Goal: Task Accomplishment & Management: Use online tool/utility

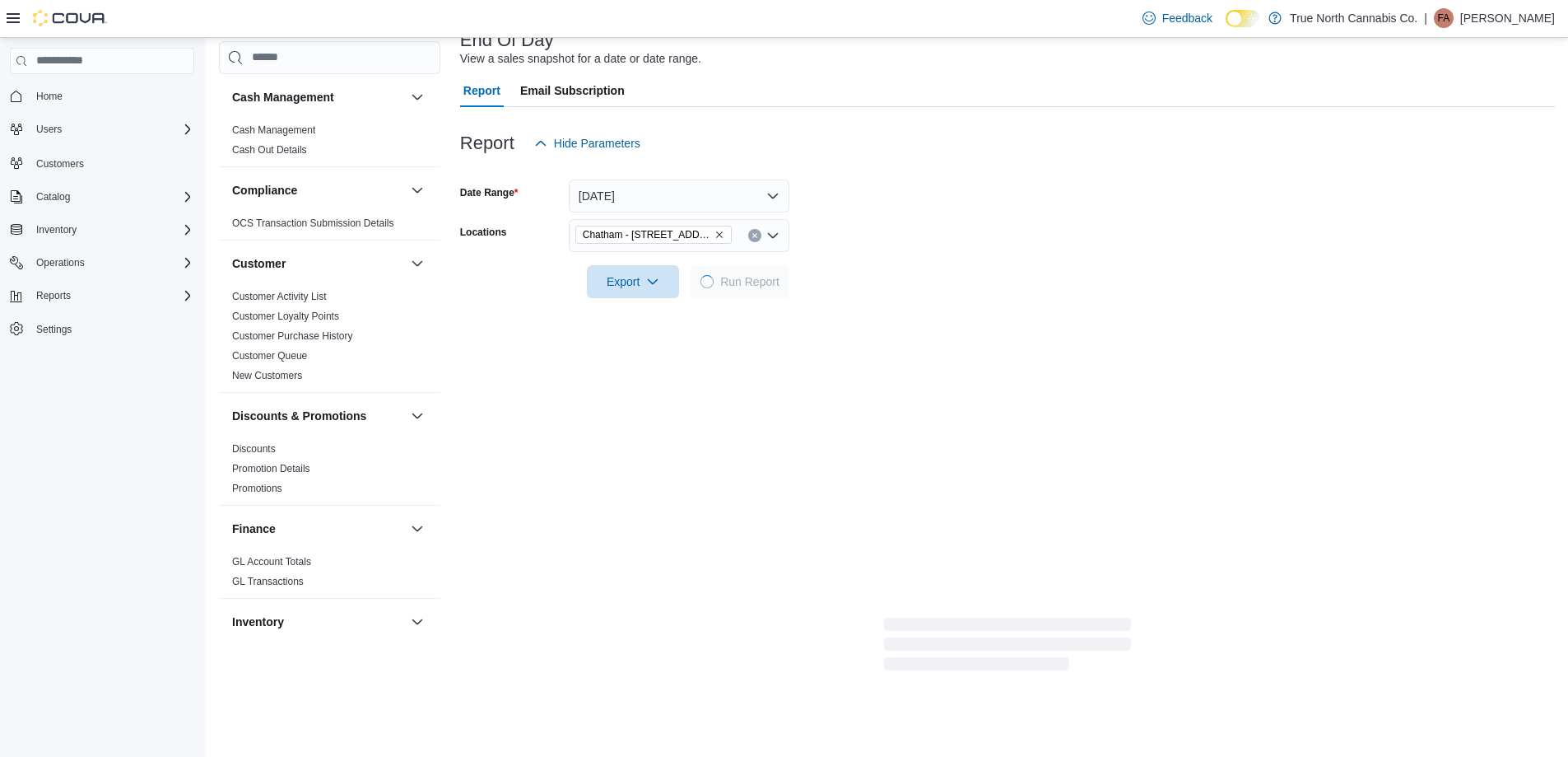
scroll to position [1020, 0]
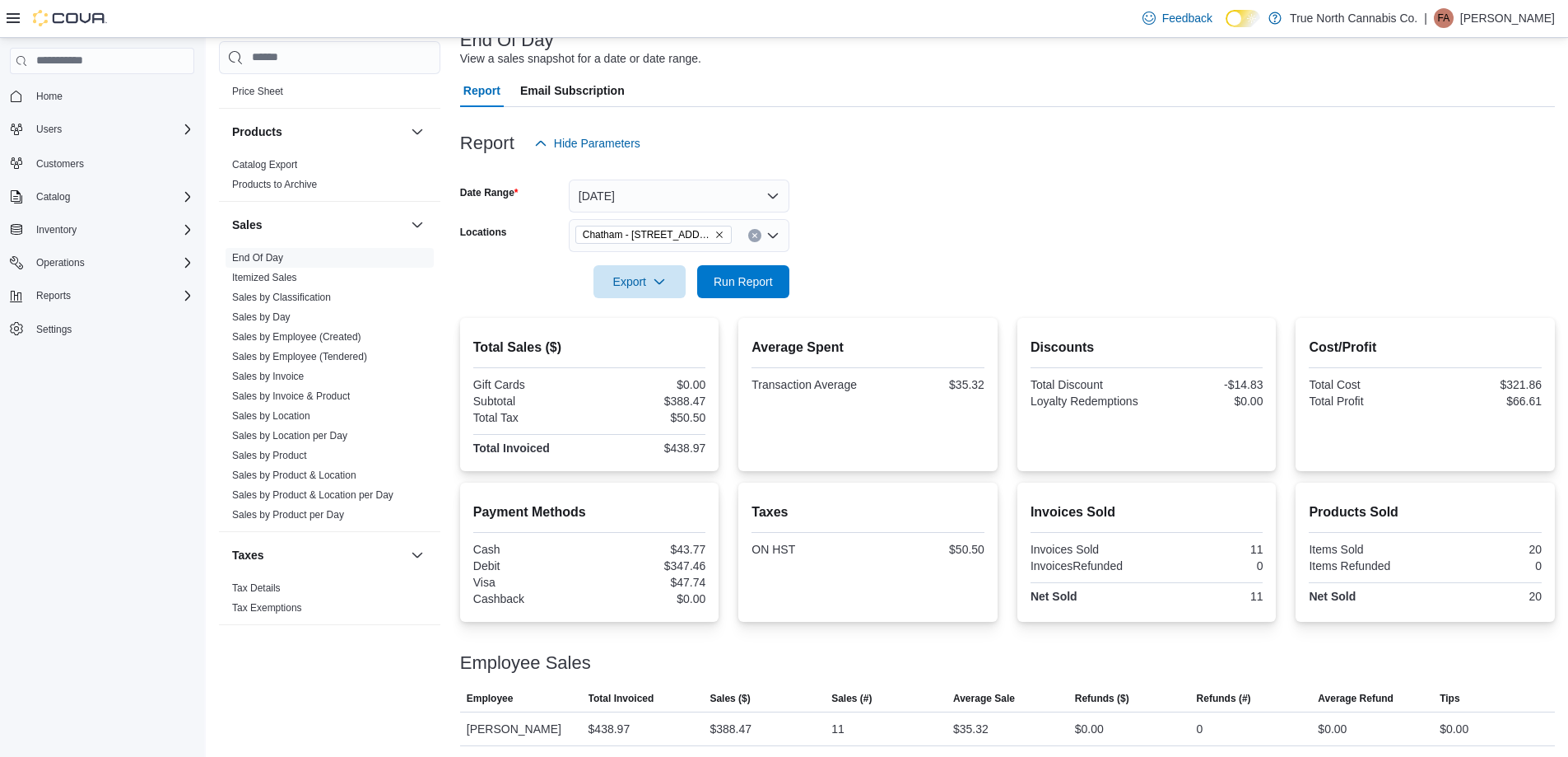
click at [905, 196] on form "Date Range [DATE] Locations [GEOGRAPHIC_DATA] - [STREET_ADDRESS] Export Run Rep…" at bounding box center [1008, 229] width 1095 height 138
click at [757, 234] on icon "Clear input" at bounding box center [754, 234] width 4 height 4
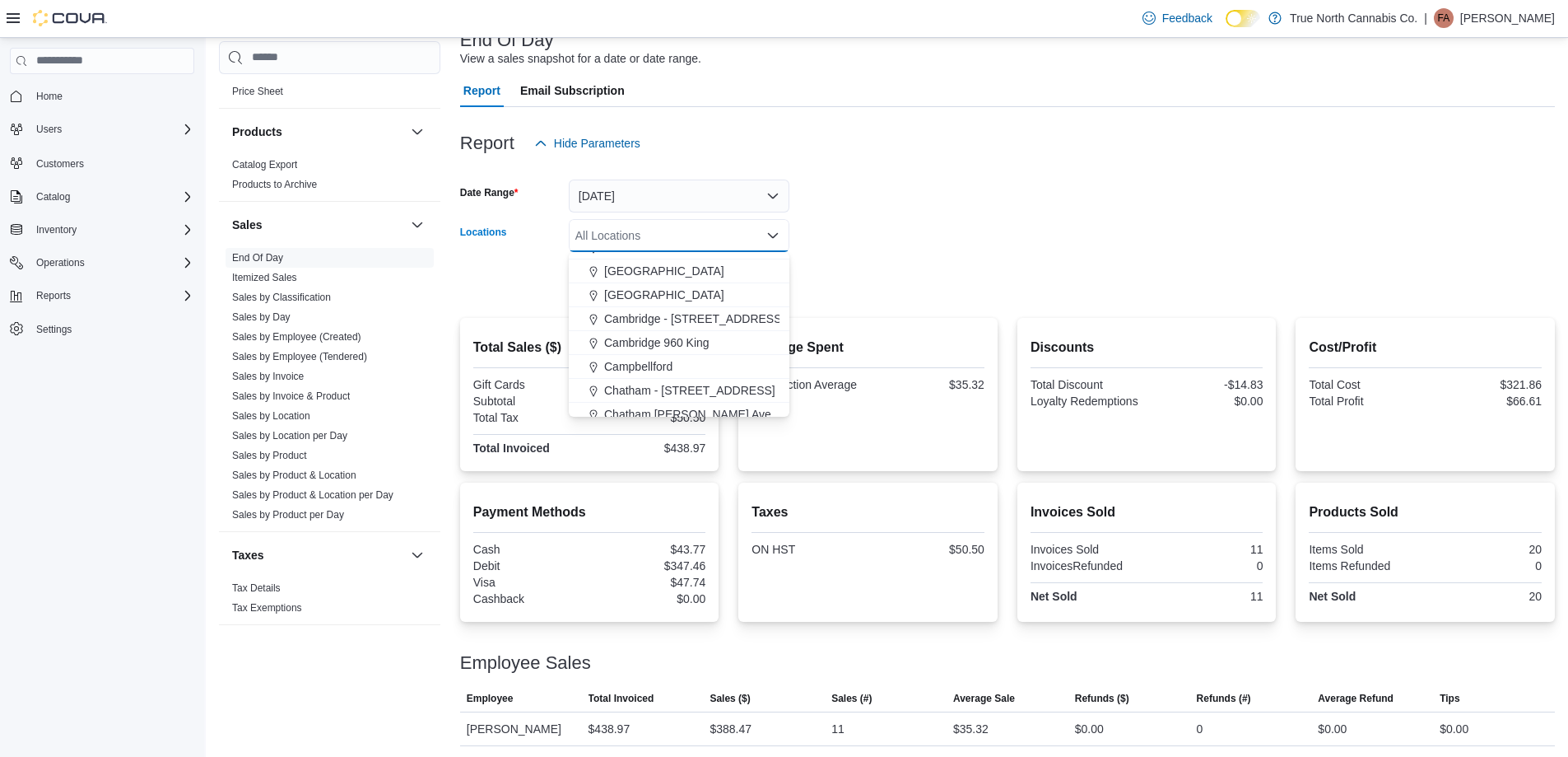
scroll to position [164, 0]
click at [709, 384] on span "Chatham [PERSON_NAME] Ave" at bounding box center [688, 385] width 167 height 16
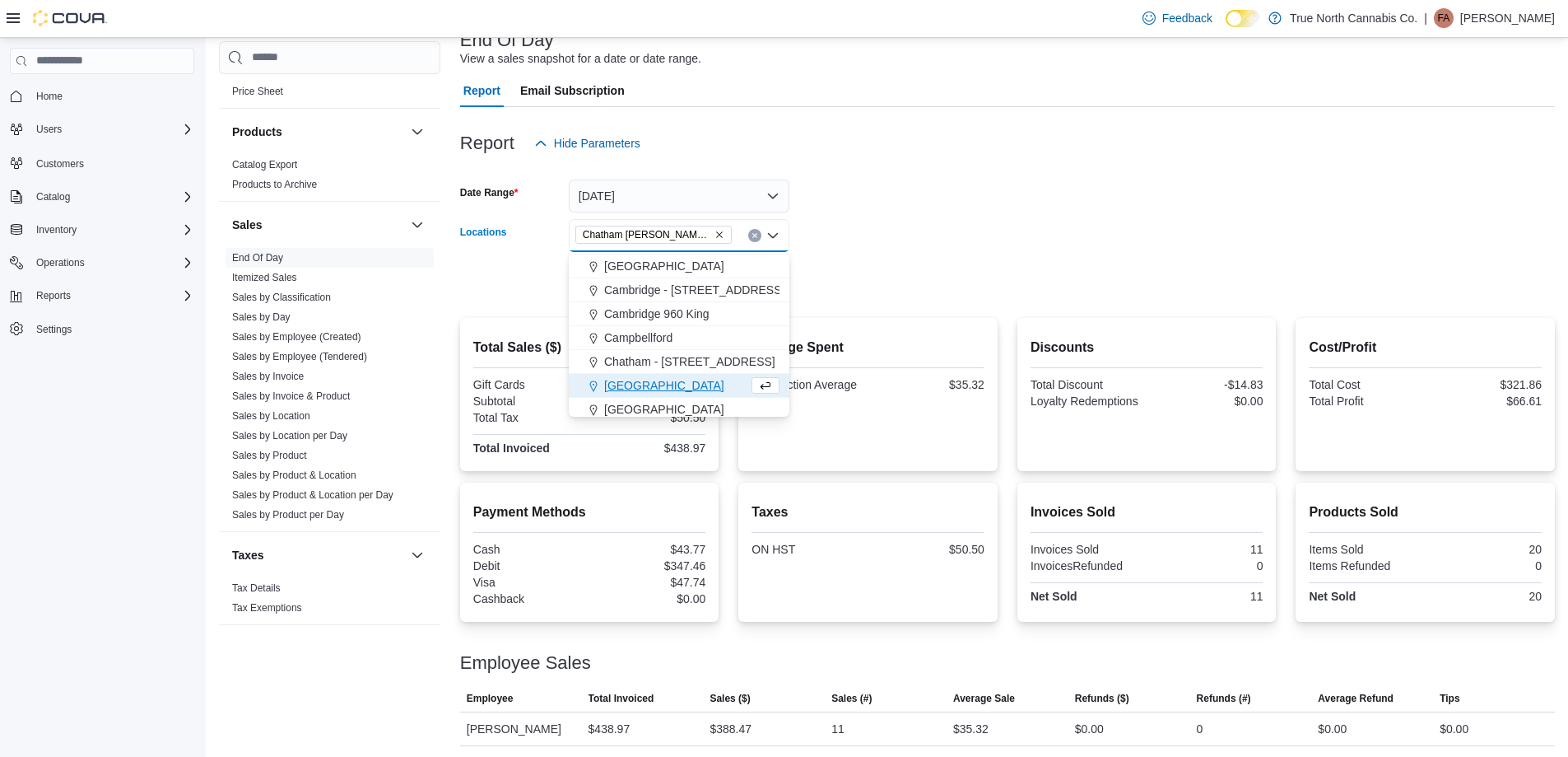
click at [844, 262] on div at bounding box center [1008, 258] width 1095 height 13
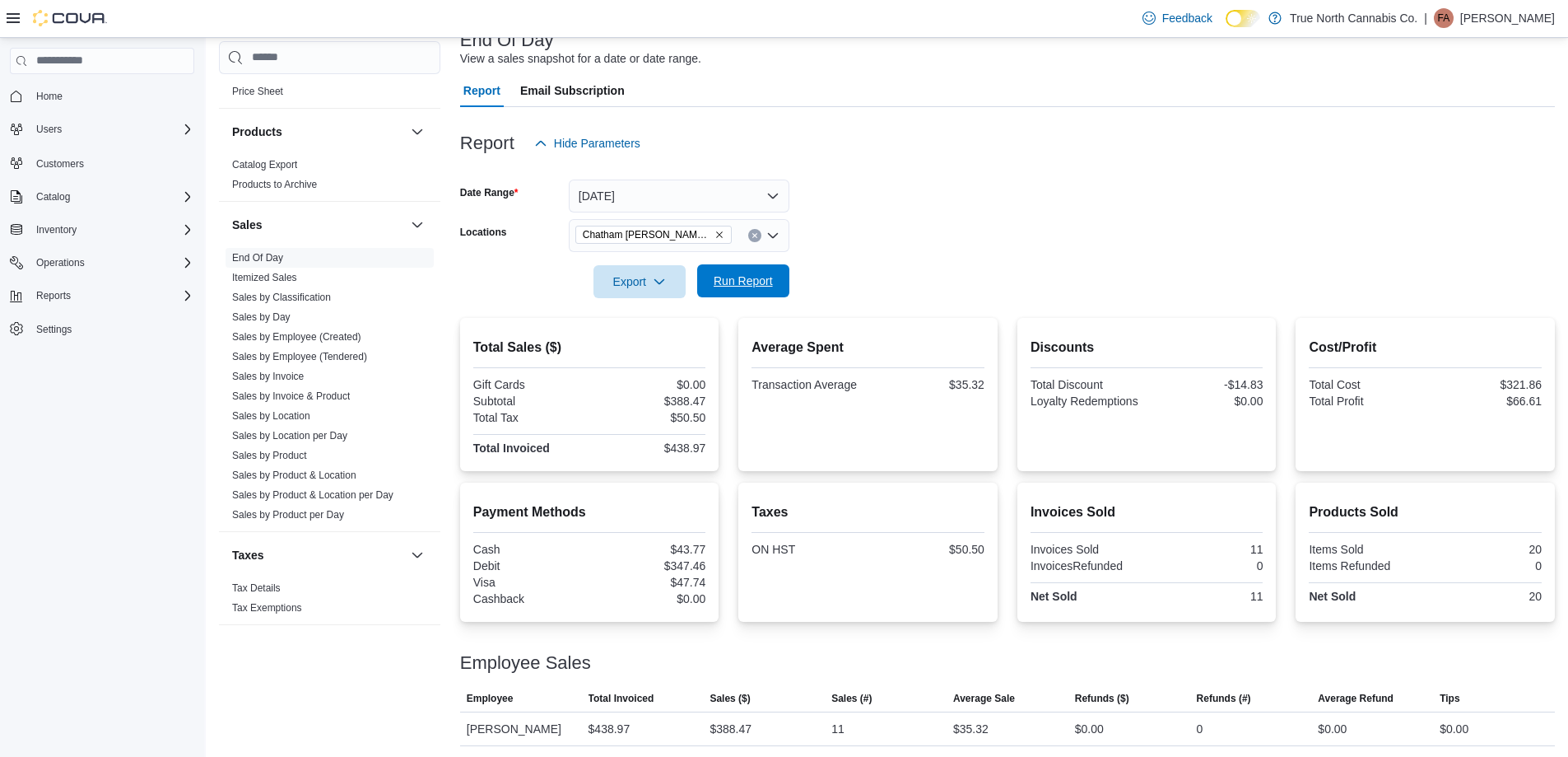
click at [769, 291] on span "Run Report" at bounding box center [744, 281] width 73 height 33
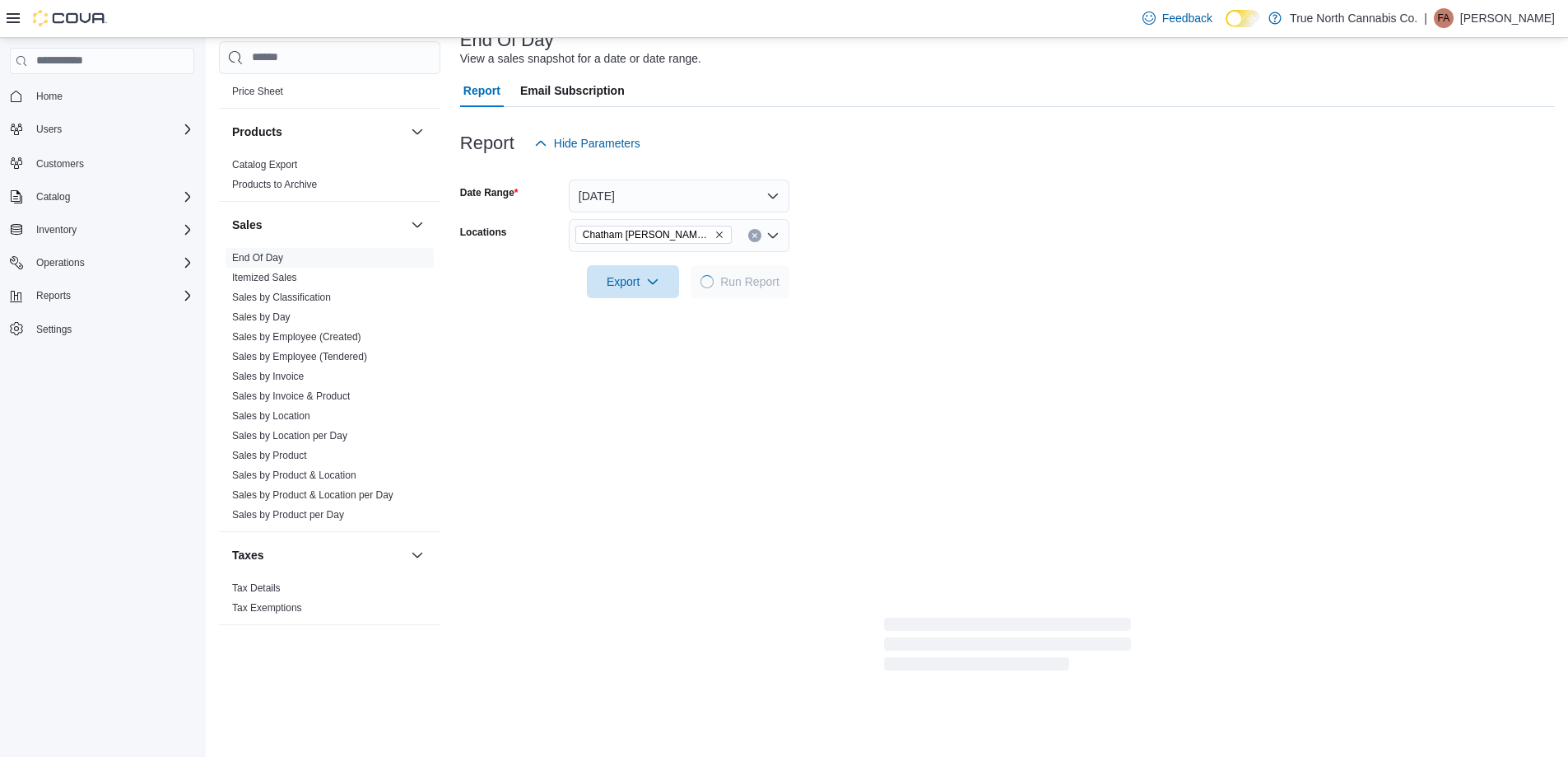
click at [905, 247] on form "Date Range [DATE] Locations [GEOGRAPHIC_DATA] [PERSON_NAME] Ave Export Run Repo…" at bounding box center [1008, 229] width 1095 height 138
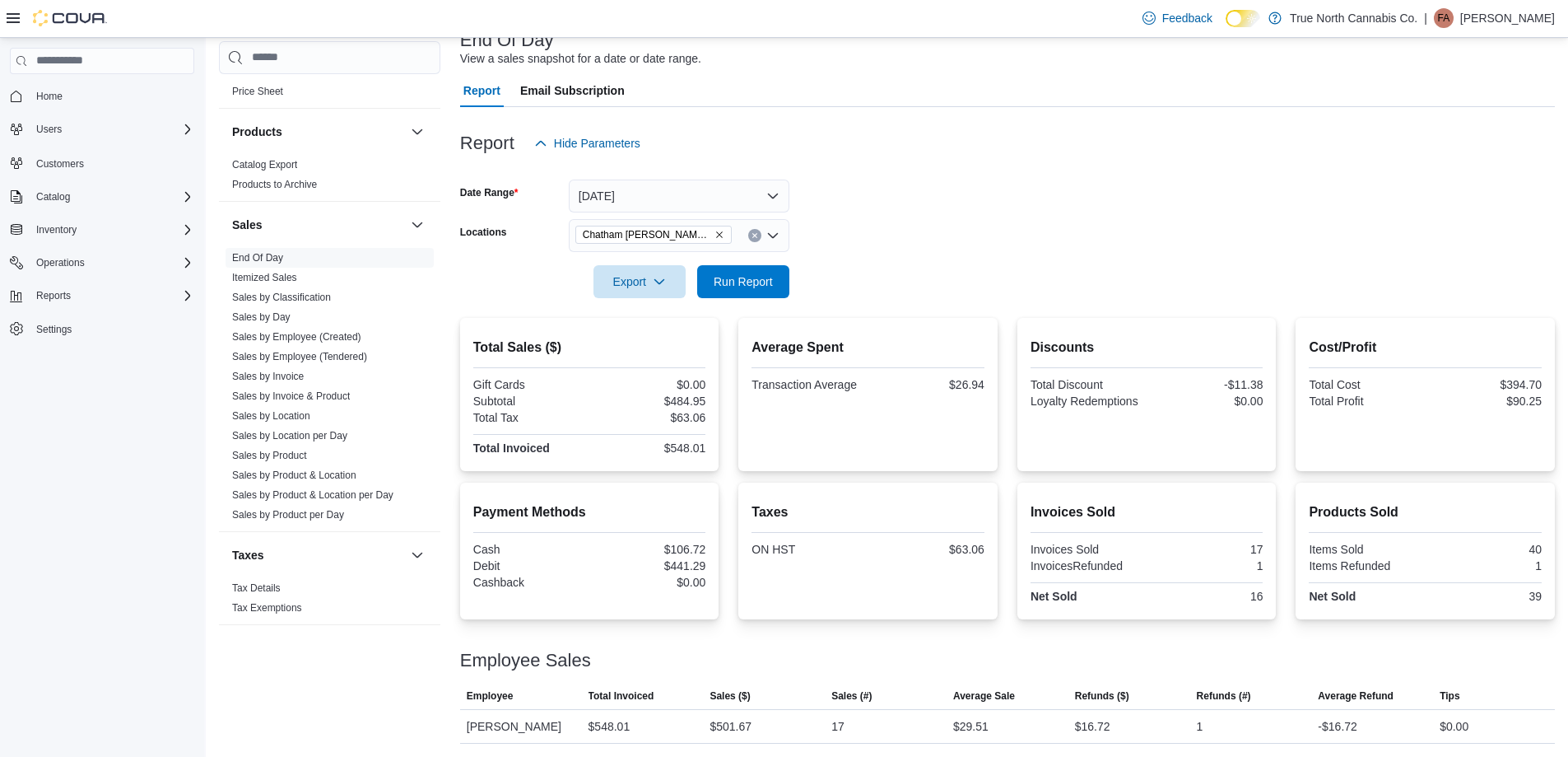
click at [757, 236] on icon "Clear input" at bounding box center [755, 235] width 7 height 7
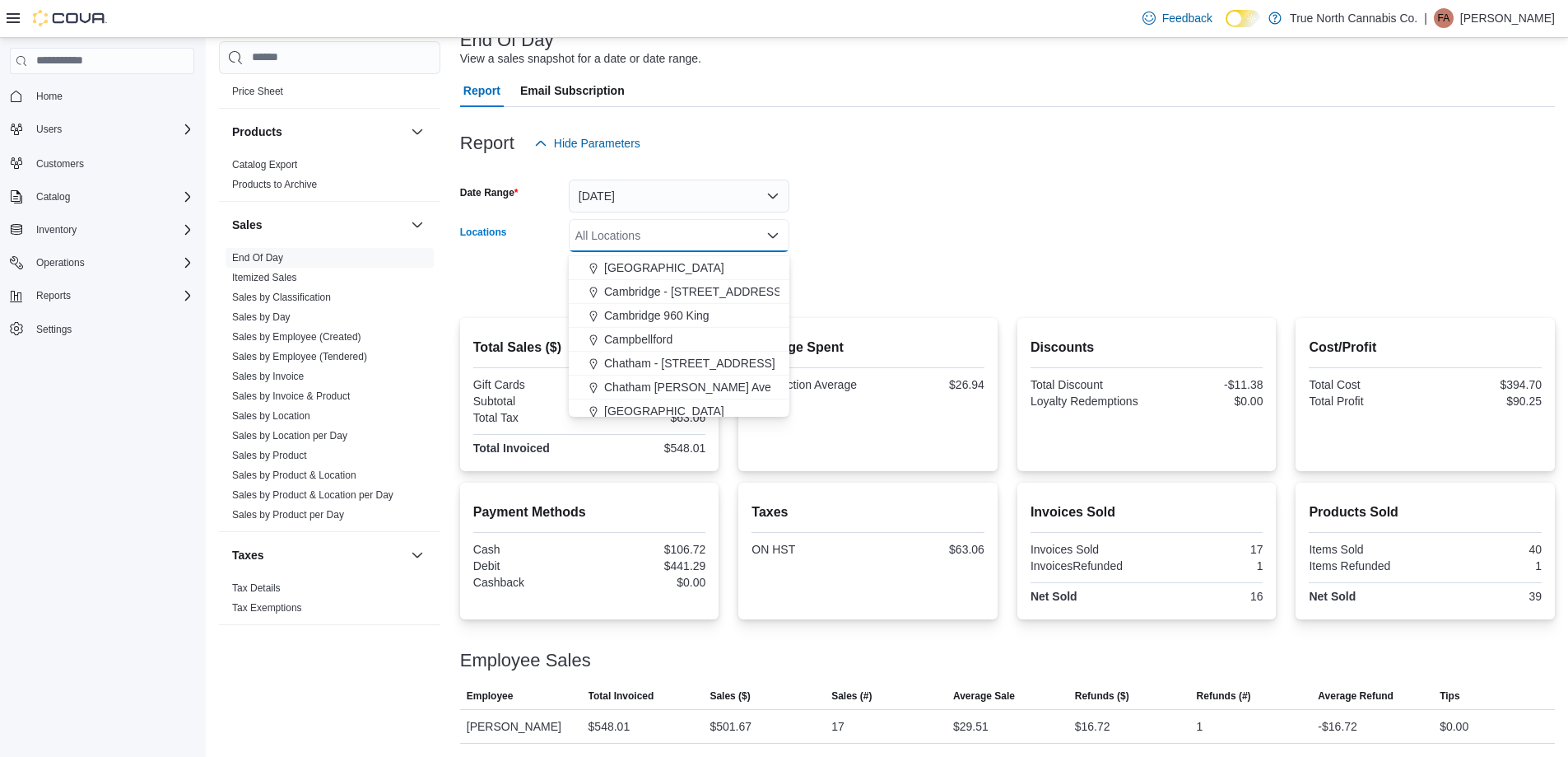
scroll to position [164, 0]
click at [711, 356] on span "Chatham - [STREET_ADDRESS]" at bounding box center [690, 361] width 171 height 16
click at [921, 258] on div at bounding box center [1008, 258] width 1095 height 13
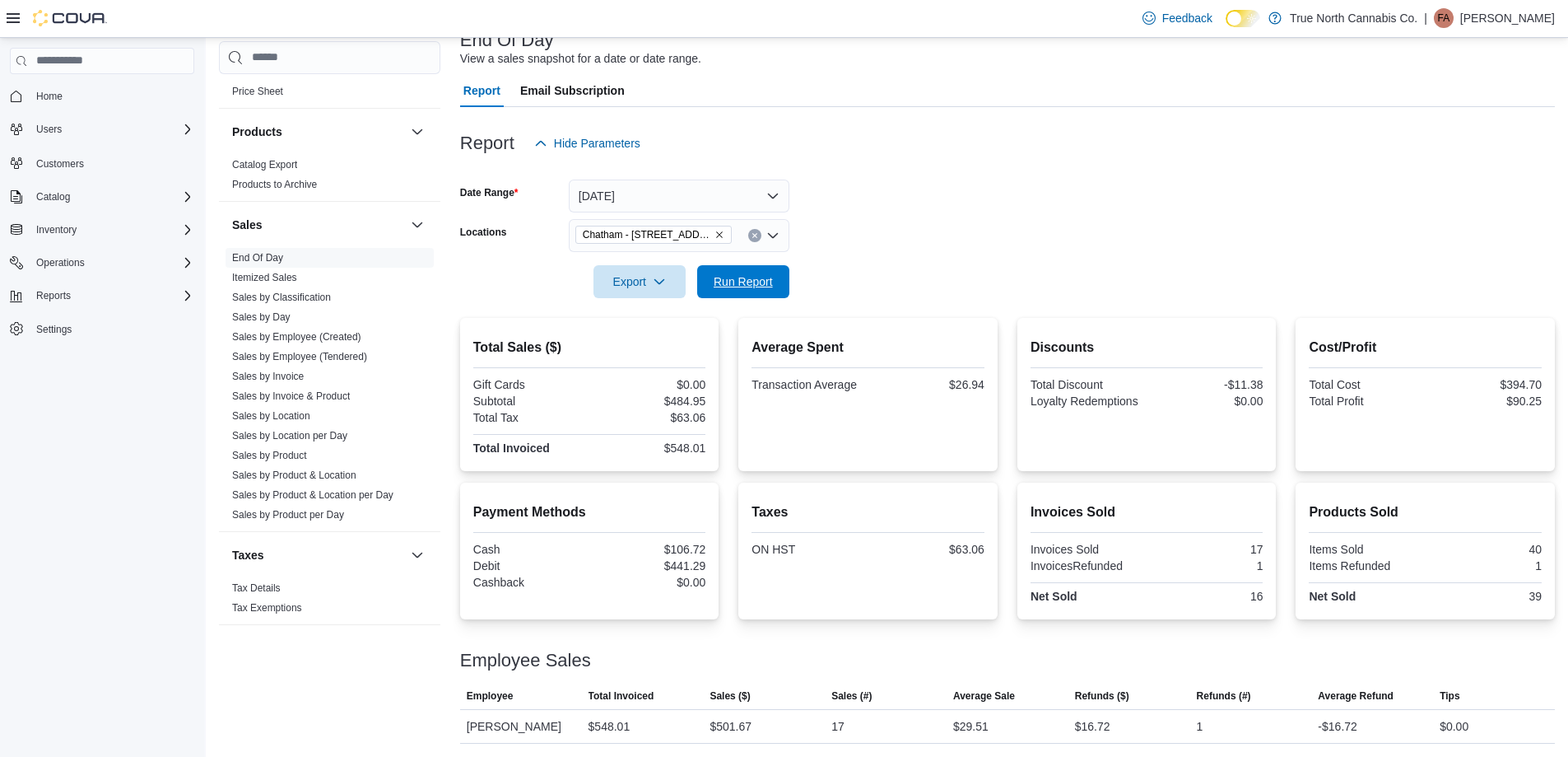
click at [774, 289] on span "Run Report" at bounding box center [744, 281] width 73 height 33
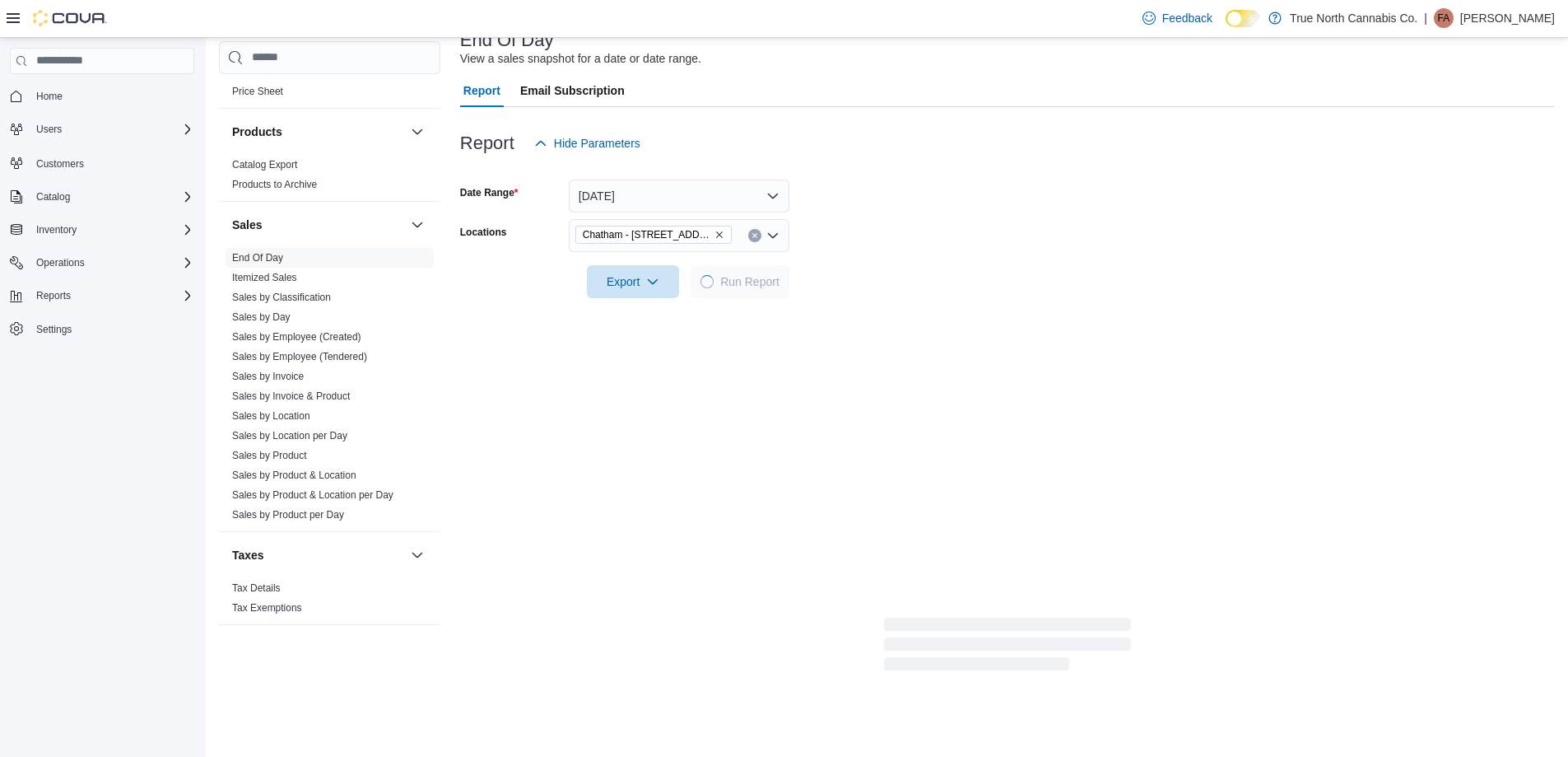
click at [927, 257] on div at bounding box center [1008, 258] width 1095 height 13
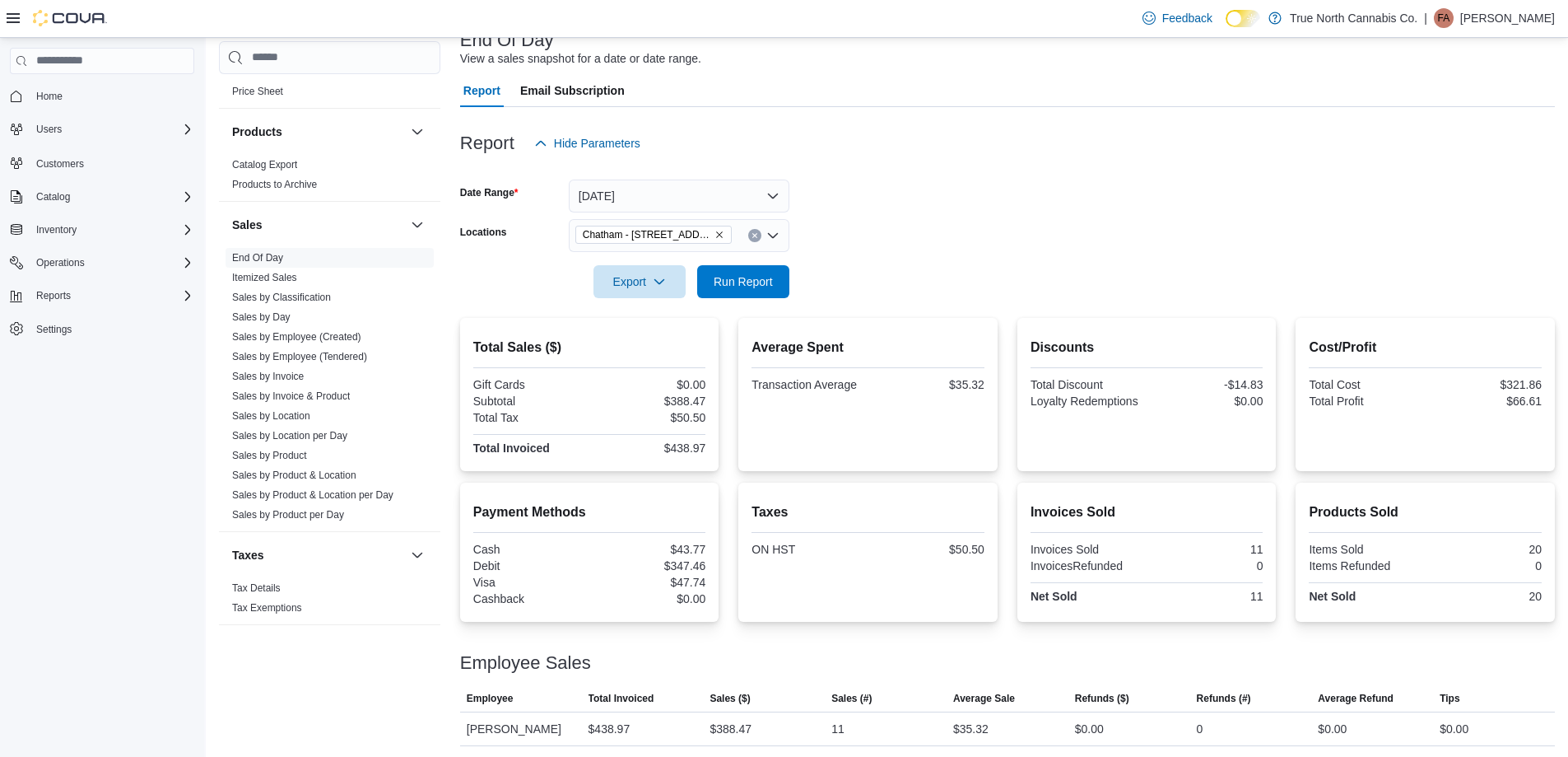
click at [924, 245] on form "Date Range [DATE] Locations [GEOGRAPHIC_DATA] - [STREET_ADDRESS] Export Run Rep…" at bounding box center [1008, 229] width 1095 height 138
click at [872, 262] on div at bounding box center [1008, 258] width 1095 height 13
click at [760, 265] on div "Export Run Report" at bounding box center [624, 281] width 330 height 33
click at [827, 271] on form "Date Range [DATE] Locations [GEOGRAPHIC_DATA] - [STREET_ADDRESS] Export Run Rep…" at bounding box center [1008, 229] width 1095 height 138
click at [731, 298] on span "Run Report" at bounding box center [744, 281] width 73 height 33
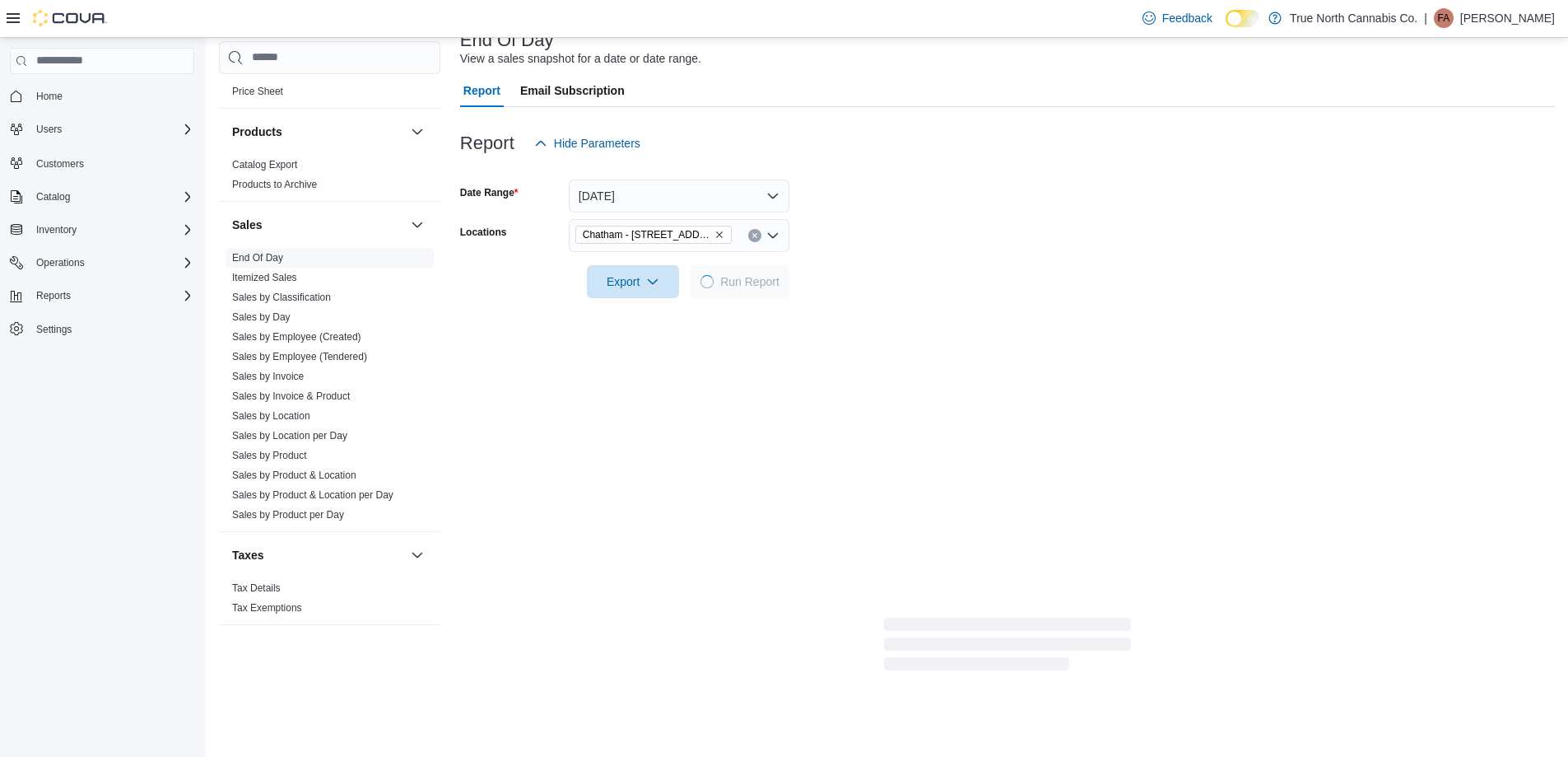
click at [846, 247] on form "Date Range [DATE] Locations [GEOGRAPHIC_DATA] - [STREET_ADDRESS] Export Run Rep…" at bounding box center [1008, 229] width 1095 height 138
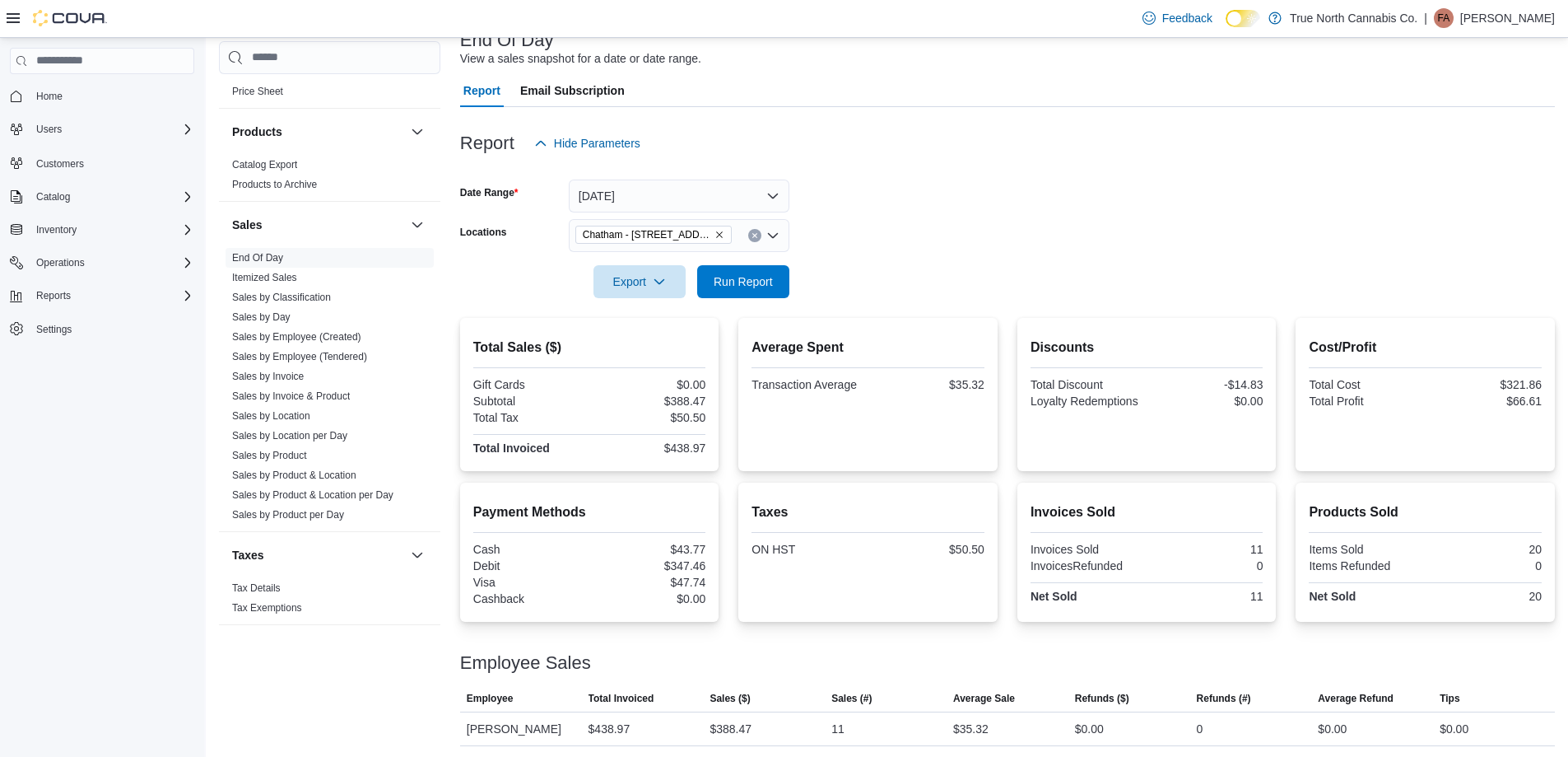
click at [963, 221] on form "Date Range [DATE] Locations [GEOGRAPHIC_DATA] - [STREET_ADDRESS] Export Run Rep…" at bounding box center [1008, 229] width 1095 height 138
click at [895, 249] on form "Date Range [DATE] Locations [GEOGRAPHIC_DATA] - [STREET_ADDRESS] Export Run Rep…" at bounding box center [1008, 229] width 1095 height 138
click at [770, 283] on span "Run Report" at bounding box center [743, 280] width 60 height 16
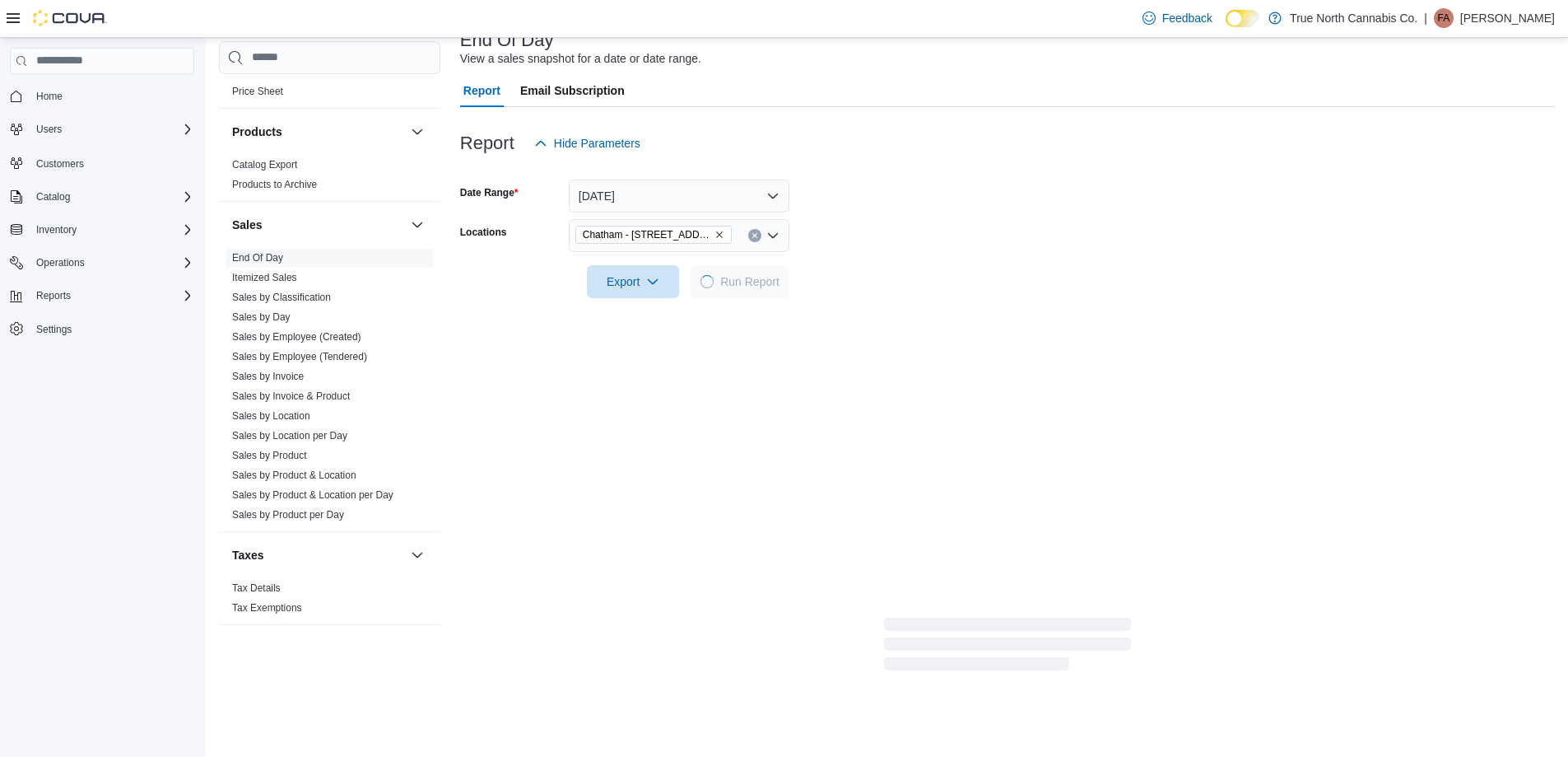
click at [912, 235] on form "Date Range [DATE] Locations [GEOGRAPHIC_DATA] - [STREET_ADDRESS] Export Run Rep…" at bounding box center [1008, 229] width 1095 height 138
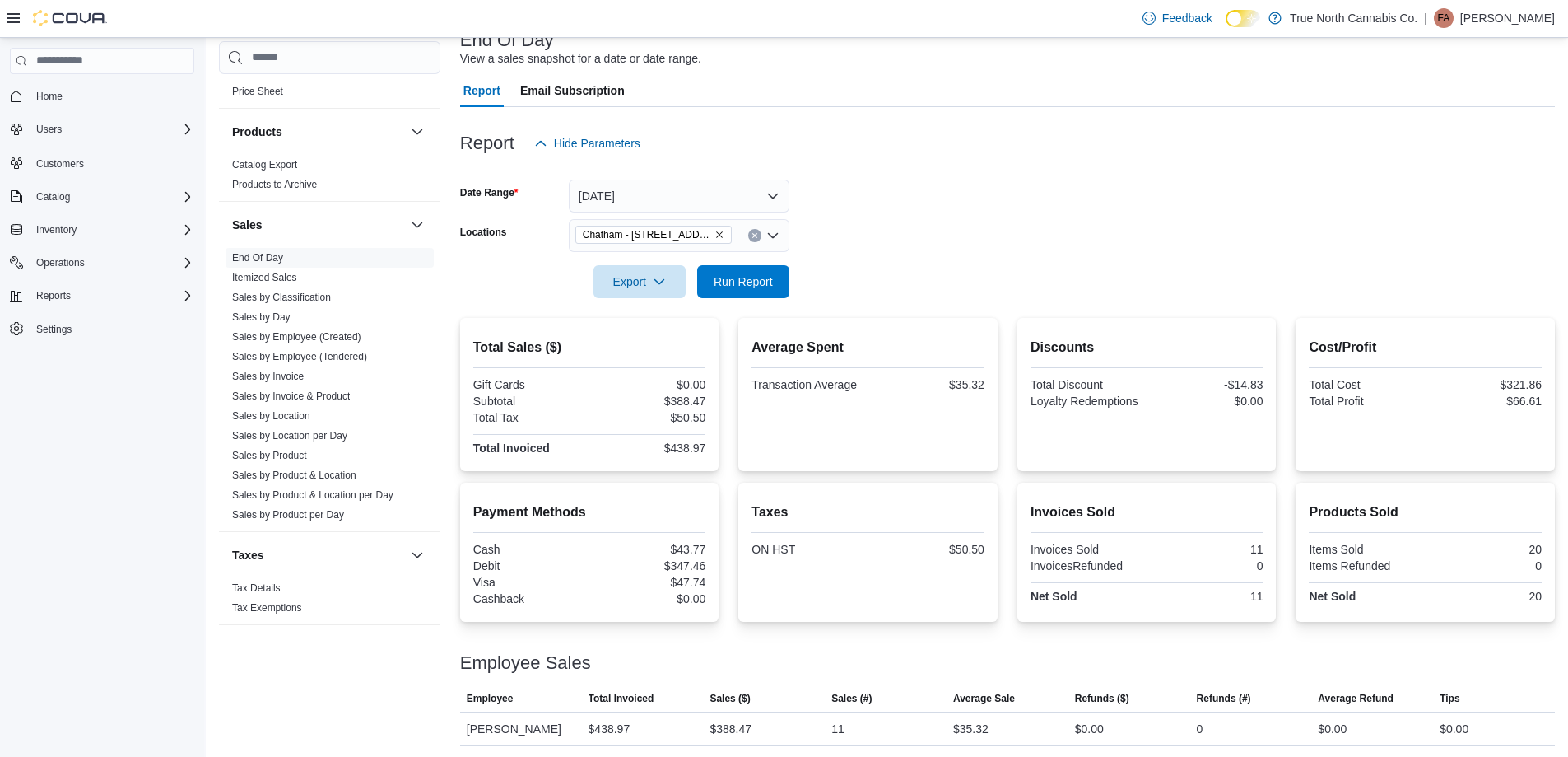
click at [911, 228] on form "Date Range [DATE] Locations [GEOGRAPHIC_DATA] - [STREET_ADDRESS] Export Run Rep…" at bounding box center [1008, 229] width 1095 height 138
click at [915, 257] on div at bounding box center [1008, 258] width 1095 height 13
click at [867, 227] on form "Date Range [DATE] Locations [GEOGRAPHIC_DATA] - [STREET_ADDRESS] Export Run Rep…" at bounding box center [1008, 229] width 1095 height 138
click at [924, 233] on form "Date Range [DATE] Locations [GEOGRAPHIC_DATA] - [STREET_ADDRESS] Export Run Rep…" at bounding box center [1008, 229] width 1095 height 138
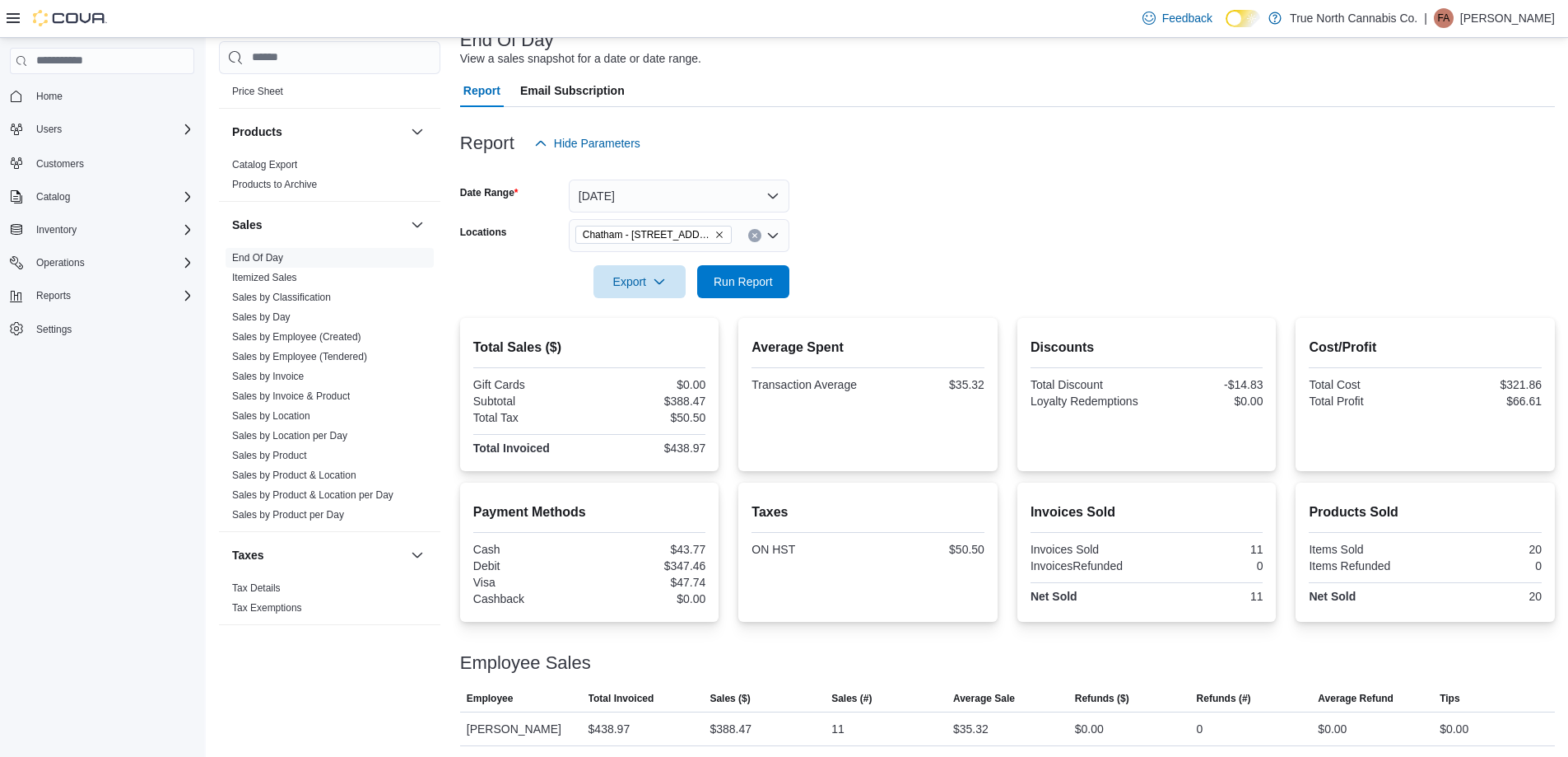
click at [913, 225] on form "Date Range [DATE] Locations [GEOGRAPHIC_DATA] - [STREET_ADDRESS] Export Run Rep…" at bounding box center [1008, 229] width 1095 height 138
click at [874, 262] on div at bounding box center [1008, 258] width 1095 height 13
click at [864, 248] on form "Date Range [DATE] Locations [GEOGRAPHIC_DATA] - [STREET_ADDRESS] Export Run Rep…" at bounding box center [1008, 229] width 1095 height 138
click at [780, 276] on button "Run Report" at bounding box center [743, 281] width 93 height 33
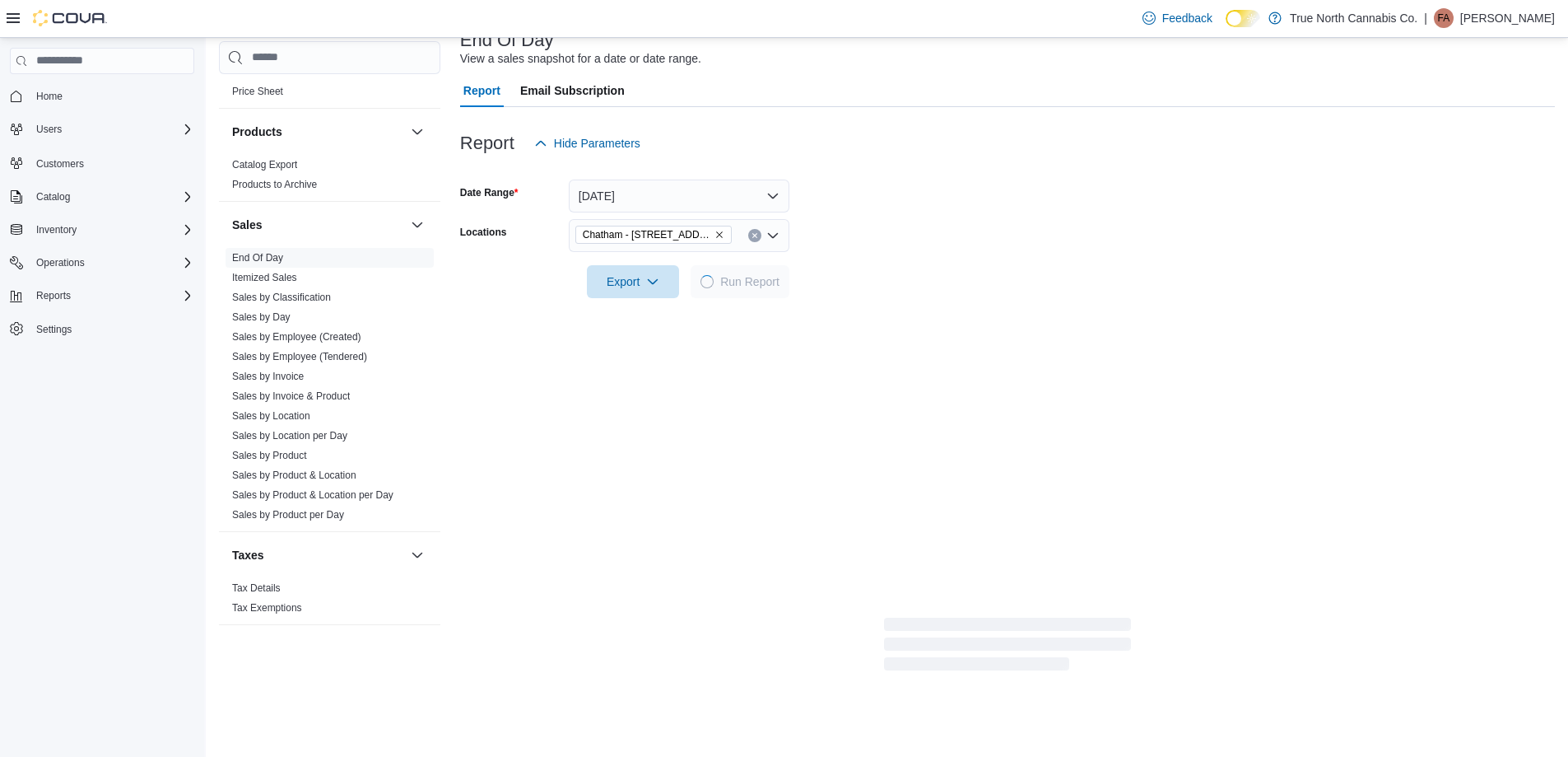
click at [885, 247] on form "Date Range [DATE] Locations [GEOGRAPHIC_DATA] - [STREET_ADDRESS] Export Run Rep…" at bounding box center [1008, 229] width 1095 height 138
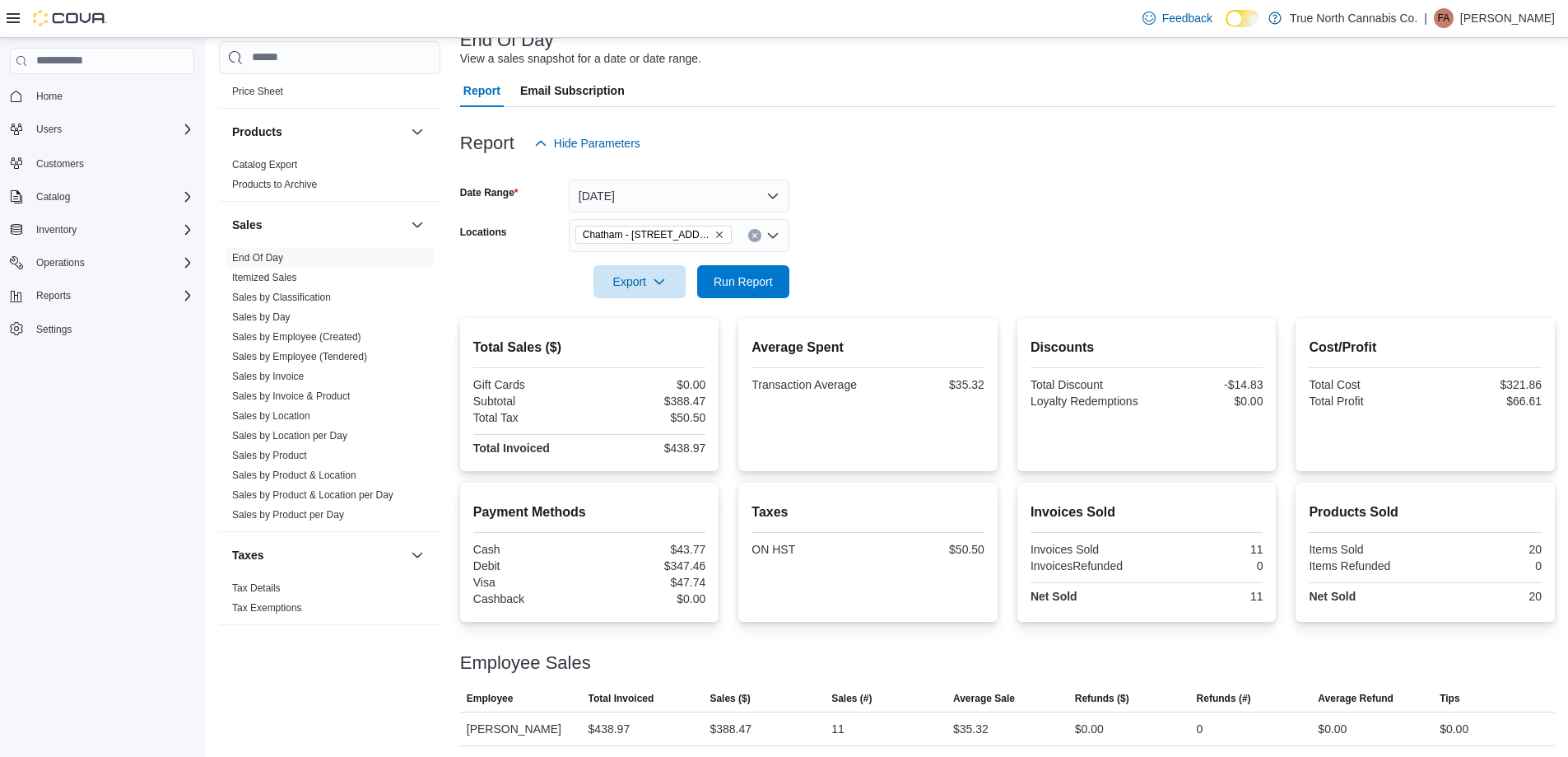
click at [885, 247] on form "Date Range [DATE] Locations [GEOGRAPHIC_DATA] - [STREET_ADDRESS] Export Run Rep…" at bounding box center [1008, 229] width 1095 height 138
click at [911, 260] on div at bounding box center [1008, 258] width 1095 height 13
click at [912, 260] on div at bounding box center [1008, 258] width 1095 height 13
click at [956, 228] on form "Date Range [DATE] Locations [GEOGRAPHIC_DATA] - [STREET_ADDRESS] Export Run Rep…" at bounding box center [1008, 229] width 1095 height 138
click at [906, 207] on form "Date Range [DATE] Locations [GEOGRAPHIC_DATA] - [STREET_ADDRESS] Export Run Rep…" at bounding box center [1008, 229] width 1095 height 138
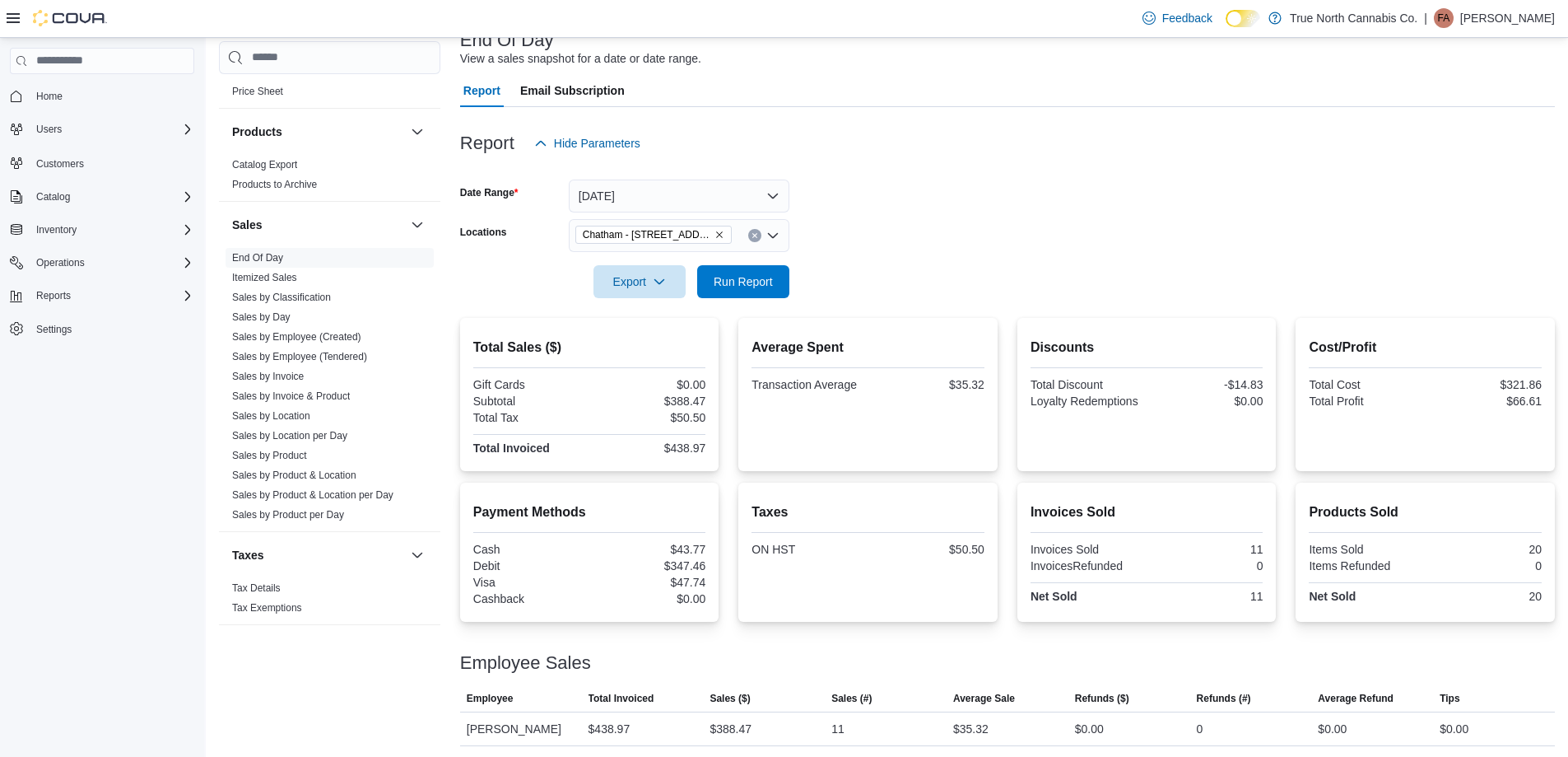
click at [910, 241] on form "Date Range [DATE] Locations [GEOGRAPHIC_DATA] - [STREET_ADDRESS] Export Run Rep…" at bounding box center [1008, 229] width 1095 height 138
click at [961, 252] on div at bounding box center [1008, 258] width 1095 height 13
click at [938, 236] on form "Date Range [DATE] Locations [GEOGRAPHIC_DATA] - [STREET_ADDRESS] Export Run Rep…" at bounding box center [1008, 229] width 1095 height 138
click at [963, 222] on form "Date Range [DATE] Locations [GEOGRAPHIC_DATA] - [STREET_ADDRESS] Export Run Rep…" at bounding box center [1008, 229] width 1095 height 138
click at [853, 221] on form "Date Range [DATE] Locations [GEOGRAPHIC_DATA] - [STREET_ADDRESS] Export Run Rep…" at bounding box center [1008, 229] width 1095 height 138
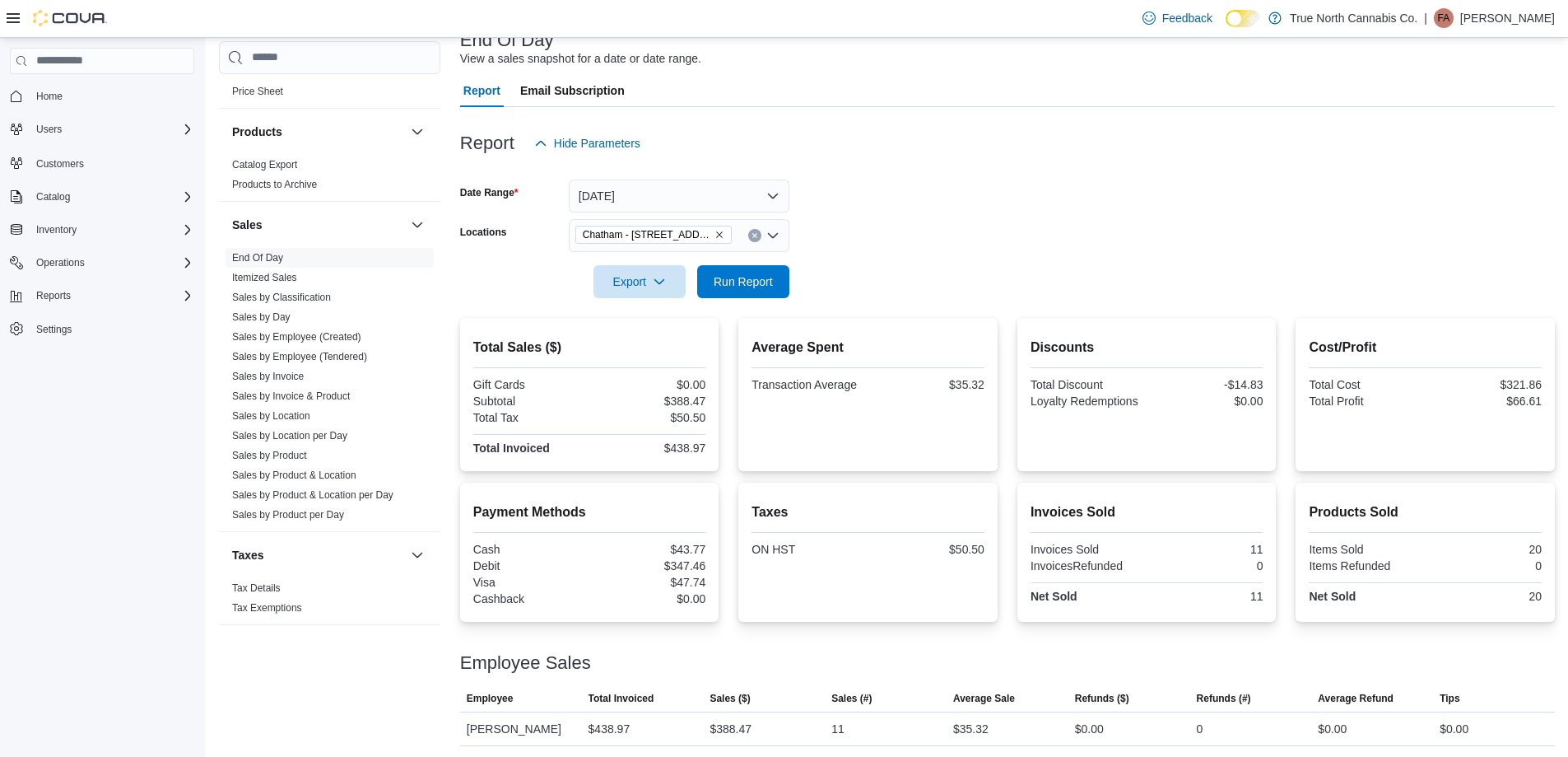
click at [886, 217] on form "Date Range [DATE] Locations [GEOGRAPHIC_DATA] - [STREET_ADDRESS] Export Run Rep…" at bounding box center [1008, 229] width 1095 height 138
click at [898, 232] on form "Date Range [DATE] Locations [GEOGRAPHIC_DATA] - [STREET_ADDRESS] Export Run Rep…" at bounding box center [1008, 229] width 1095 height 138
click at [938, 226] on form "Date Range [DATE] Locations [GEOGRAPHIC_DATA] - [STREET_ADDRESS] Export Run Rep…" at bounding box center [1008, 229] width 1095 height 138
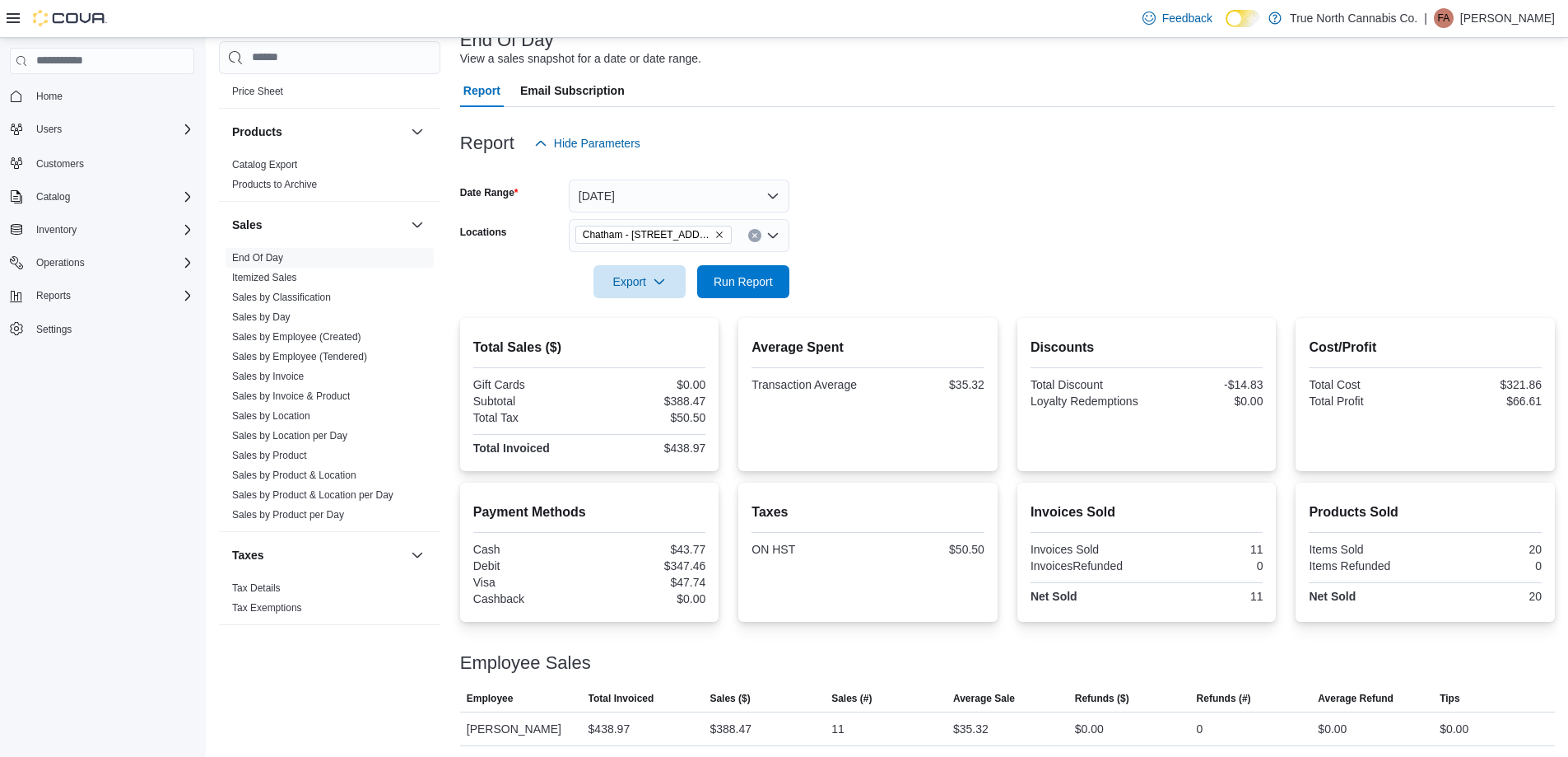
click at [938, 226] on form "Date Range [DATE] Locations [GEOGRAPHIC_DATA] - [STREET_ADDRESS] Export Run Rep…" at bounding box center [1008, 229] width 1095 height 138
click at [928, 247] on form "Date Range [DATE] Locations [GEOGRAPHIC_DATA] - [STREET_ADDRESS] Export Run Rep…" at bounding box center [1008, 229] width 1095 height 138
click at [916, 248] on form "Date Range [DATE] Locations [GEOGRAPHIC_DATA] - [STREET_ADDRESS] Export Run Rep…" at bounding box center [1008, 229] width 1095 height 138
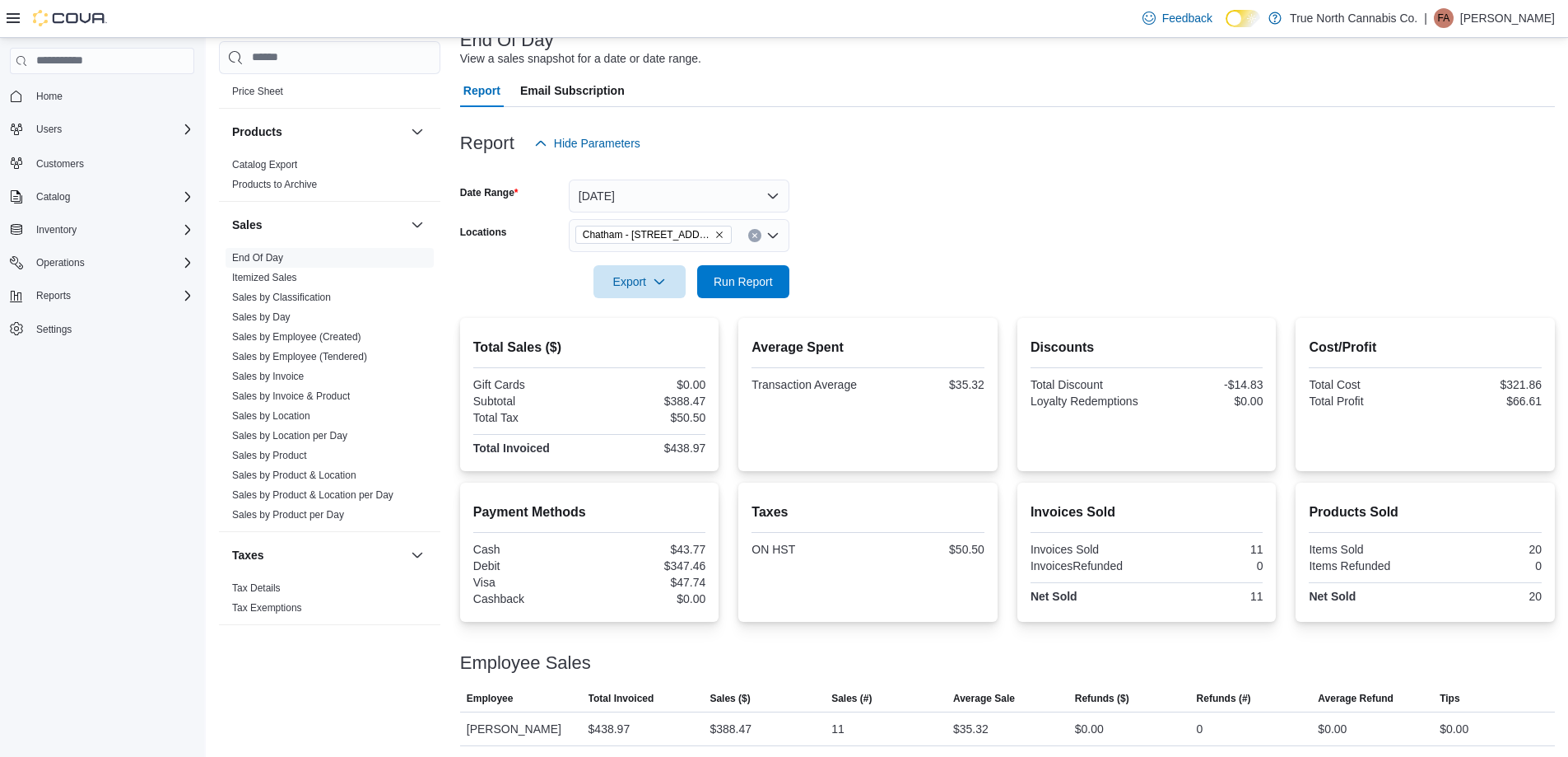
click at [884, 264] on div at bounding box center [1008, 258] width 1095 height 13
click at [912, 247] on form "Date Range [DATE] Locations [GEOGRAPHIC_DATA] - [STREET_ADDRESS] Export Run Rep…" at bounding box center [1008, 229] width 1095 height 138
click at [957, 236] on form "Date Range [DATE] Locations [GEOGRAPHIC_DATA] - [STREET_ADDRESS] Export Run Rep…" at bounding box center [1008, 229] width 1095 height 138
click at [939, 241] on form "Date Range [DATE] Locations [GEOGRAPHIC_DATA] - [STREET_ADDRESS] Export Run Rep…" at bounding box center [1008, 229] width 1095 height 138
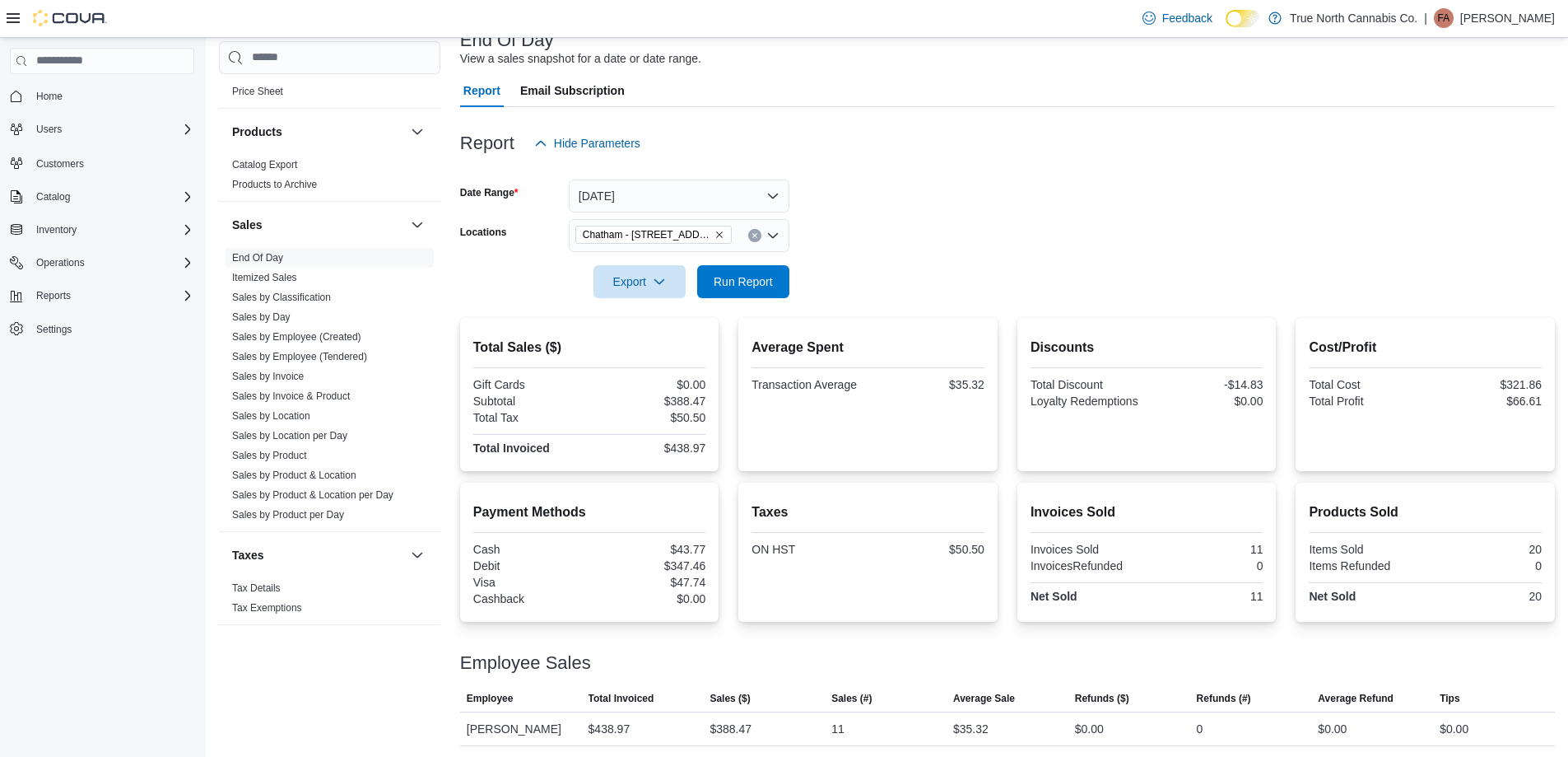
click at [939, 241] on form "Date Range [DATE] Locations [GEOGRAPHIC_DATA] - [STREET_ADDRESS] Export Run Rep…" at bounding box center [1008, 229] width 1095 height 138
click at [1147, 219] on form "Date Range [DATE] Locations [GEOGRAPHIC_DATA] - [STREET_ADDRESS] Export Run Rep…" at bounding box center [1008, 229] width 1095 height 138
click at [765, 292] on span "Run Report" at bounding box center [744, 281] width 73 height 33
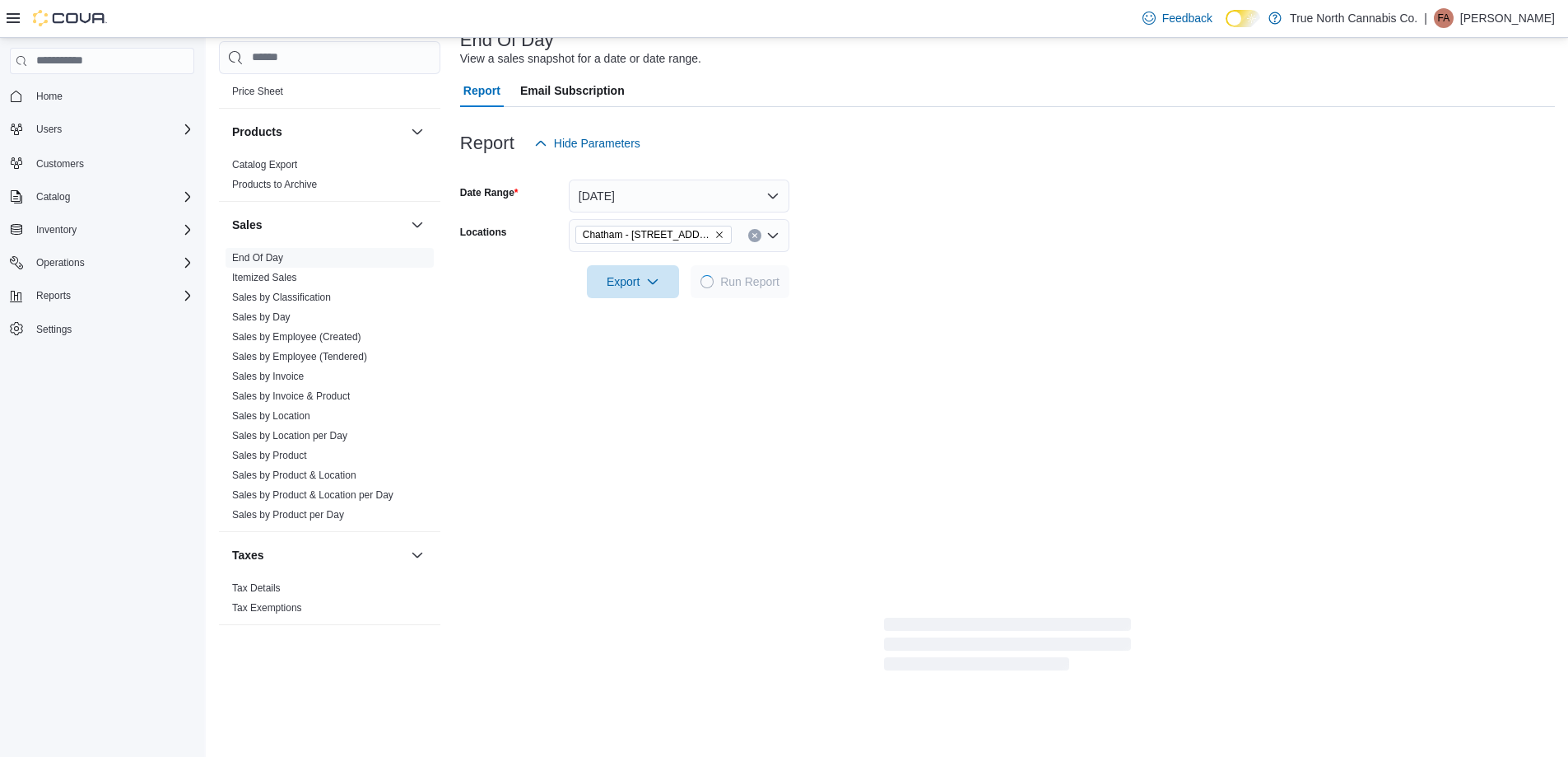
click at [932, 246] on form "Date Range [DATE] Locations [GEOGRAPHIC_DATA] - [STREET_ADDRESS] Export Run Rep…" at bounding box center [1008, 229] width 1095 height 138
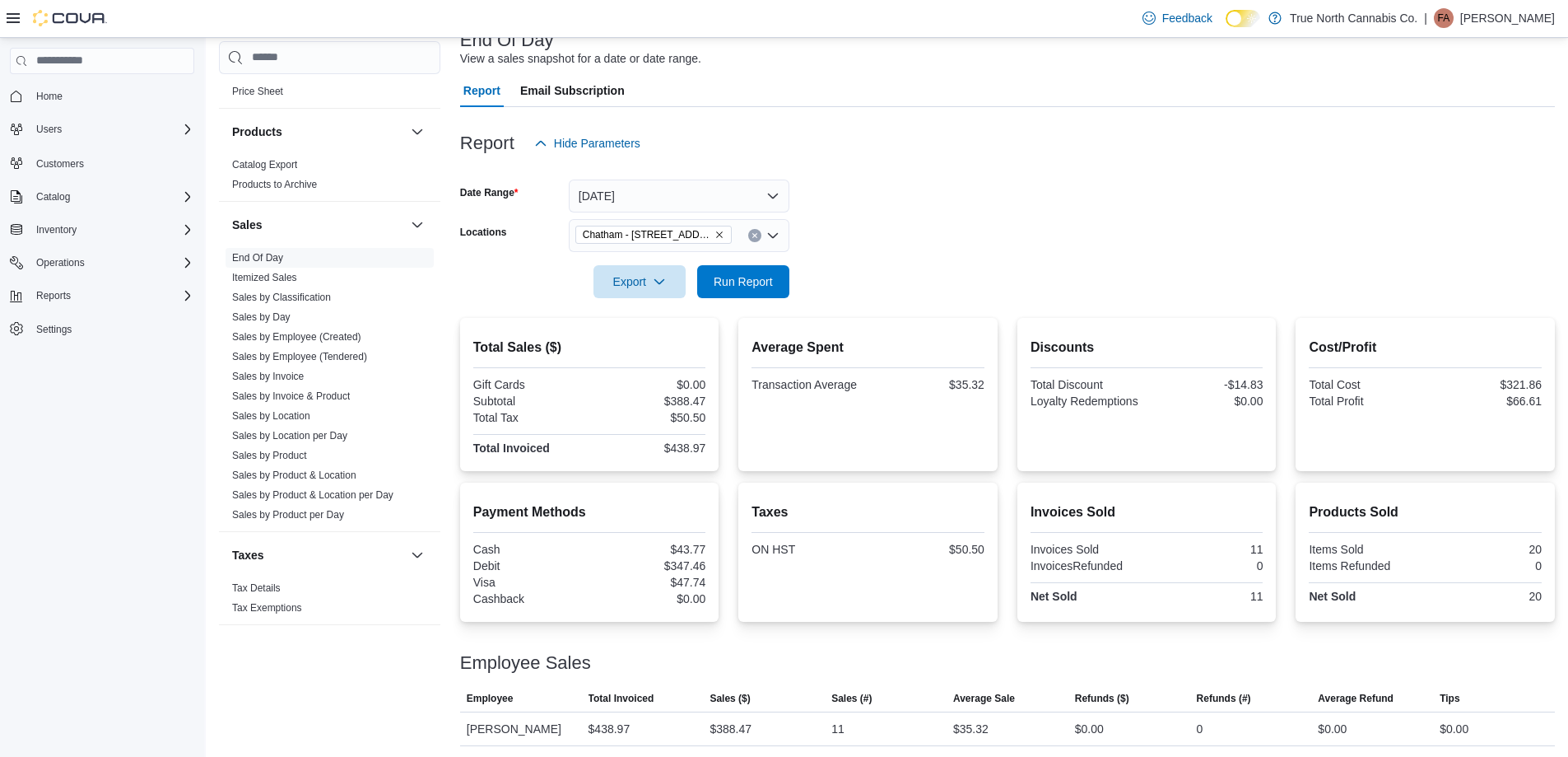
click at [886, 215] on form "Date Range [DATE] Locations [GEOGRAPHIC_DATA] - [STREET_ADDRESS] Export Run Rep…" at bounding box center [1008, 229] width 1095 height 138
click at [913, 232] on form "Date Range [DATE] Locations [GEOGRAPHIC_DATA] - [STREET_ADDRESS] Export Run Rep…" at bounding box center [1008, 229] width 1095 height 138
click at [884, 227] on form "Date Range [DATE] Locations [GEOGRAPHIC_DATA] - [STREET_ADDRESS] Export Run Rep…" at bounding box center [1008, 229] width 1095 height 138
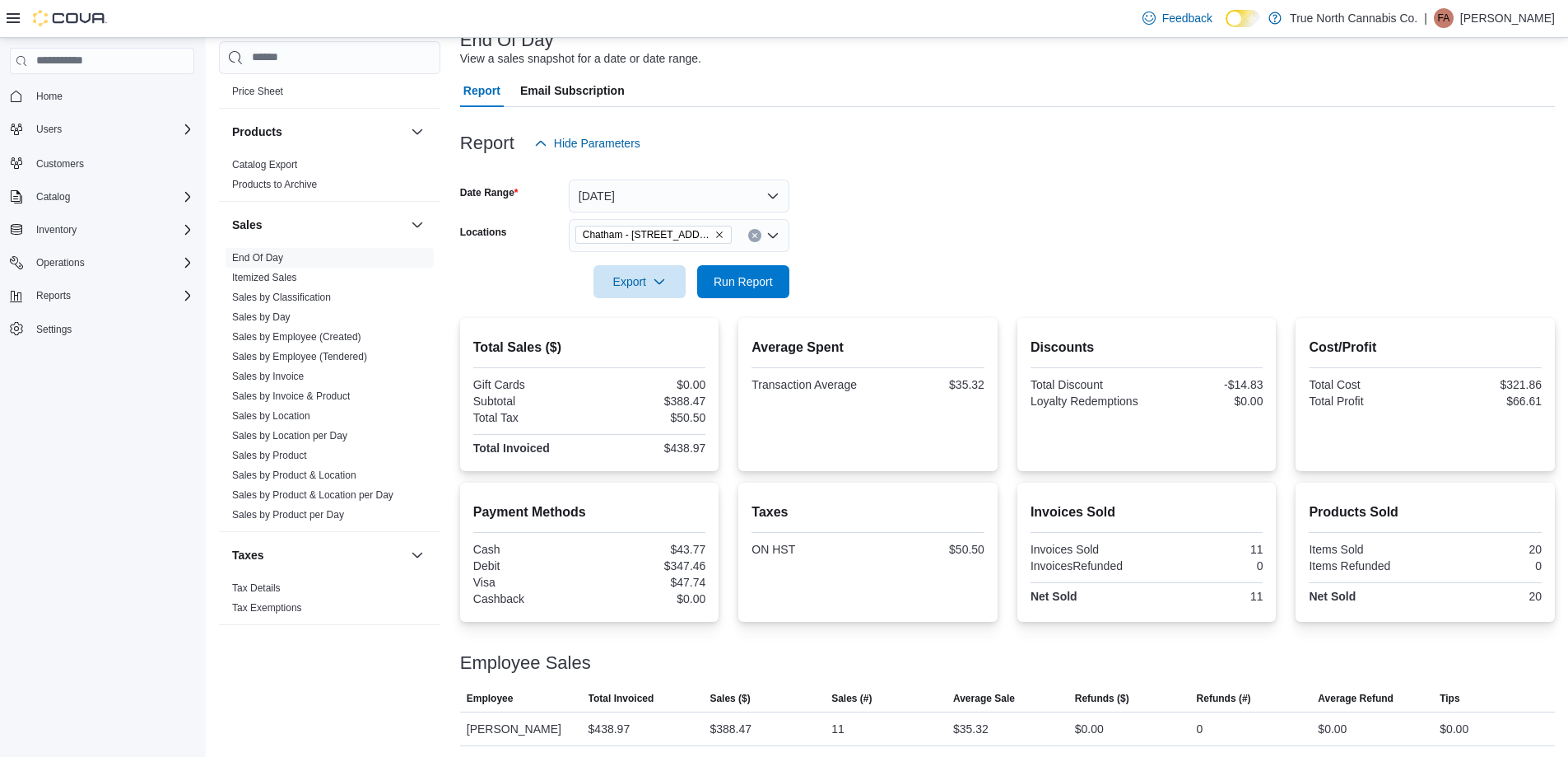
scroll to position [116, 0]
click at [950, 227] on form "Date Range [DATE] Locations [GEOGRAPHIC_DATA] - [STREET_ADDRESS] Export Run Rep…" at bounding box center [1008, 227] width 1095 height 138
click at [895, 221] on form "Date Range [DATE] Locations [GEOGRAPHIC_DATA] - [STREET_ADDRESS] Export Run Rep…" at bounding box center [1008, 227] width 1095 height 138
click at [872, 201] on form "Date Range [DATE] Locations [GEOGRAPHIC_DATA] - [STREET_ADDRESS] Export Run Rep…" at bounding box center [1008, 227] width 1095 height 138
click at [881, 217] on form "Date Range [DATE] Locations [GEOGRAPHIC_DATA] - [STREET_ADDRESS] Export Run Rep…" at bounding box center [1008, 227] width 1095 height 138
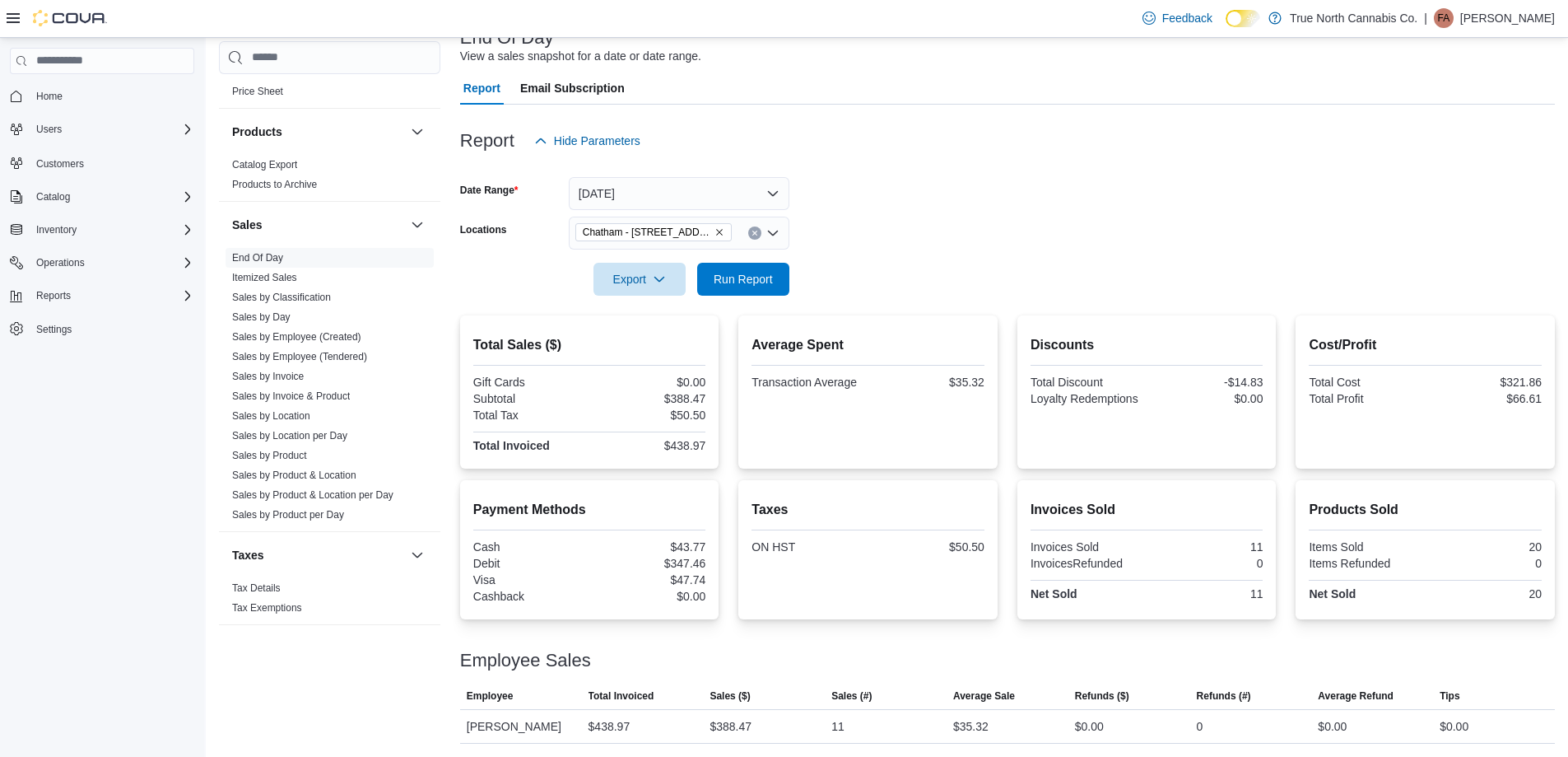
click at [884, 223] on form "Date Range [DATE] Locations [GEOGRAPHIC_DATA] - [STREET_ADDRESS] Export Run Rep…" at bounding box center [1008, 227] width 1095 height 138
click at [897, 251] on div at bounding box center [1008, 255] width 1095 height 13
click at [896, 238] on form "Date Range [DATE] Locations [GEOGRAPHIC_DATA] - [STREET_ADDRESS] Export Run Rep…" at bounding box center [1008, 227] width 1095 height 138
click at [888, 221] on form "Date Range [DATE] Locations [GEOGRAPHIC_DATA] - [STREET_ADDRESS] Export Run Rep…" at bounding box center [1008, 227] width 1095 height 138
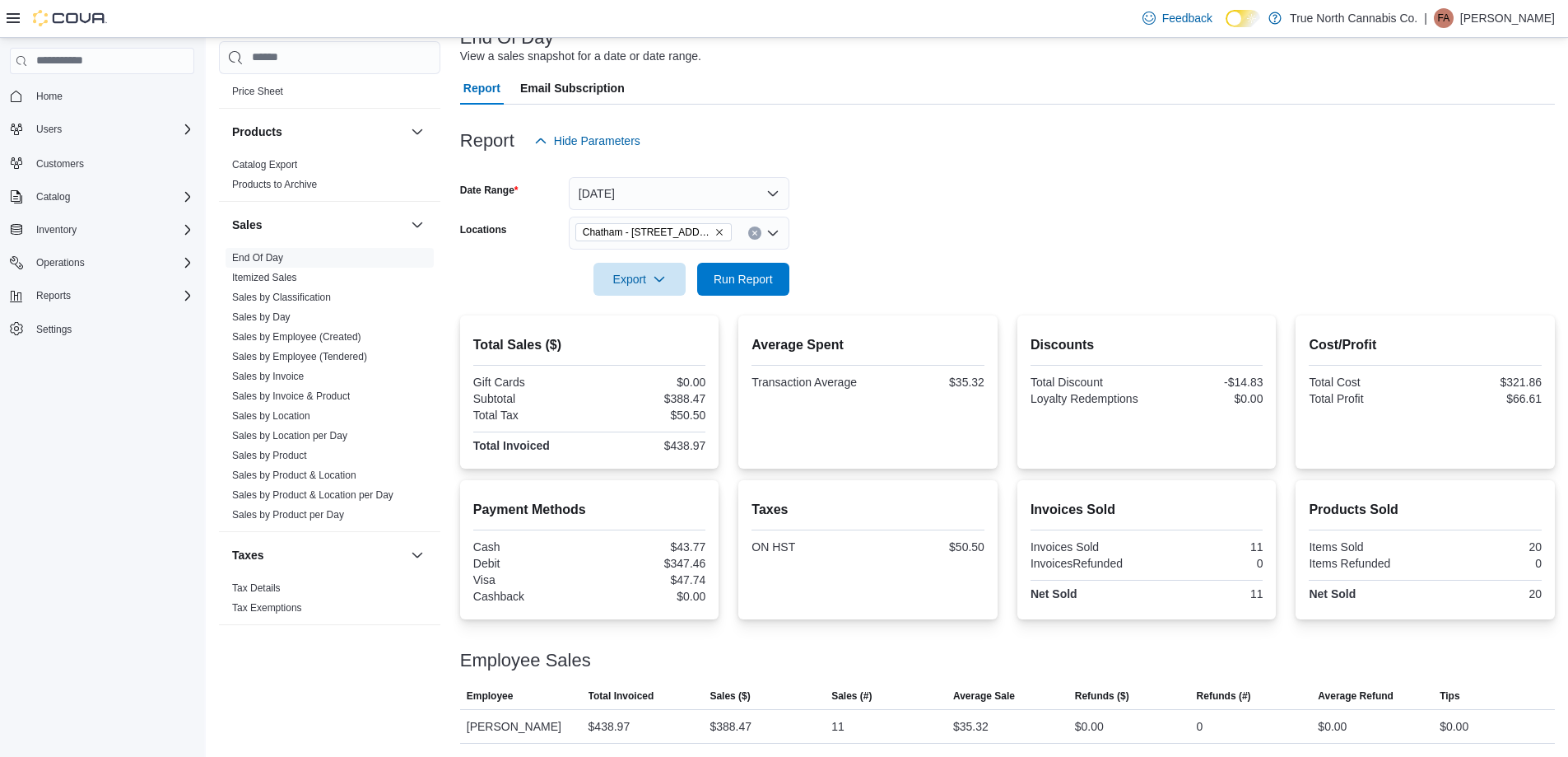
click at [888, 221] on form "Date Range [DATE] Locations [GEOGRAPHIC_DATA] - [STREET_ADDRESS] Export Run Rep…" at bounding box center [1008, 227] width 1095 height 138
click at [883, 215] on form "Date Range [DATE] Locations [GEOGRAPHIC_DATA] - [STREET_ADDRESS] Export Run Rep…" at bounding box center [1008, 227] width 1095 height 138
click at [940, 223] on form "Date Range [DATE] Locations [GEOGRAPHIC_DATA] - [STREET_ADDRESS] Export Run Rep…" at bounding box center [1008, 227] width 1095 height 138
click at [899, 235] on form "Date Range [DATE] Locations [GEOGRAPHIC_DATA] - [STREET_ADDRESS] Export Run Rep…" at bounding box center [1008, 227] width 1095 height 138
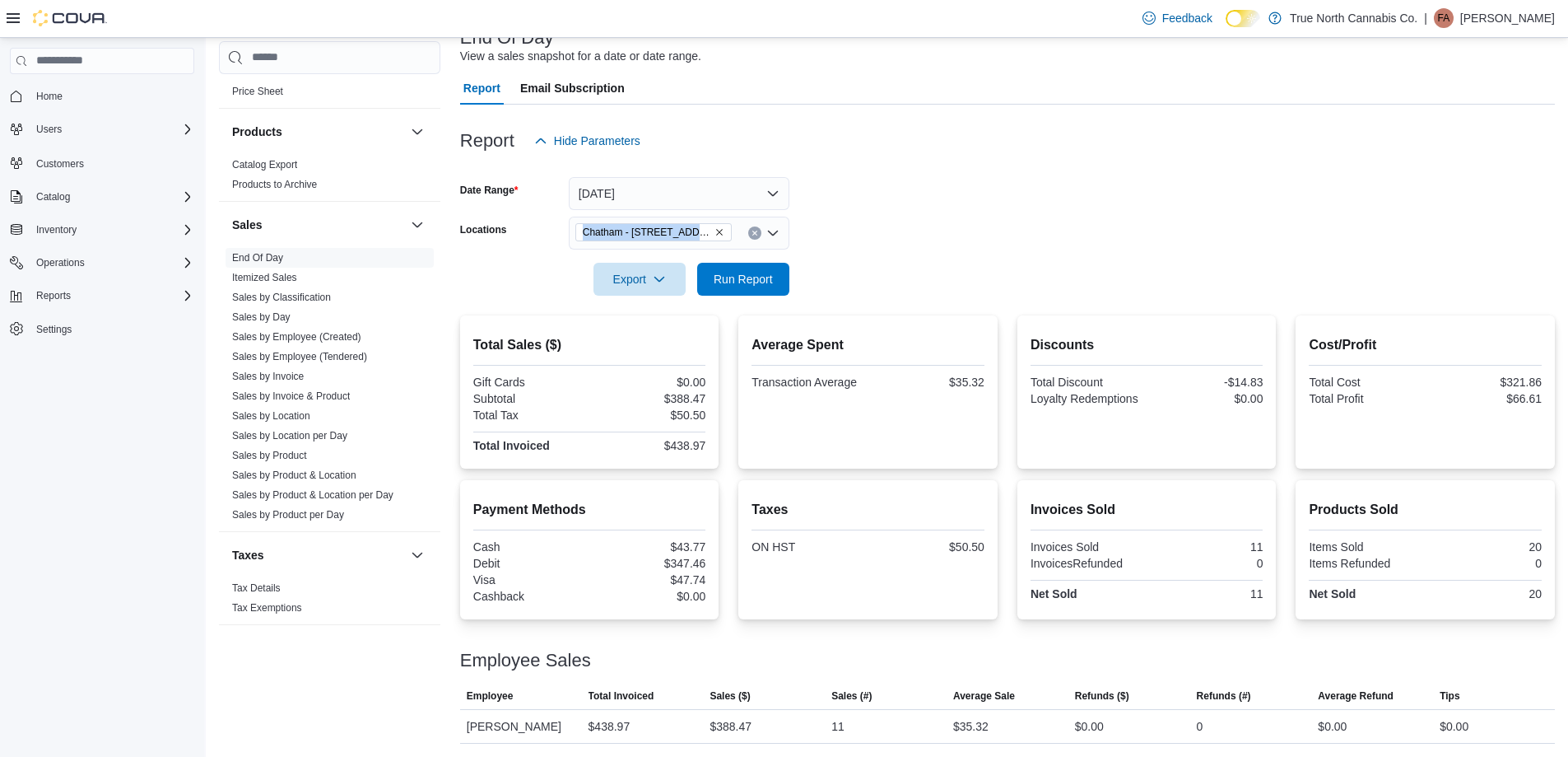
click at [899, 235] on form "Date Range [DATE] Locations [GEOGRAPHIC_DATA] - [STREET_ADDRESS] Export Run Rep…" at bounding box center [1008, 227] width 1095 height 138
click at [881, 255] on div at bounding box center [1008, 255] width 1095 height 13
click at [771, 280] on span "Run Report" at bounding box center [743, 278] width 60 height 16
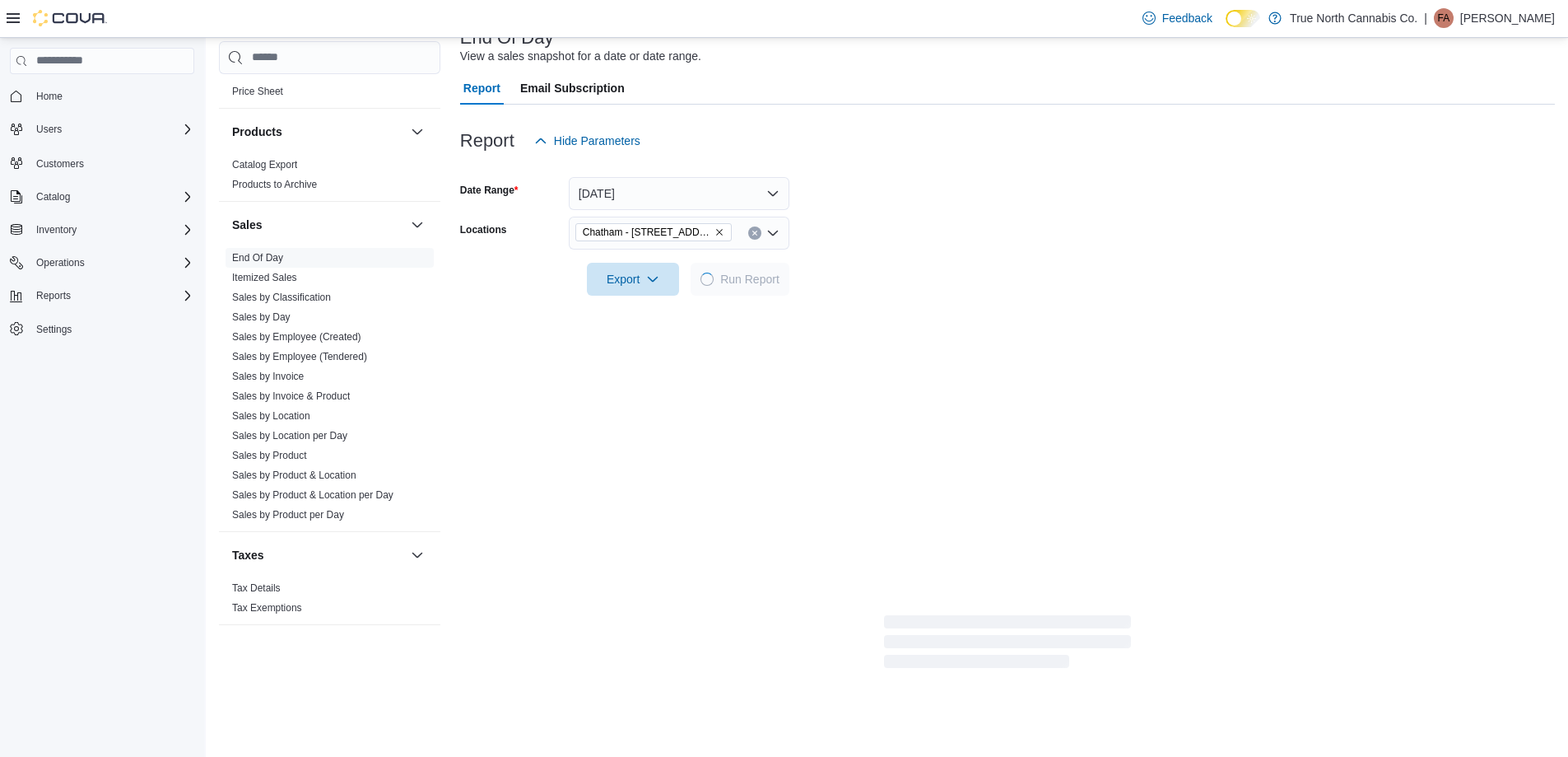
click at [932, 249] on div at bounding box center [1008, 255] width 1095 height 13
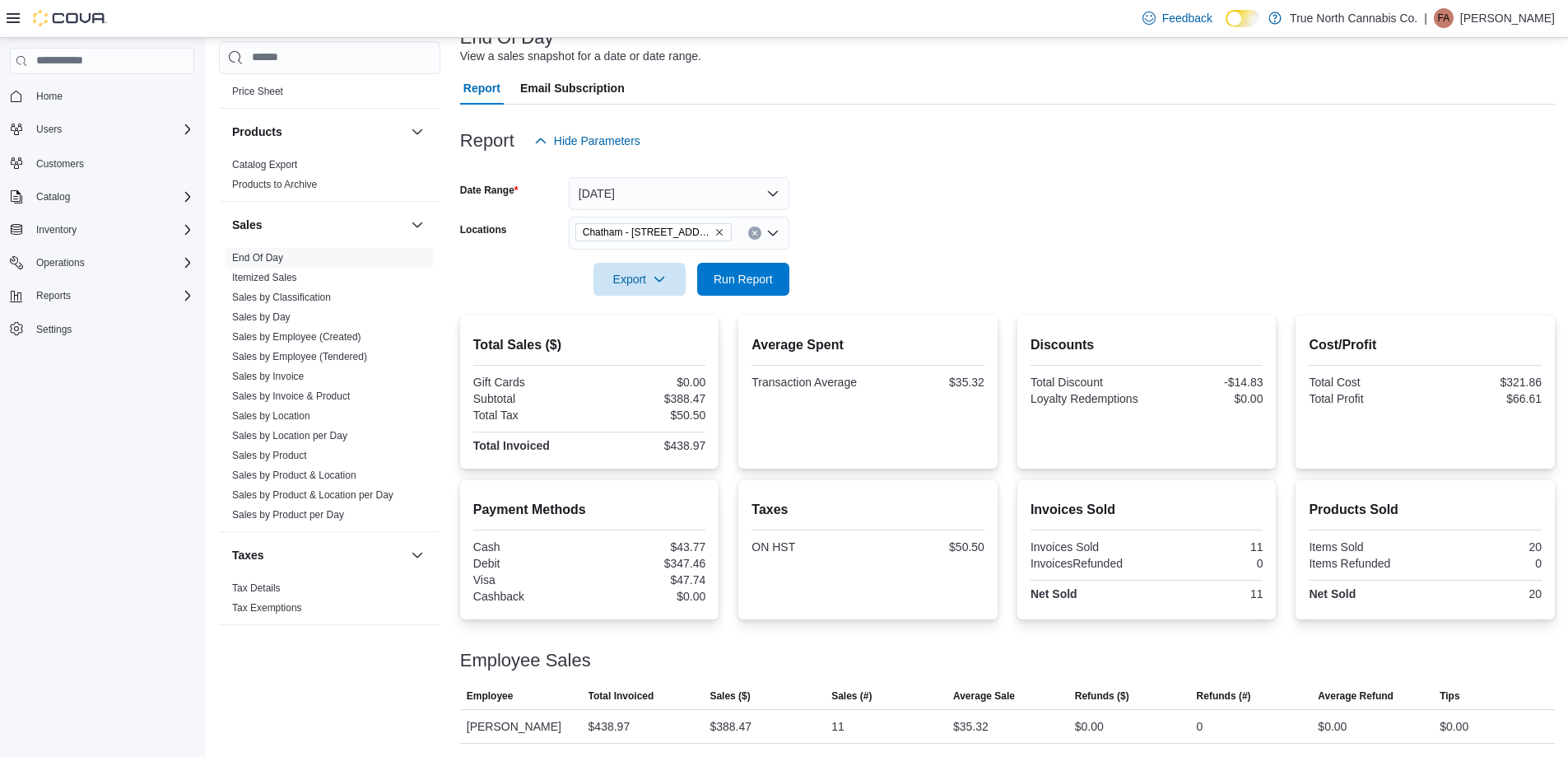
click at [932, 215] on form "Date Range [DATE] Locations [GEOGRAPHIC_DATA] - [STREET_ADDRESS] Export Run Rep…" at bounding box center [1008, 227] width 1095 height 138
click at [932, 214] on form "Date Range [DATE] Locations [GEOGRAPHIC_DATA] - [STREET_ADDRESS] Export Run Rep…" at bounding box center [1008, 227] width 1095 height 138
click at [892, 214] on form "Date Range [DATE] Locations [GEOGRAPHIC_DATA] - [STREET_ADDRESS] Export Run Rep…" at bounding box center [1008, 227] width 1095 height 138
click at [923, 215] on form "Date Range [DATE] Locations [GEOGRAPHIC_DATA] - [STREET_ADDRESS] Export Run Rep…" at bounding box center [1008, 227] width 1095 height 138
click at [874, 232] on form "Date Range [DATE] Locations [GEOGRAPHIC_DATA] - [STREET_ADDRESS] Export Run Rep…" at bounding box center [1008, 227] width 1095 height 138
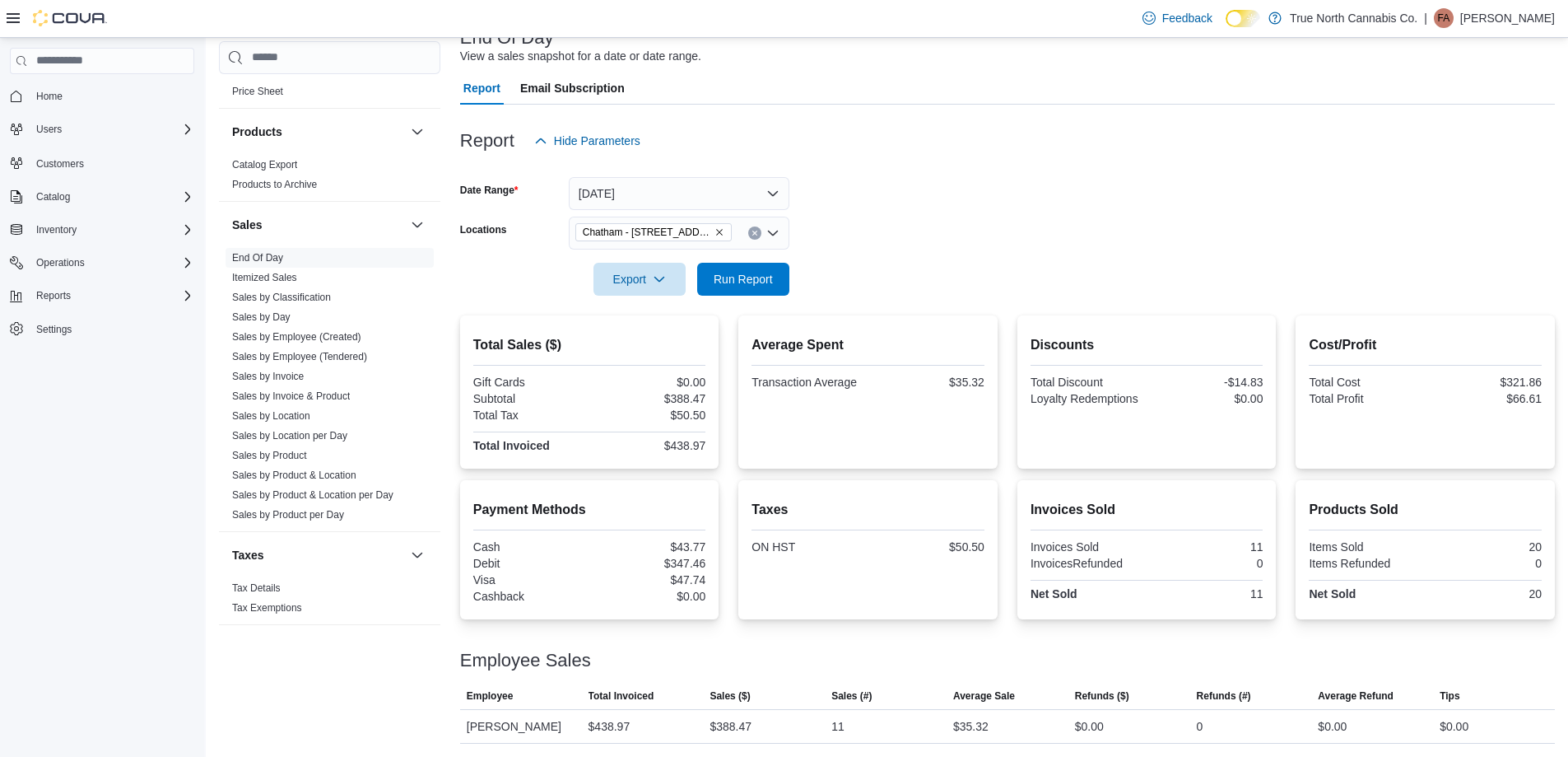
click at [906, 230] on form "Date Range [DATE] Locations [GEOGRAPHIC_DATA] - [STREET_ADDRESS] Export Run Rep…" at bounding box center [1008, 227] width 1095 height 138
click at [931, 249] on div at bounding box center [1008, 255] width 1095 height 13
click at [849, 263] on form "Date Range [DATE] Locations [GEOGRAPHIC_DATA] - [STREET_ADDRESS] Export Run Rep…" at bounding box center [1008, 227] width 1095 height 138
click at [924, 233] on form "Date Range [DATE] Locations [GEOGRAPHIC_DATA] - [STREET_ADDRESS] Export Run Rep…" at bounding box center [1008, 227] width 1095 height 138
click at [874, 220] on form "Date Range [DATE] Locations [GEOGRAPHIC_DATA] - [STREET_ADDRESS] Export Run Rep…" at bounding box center [1008, 227] width 1095 height 138
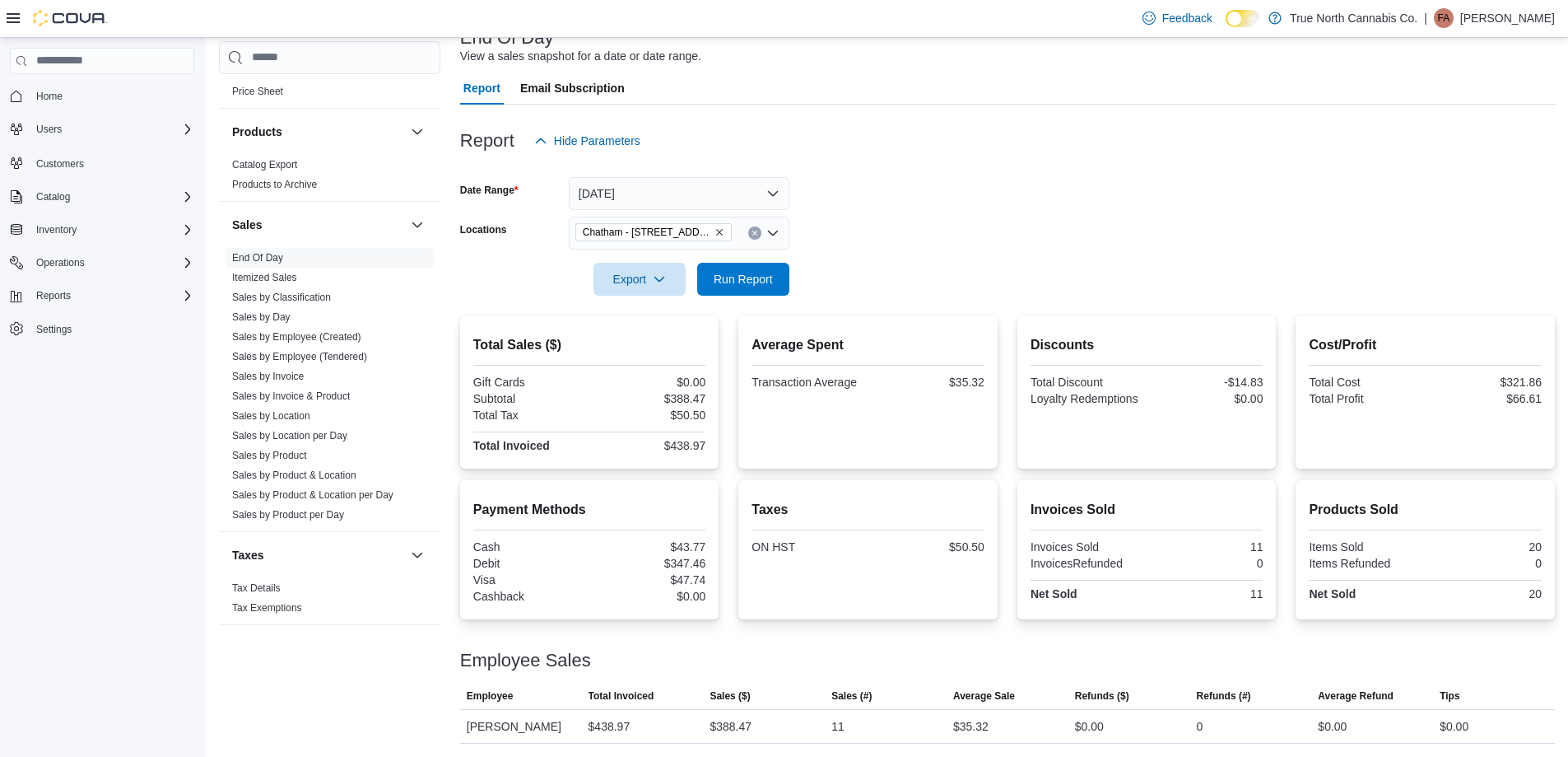
click at [874, 220] on form "Date Range [DATE] Locations [GEOGRAPHIC_DATA] - [STREET_ADDRESS] Export Run Rep…" at bounding box center [1008, 227] width 1095 height 138
click at [899, 230] on form "Date Range [DATE] Locations [GEOGRAPHIC_DATA] - [STREET_ADDRESS] Export Run Rep…" at bounding box center [1008, 227] width 1095 height 138
click at [895, 224] on form "Date Range [DATE] Locations [GEOGRAPHIC_DATA] - [STREET_ADDRESS] Export Run Rep…" at bounding box center [1008, 227] width 1095 height 138
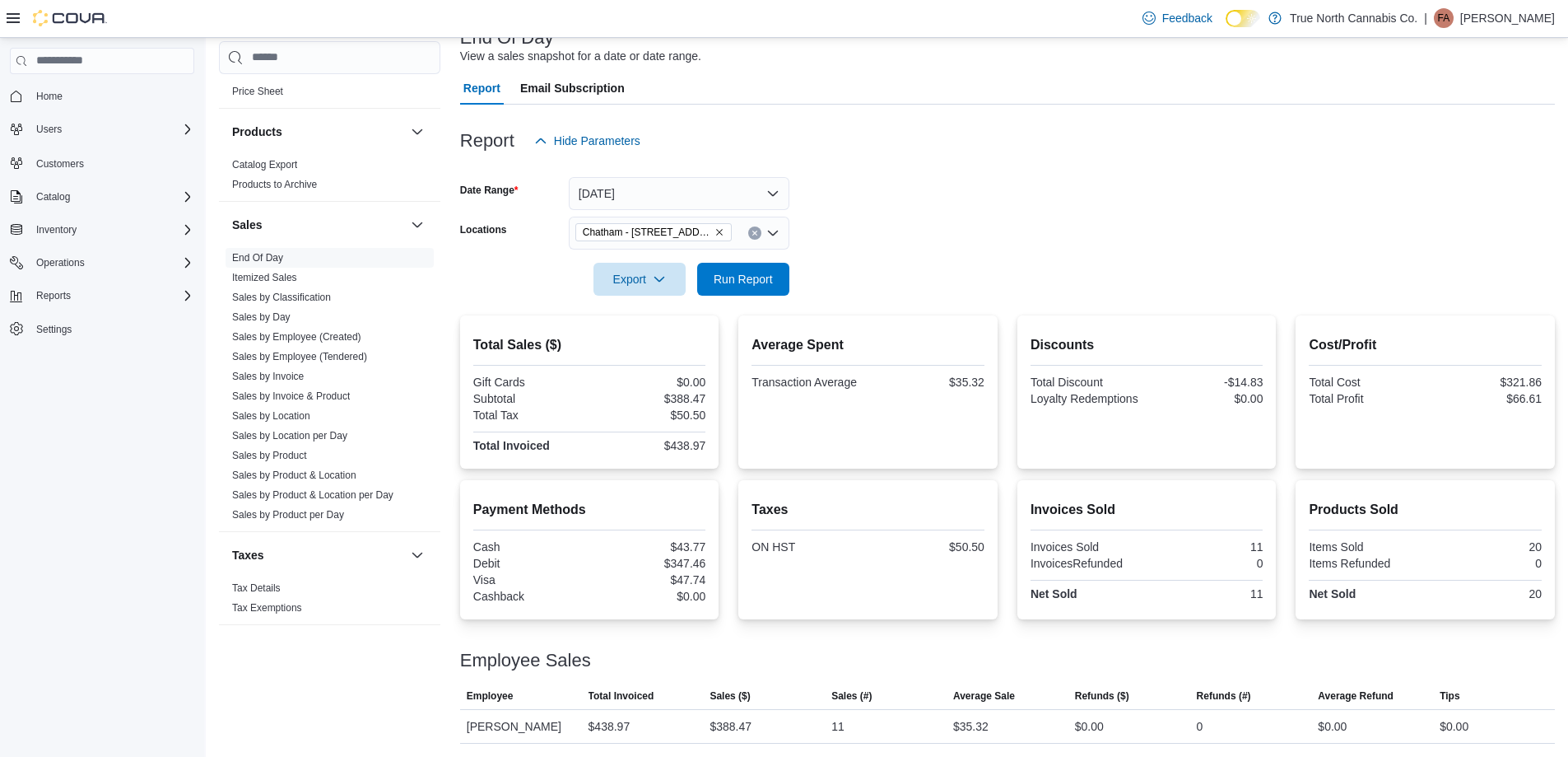
click at [904, 247] on form "Date Range [DATE] Locations [GEOGRAPHIC_DATA] - [STREET_ADDRESS] Export Run Rep…" at bounding box center [1008, 227] width 1095 height 138
click at [903, 241] on form "Date Range [DATE] Locations [GEOGRAPHIC_DATA] - [STREET_ADDRESS] Export Run Rep…" at bounding box center [1008, 227] width 1095 height 138
click at [896, 222] on form "Date Range [DATE] Locations [GEOGRAPHIC_DATA] - [STREET_ADDRESS] Export Run Rep…" at bounding box center [1008, 227] width 1095 height 138
click at [895, 218] on form "Date Range [DATE] Locations [GEOGRAPHIC_DATA] - [STREET_ADDRESS] Export Run Rep…" at bounding box center [1008, 227] width 1095 height 138
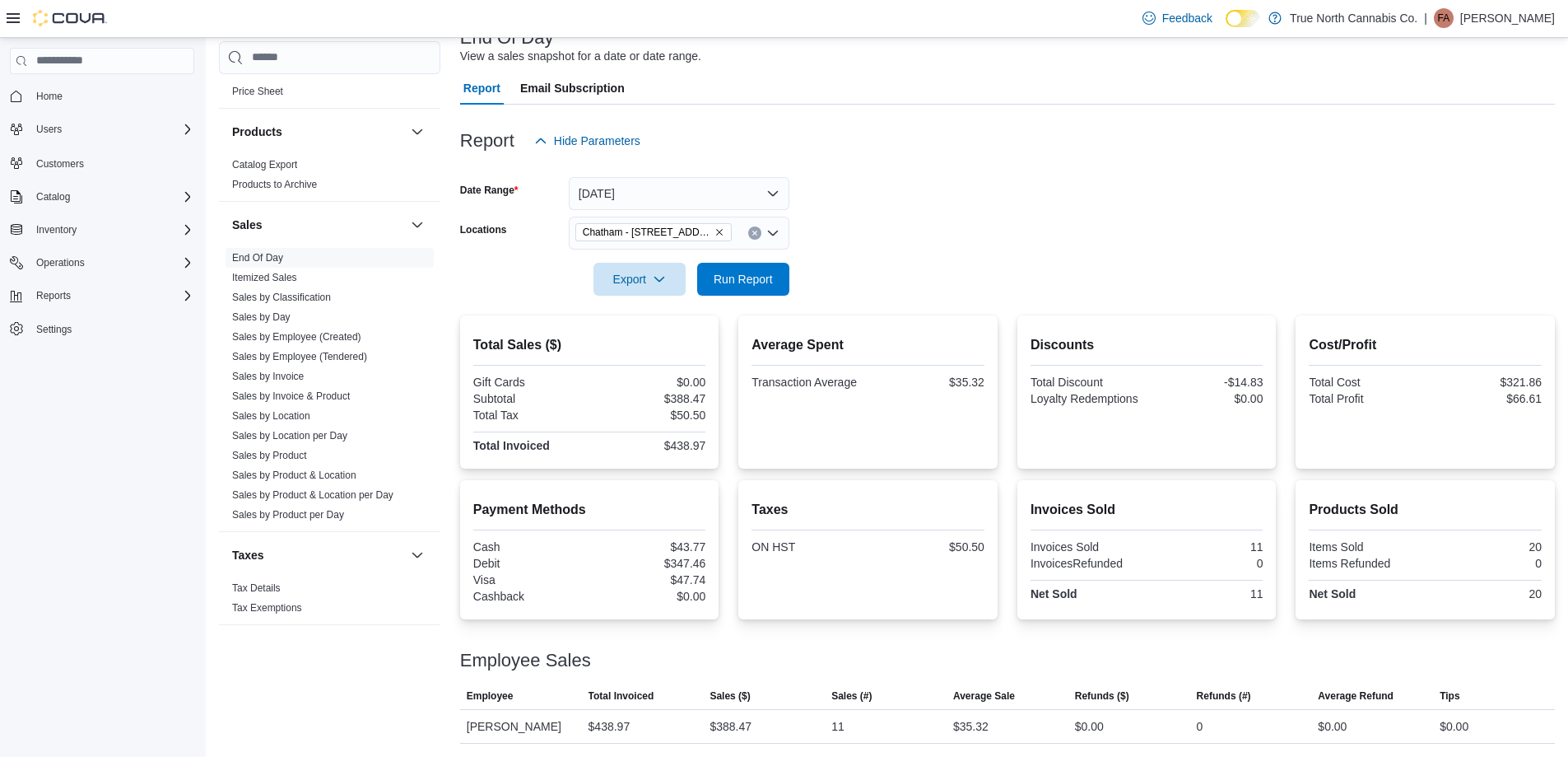
click at [895, 217] on form "Date Range [DATE] Locations [GEOGRAPHIC_DATA] - [STREET_ADDRESS] Export Run Rep…" at bounding box center [1008, 227] width 1095 height 138
click at [899, 210] on form "Date Range [DATE] Locations [GEOGRAPHIC_DATA] - [STREET_ADDRESS] Export Run Rep…" at bounding box center [1008, 227] width 1095 height 138
click at [874, 229] on form "Date Range [DATE] Locations [GEOGRAPHIC_DATA] - [STREET_ADDRESS] Export Run Rep…" at bounding box center [1008, 227] width 1095 height 138
click at [874, 228] on form "Date Range [DATE] Locations [GEOGRAPHIC_DATA] - [STREET_ADDRESS] Export Run Rep…" at bounding box center [1008, 227] width 1095 height 138
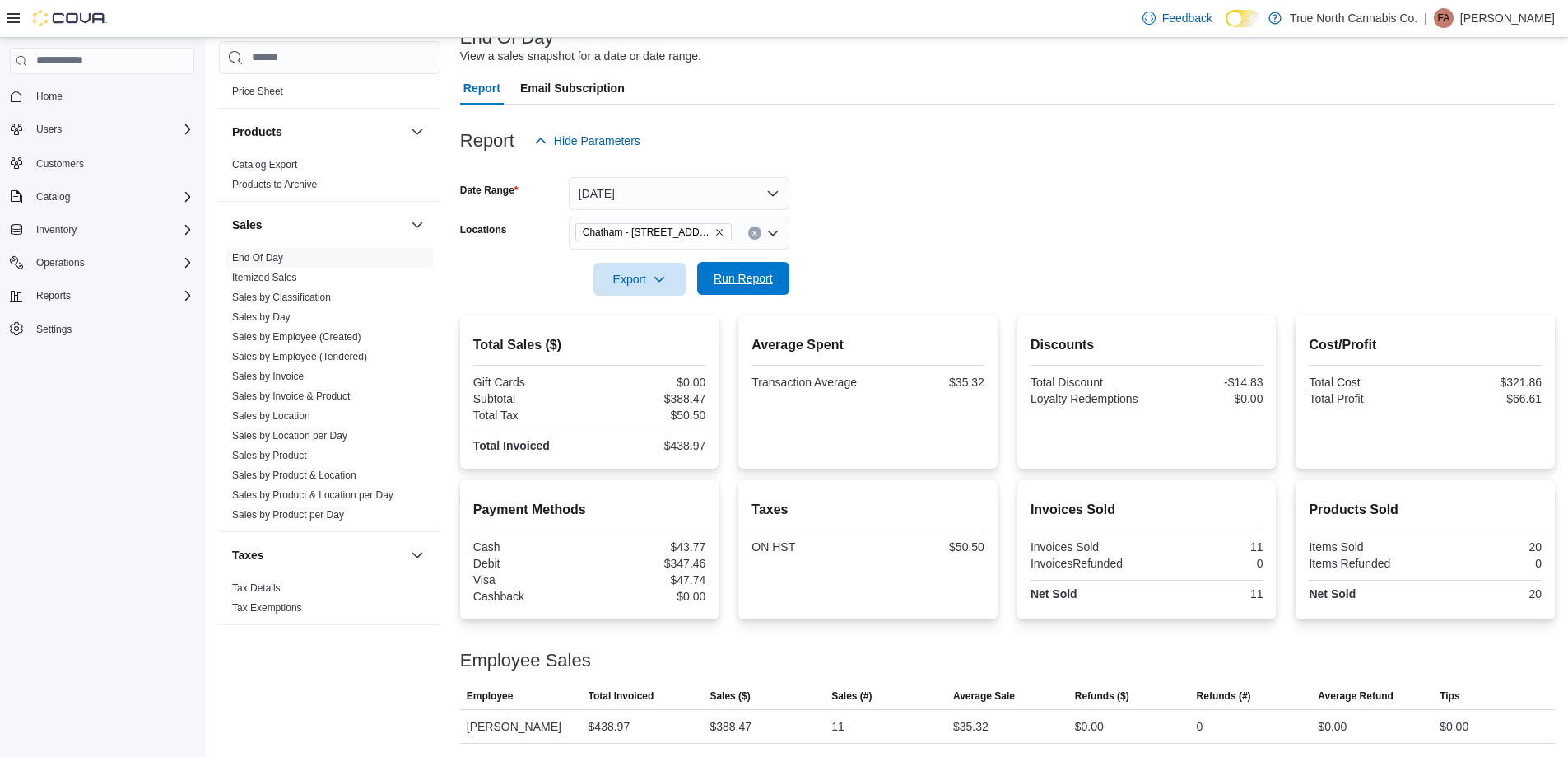
click at [768, 281] on span "Run Report" at bounding box center [743, 278] width 60 height 16
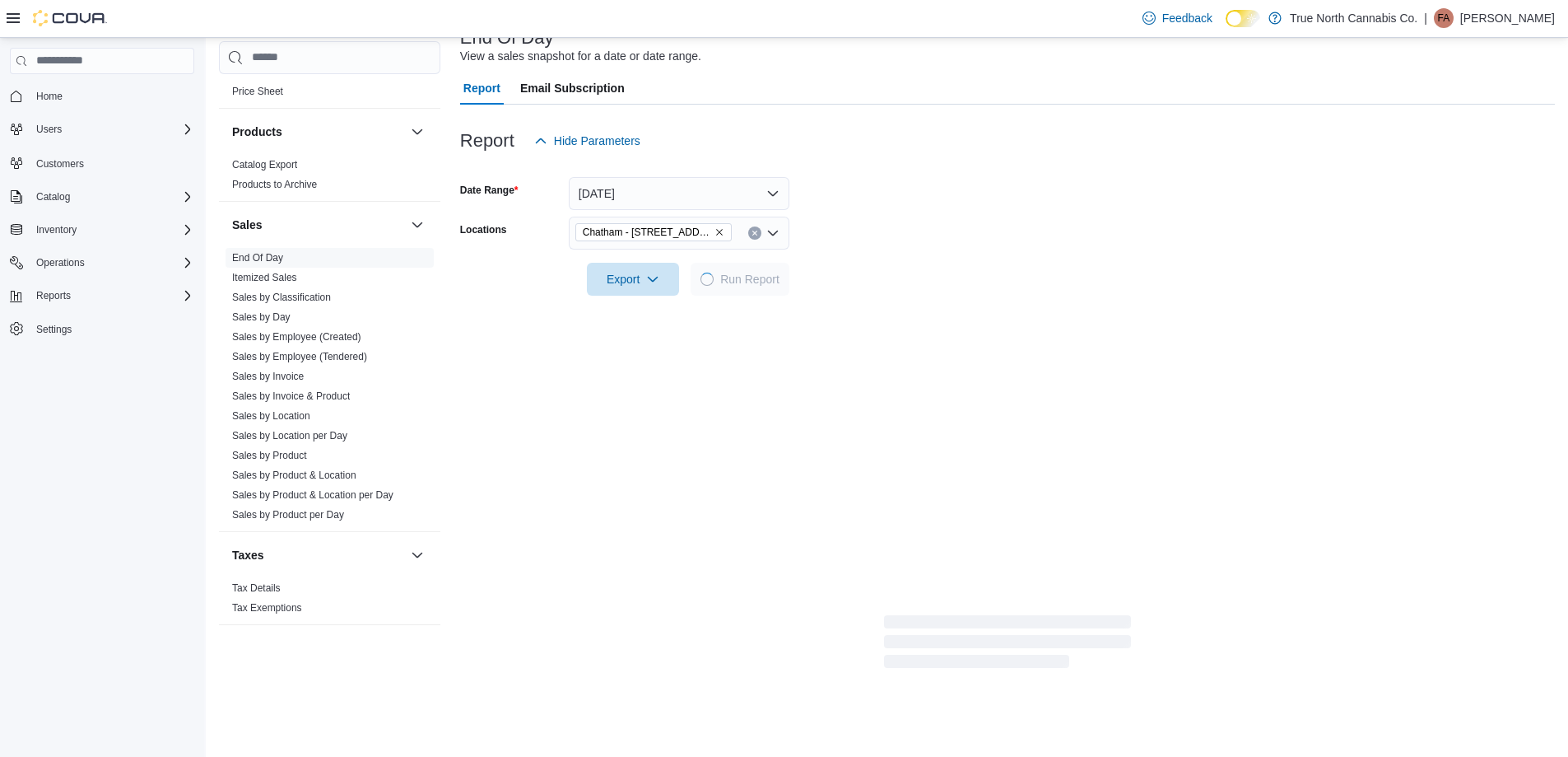
click at [925, 264] on form "Date Range [DATE] Locations [GEOGRAPHIC_DATA] - [STREET_ADDRESS] Export Run Rep…" at bounding box center [1008, 227] width 1095 height 138
click at [894, 249] on div at bounding box center [1008, 255] width 1095 height 13
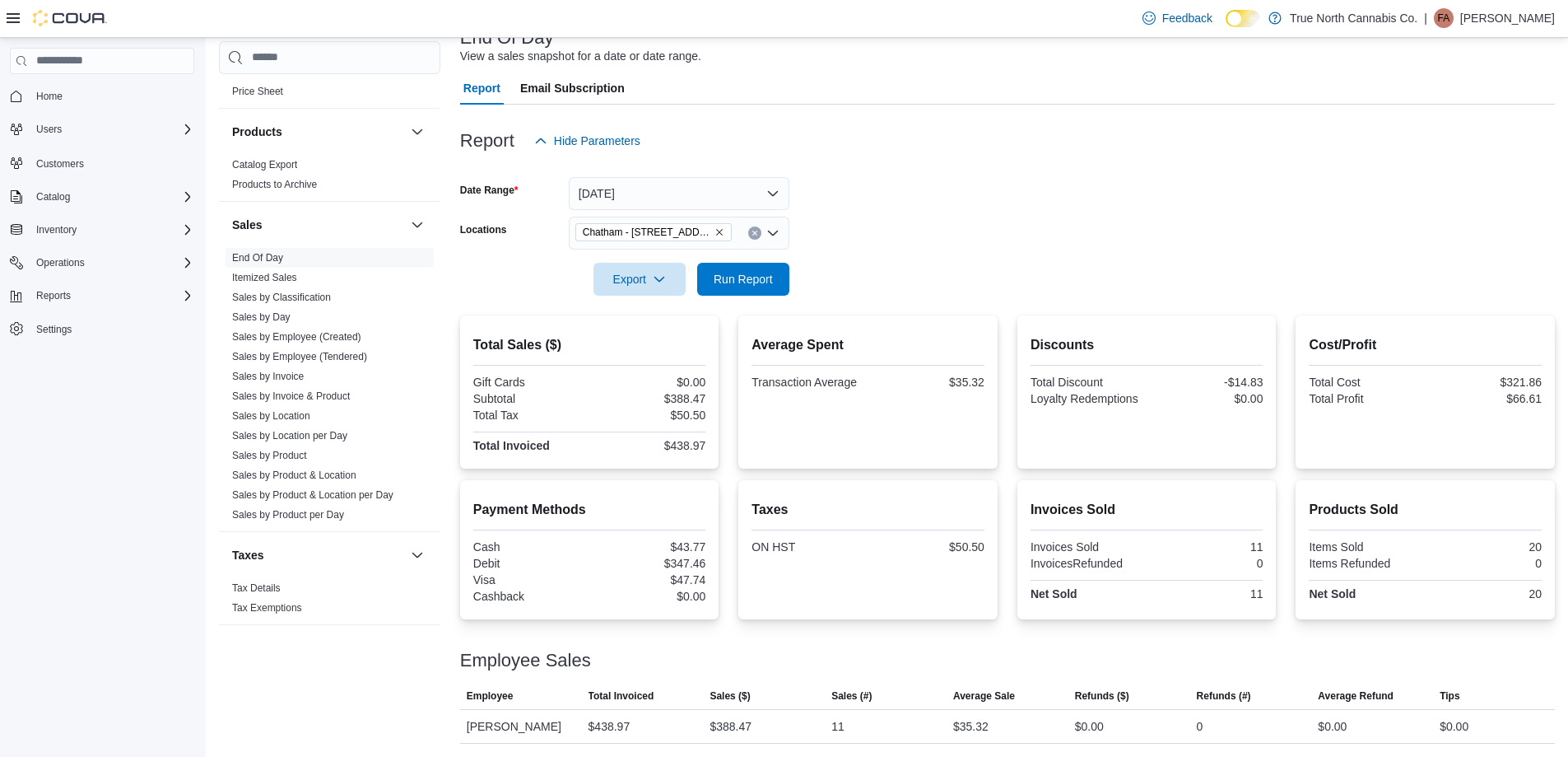
click at [931, 189] on form "Date Range [DATE] Locations [GEOGRAPHIC_DATA] - [STREET_ADDRESS] Export Run Rep…" at bounding box center [1008, 227] width 1095 height 138
click at [902, 250] on div at bounding box center [1008, 255] width 1095 height 13
click at [969, 254] on div at bounding box center [1008, 255] width 1095 height 13
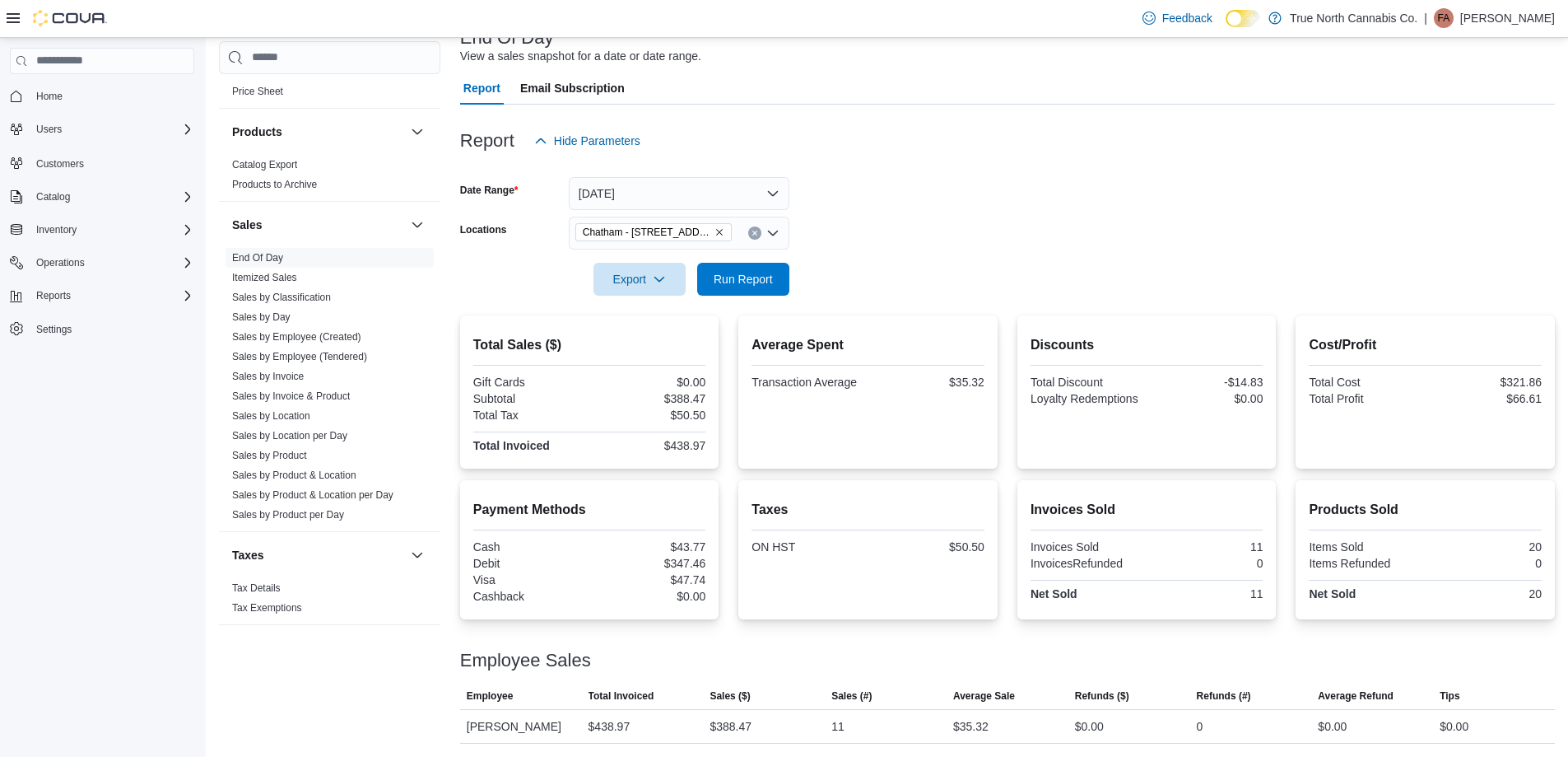
click at [922, 203] on form "Date Range [DATE] Locations [GEOGRAPHIC_DATA] - [STREET_ADDRESS] Export Run Rep…" at bounding box center [1008, 227] width 1095 height 138
click at [904, 243] on form "Date Range [DATE] Locations [GEOGRAPHIC_DATA] - [STREET_ADDRESS] Export Run Rep…" at bounding box center [1008, 227] width 1095 height 138
click at [919, 202] on form "Date Range [DATE] Locations [GEOGRAPHIC_DATA] - [STREET_ADDRESS] Export Run Rep…" at bounding box center [1008, 227] width 1095 height 138
click at [750, 276] on span "Run Report" at bounding box center [743, 278] width 60 height 16
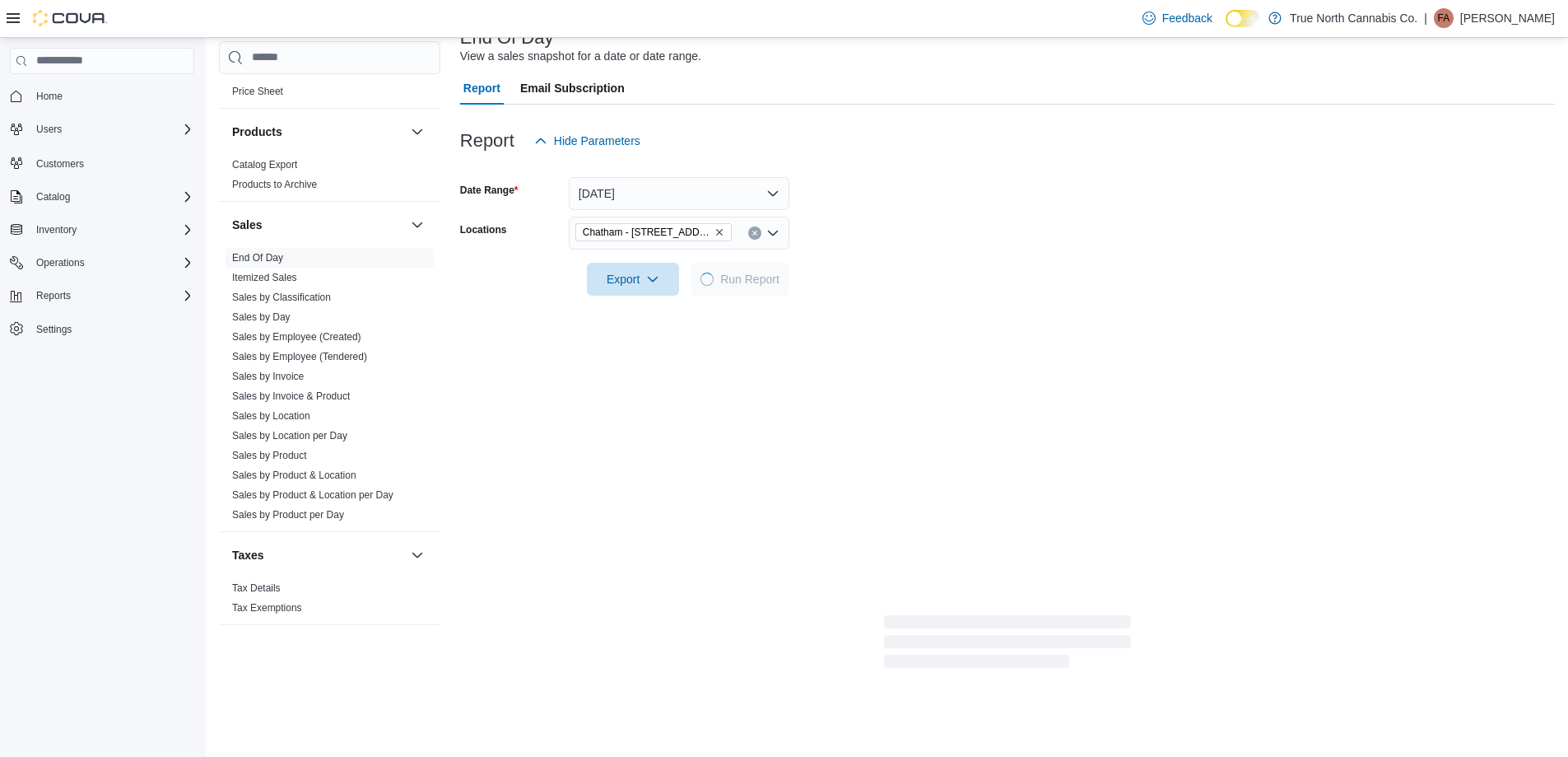
click at [918, 245] on form "Date Range [DATE] Locations [GEOGRAPHIC_DATA] - [STREET_ADDRESS] Export Run Rep…" at bounding box center [1008, 227] width 1095 height 138
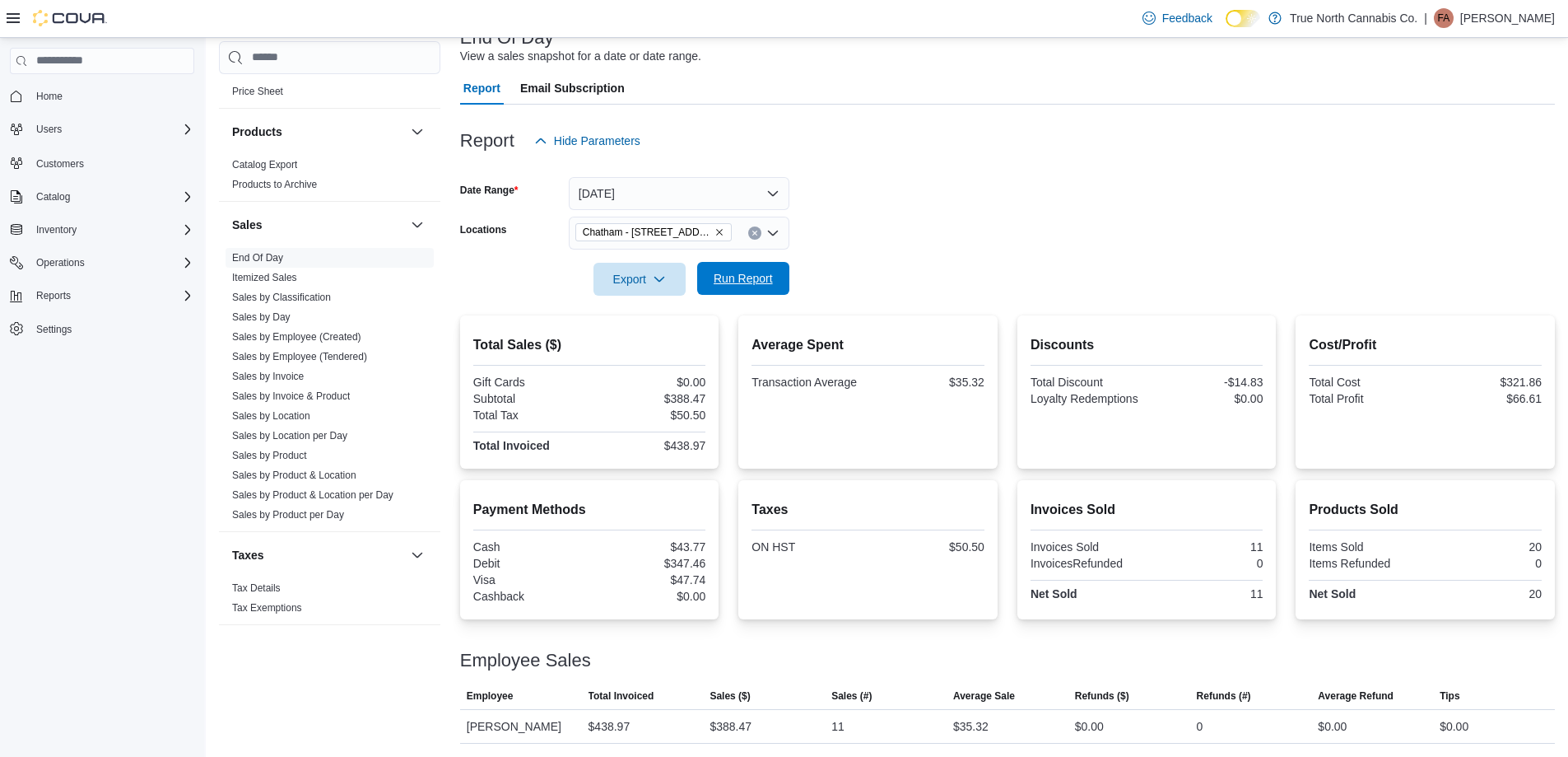
drag, startPoint x: 764, startPoint y: 270, endPoint x: 895, endPoint y: 248, distance: 132.8
click at [765, 270] on span "Run Report" at bounding box center [744, 279] width 73 height 33
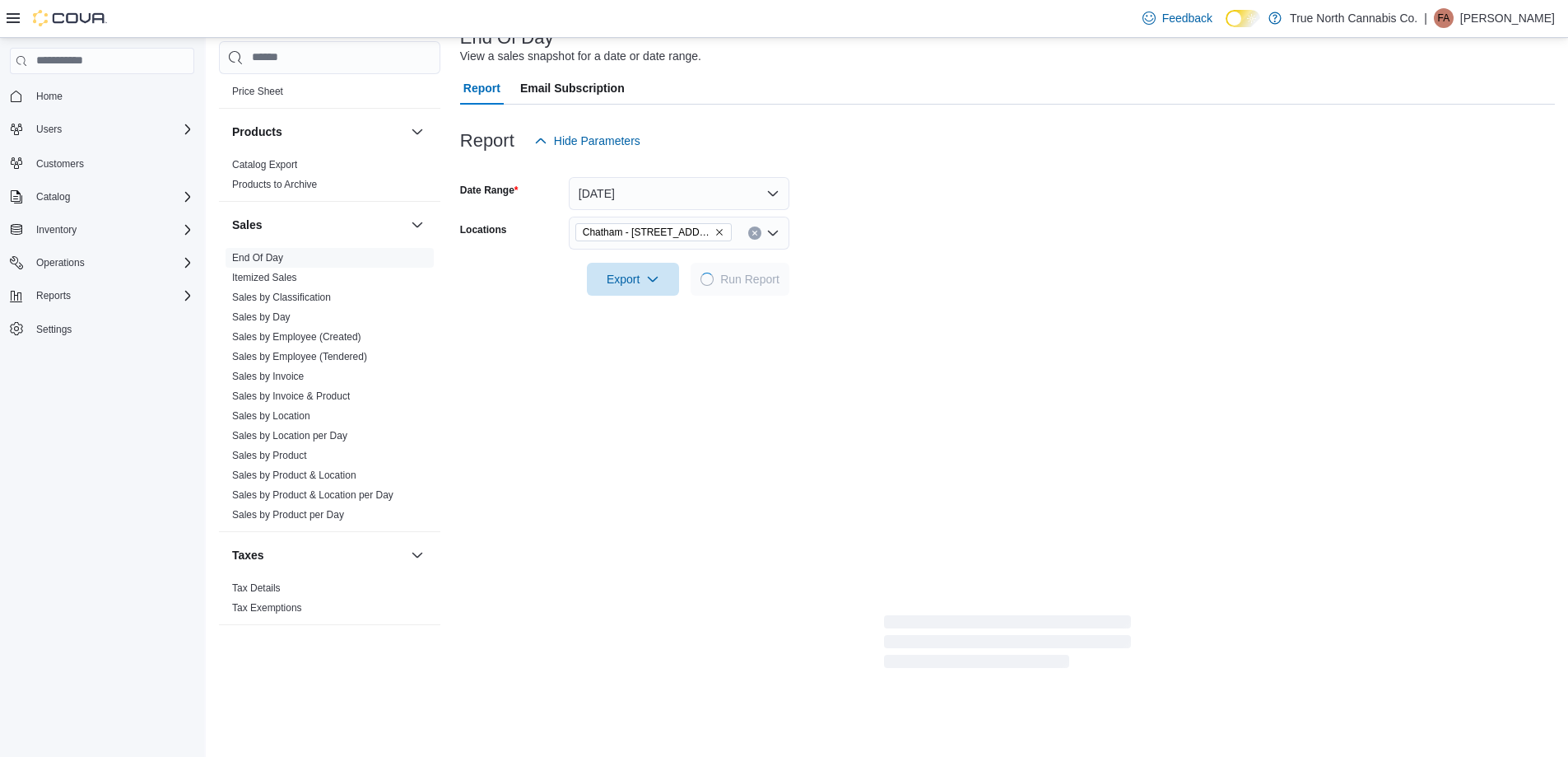
click at [895, 249] on div at bounding box center [1008, 255] width 1095 height 13
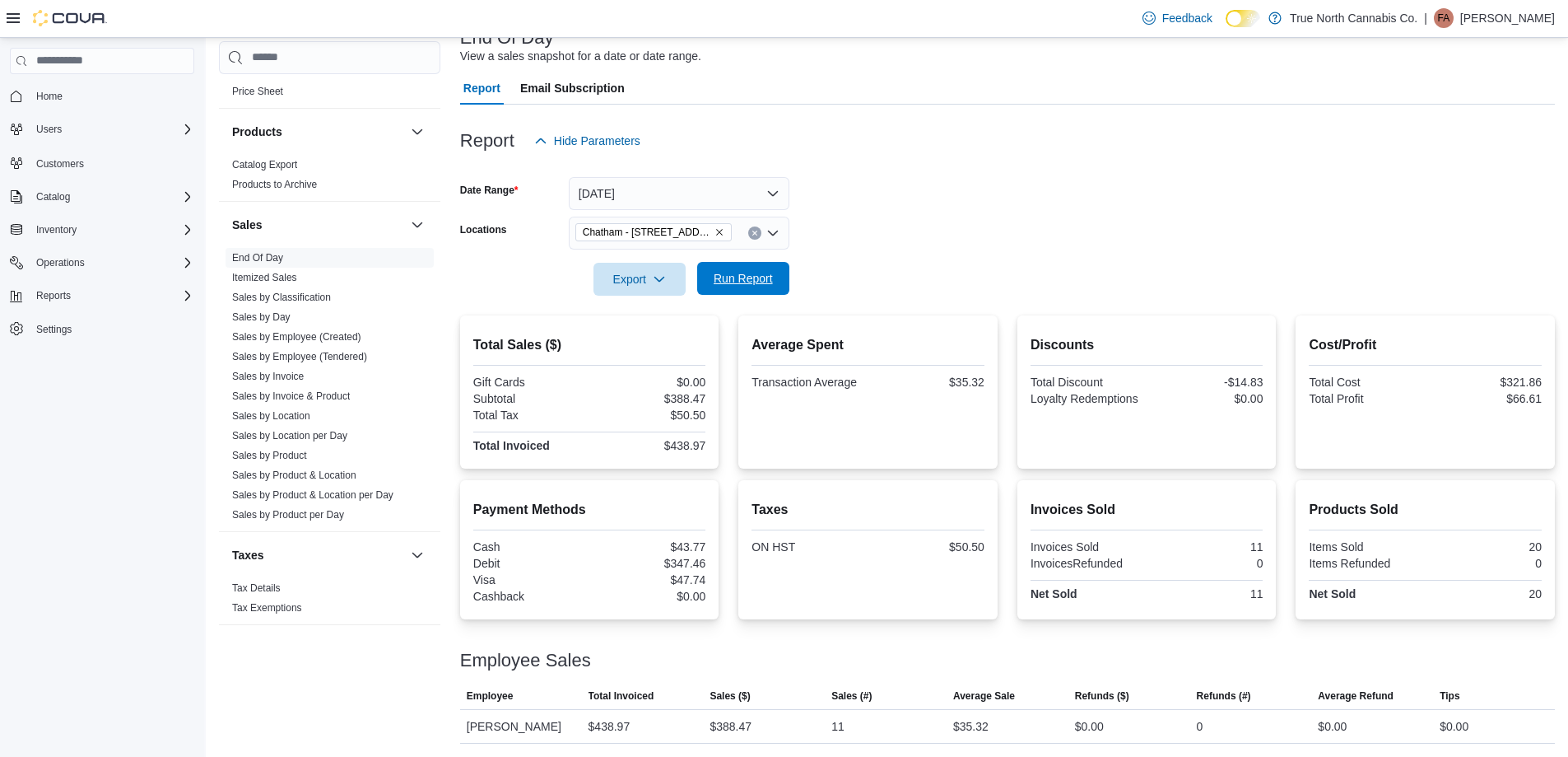
click at [761, 279] on span "Run Report" at bounding box center [743, 278] width 60 height 16
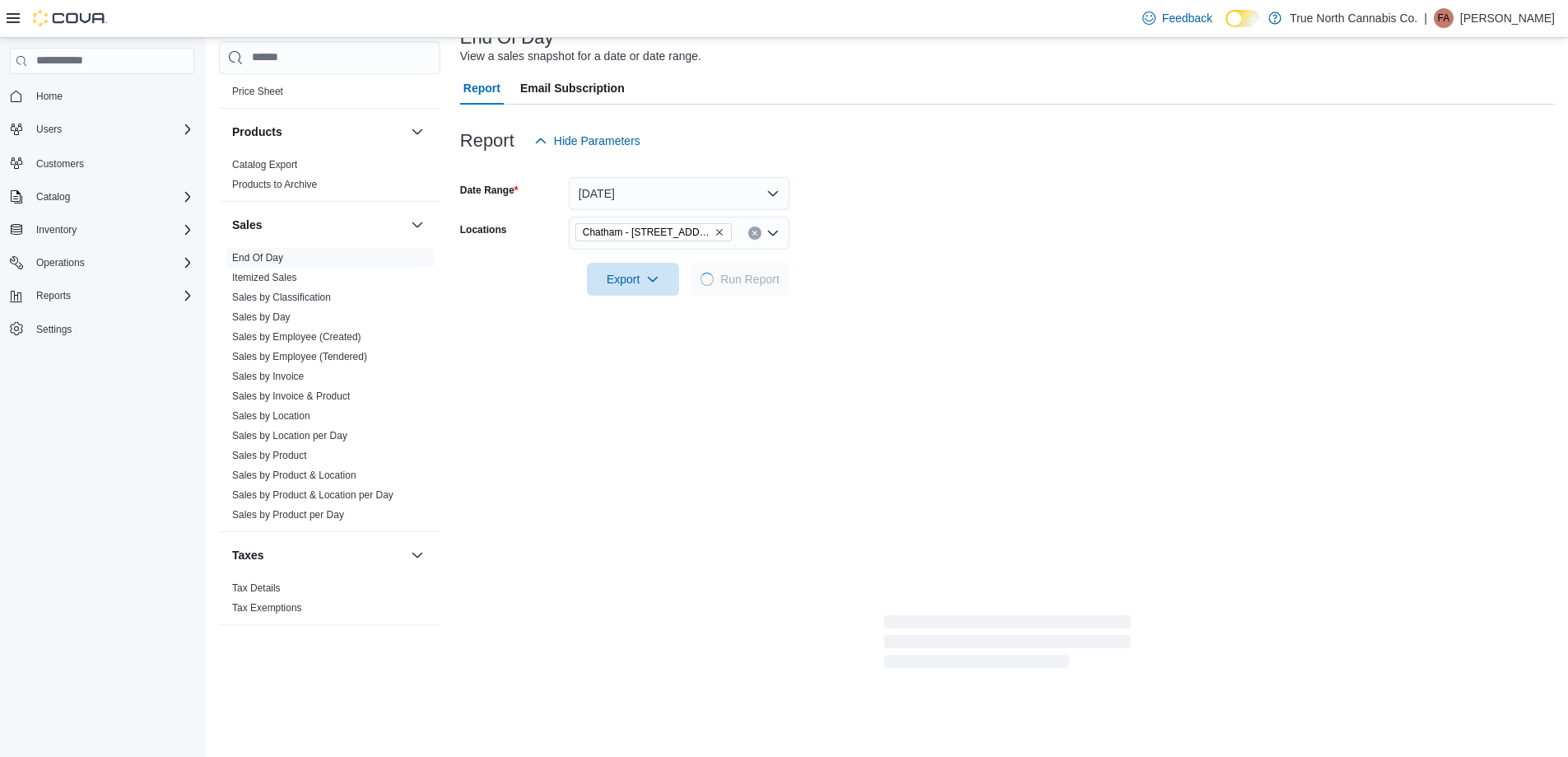
click at [846, 236] on form "Date Range [DATE] Locations [GEOGRAPHIC_DATA] - [STREET_ADDRESS] Export Run Rep…" at bounding box center [1008, 227] width 1095 height 138
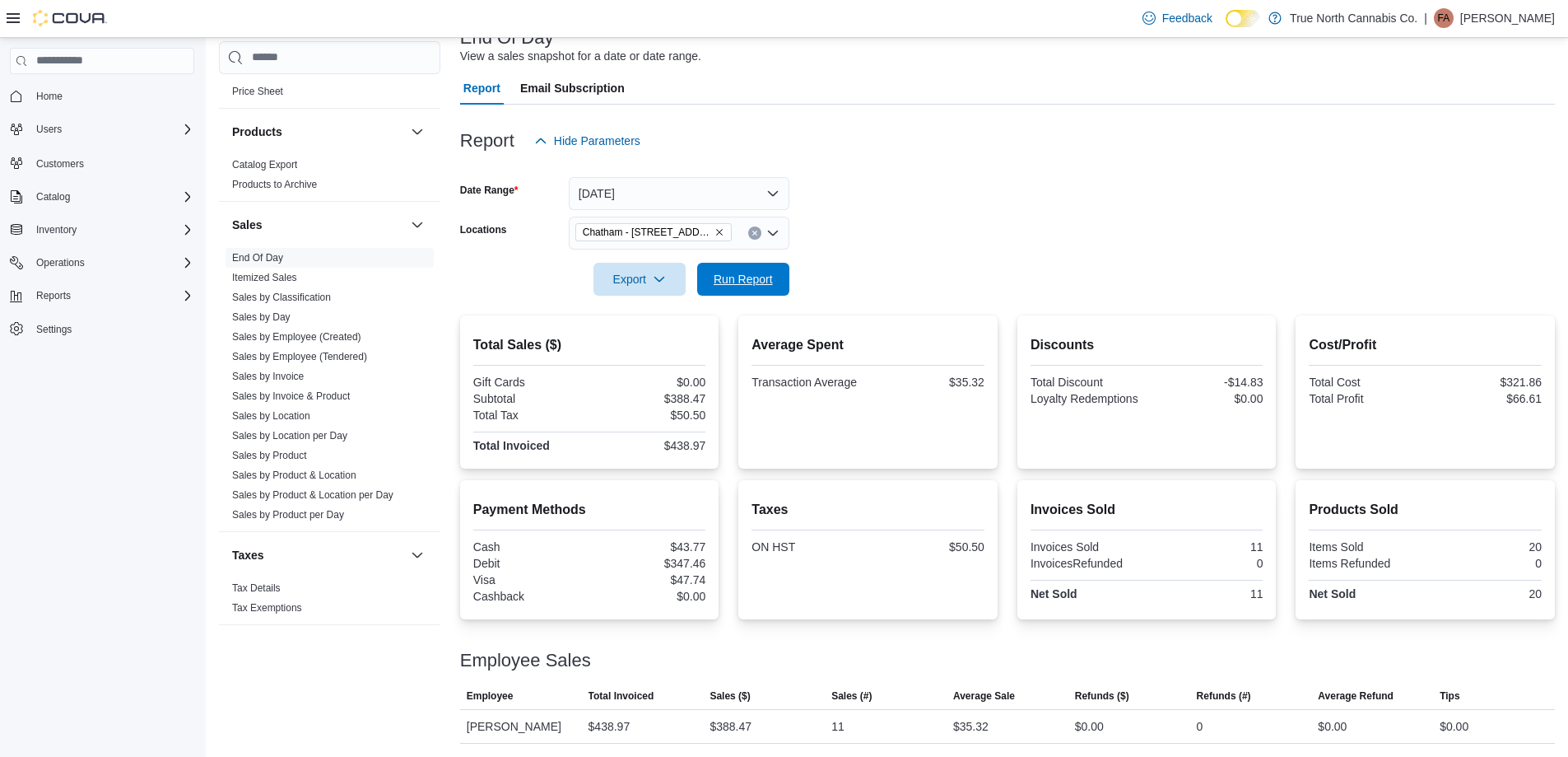
drag, startPoint x: 746, startPoint y: 275, endPoint x: 876, endPoint y: 249, distance: 132.6
click at [747, 275] on span "Run Report" at bounding box center [743, 279] width 60 height 16
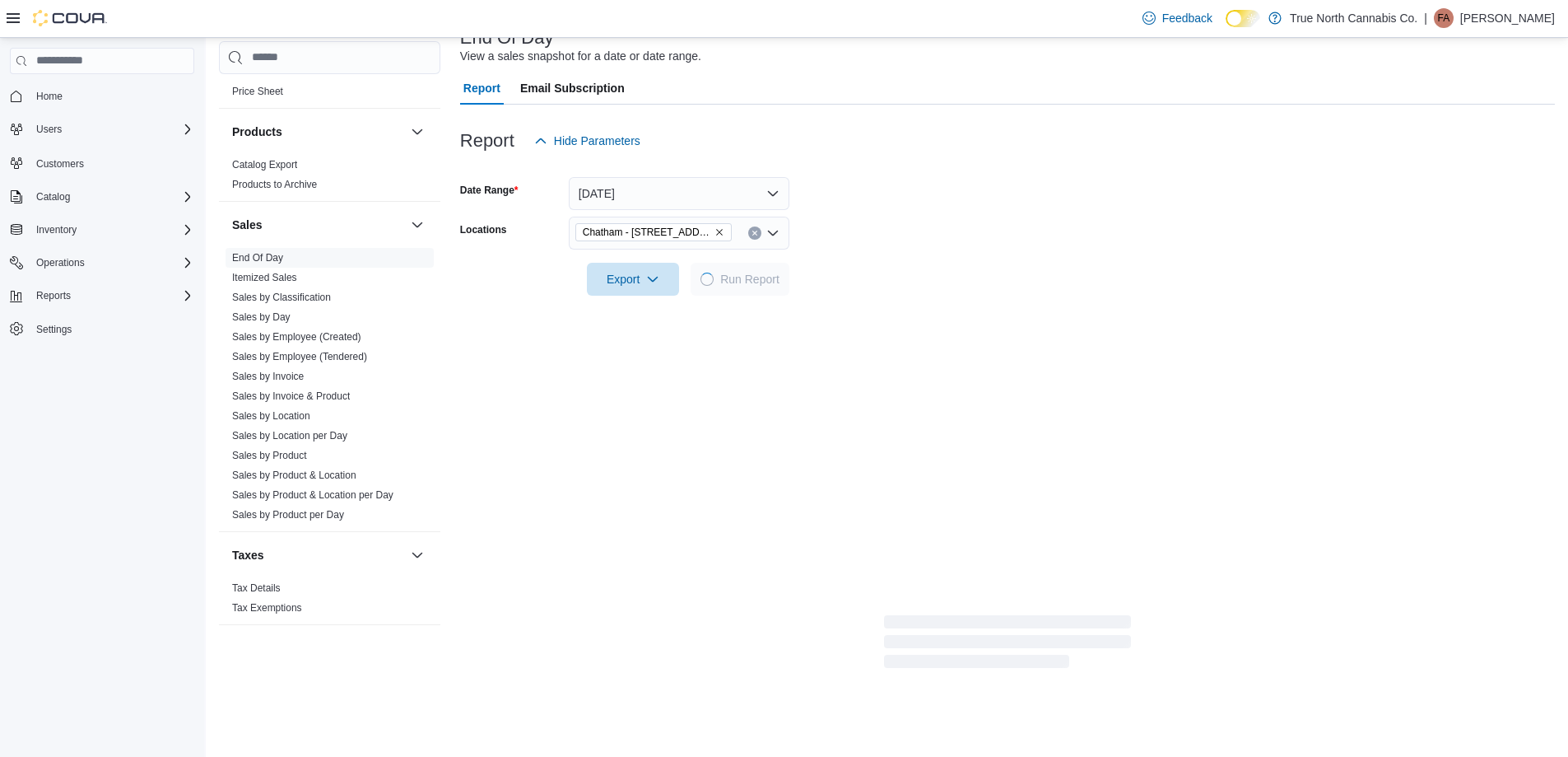
click at [878, 249] on div at bounding box center [1008, 255] width 1095 height 13
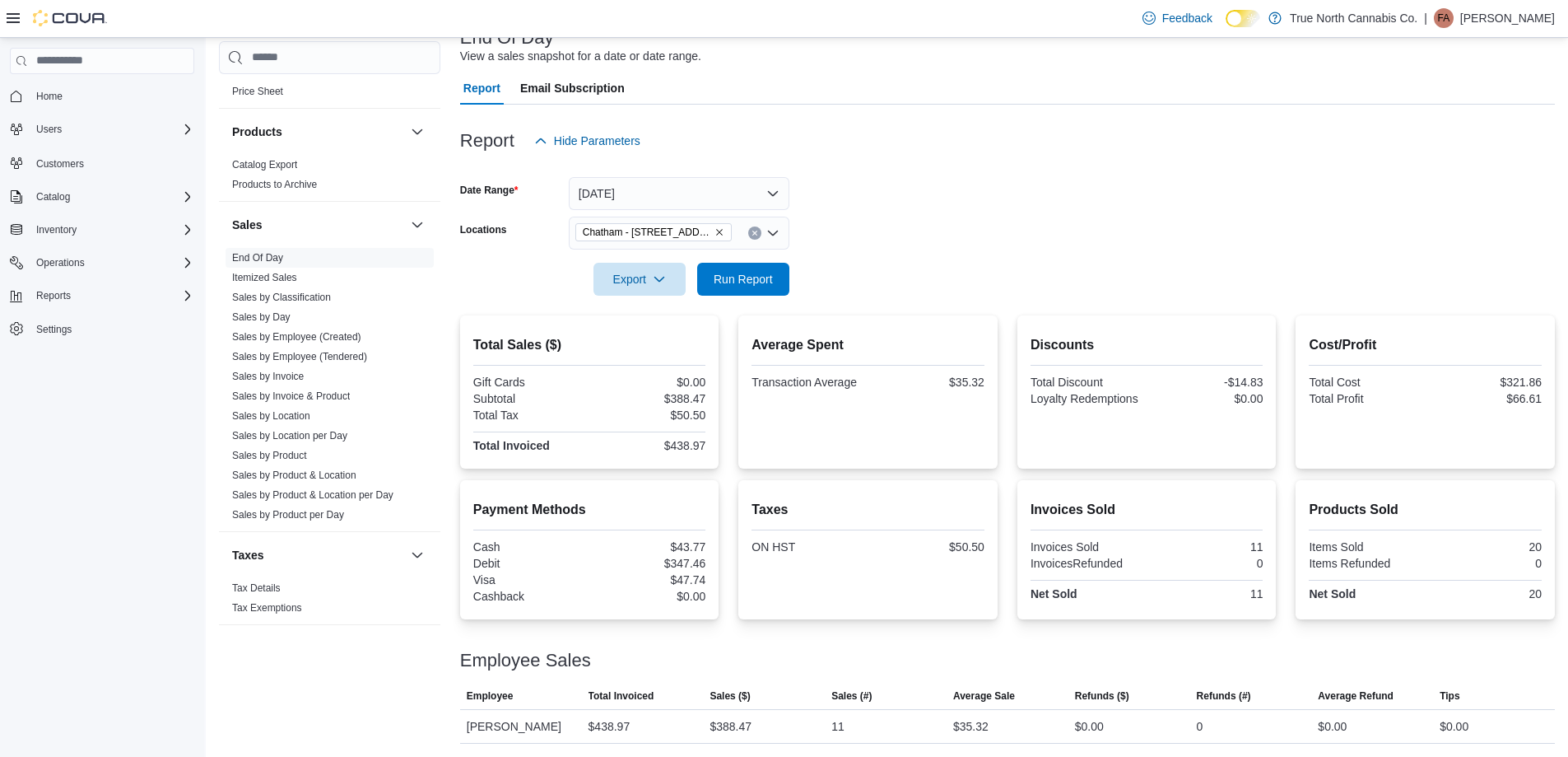
click at [871, 245] on form "Date Range [DATE] Locations [GEOGRAPHIC_DATA] - [STREET_ADDRESS] Export Run Rep…" at bounding box center [1008, 227] width 1095 height 138
click at [759, 273] on span "Run Report" at bounding box center [743, 278] width 60 height 16
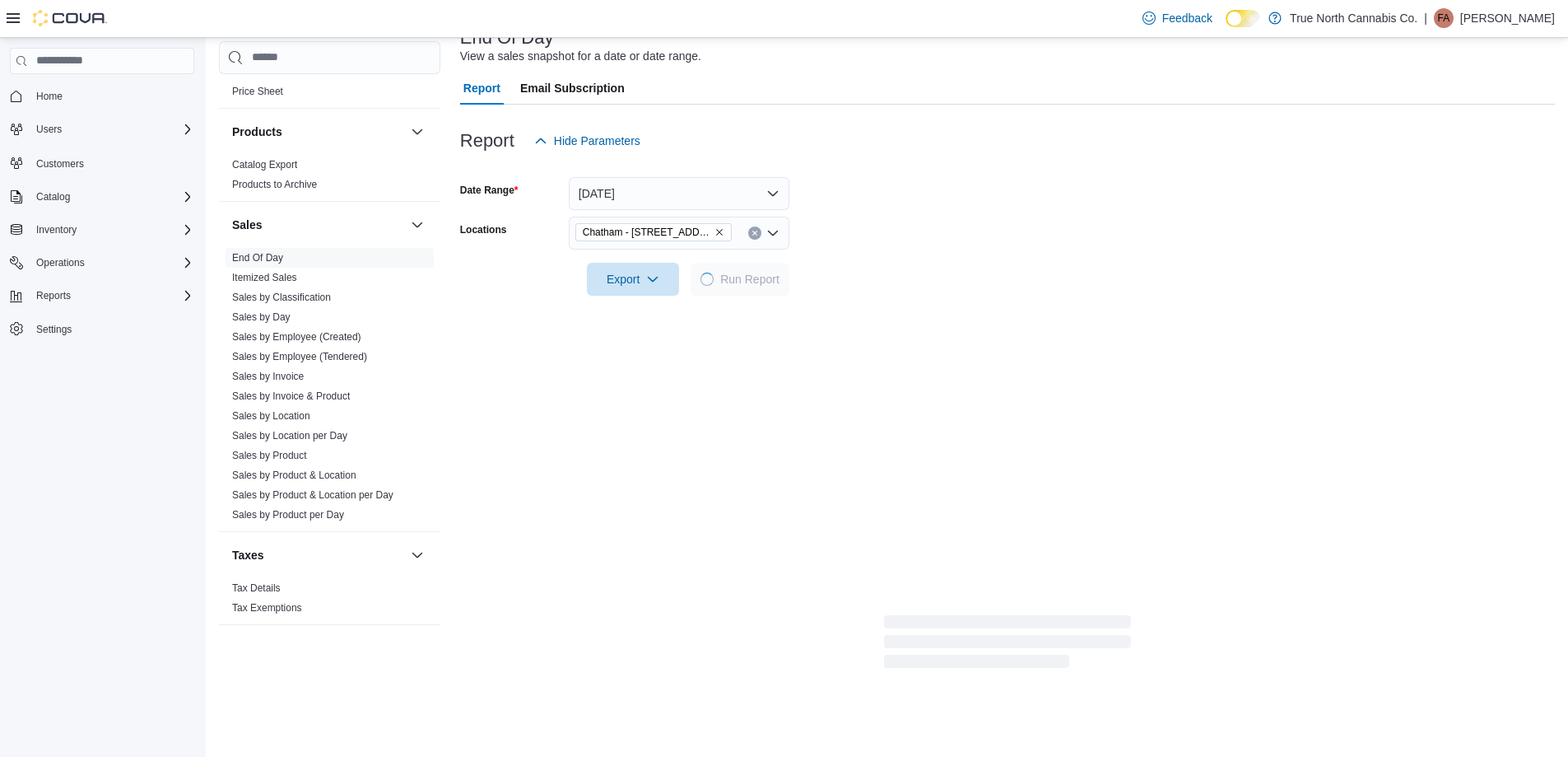
click at [906, 234] on form "Date Range [DATE] Locations [GEOGRAPHIC_DATA] - [STREET_ADDRESS] Export Run Rep…" at bounding box center [1008, 227] width 1095 height 138
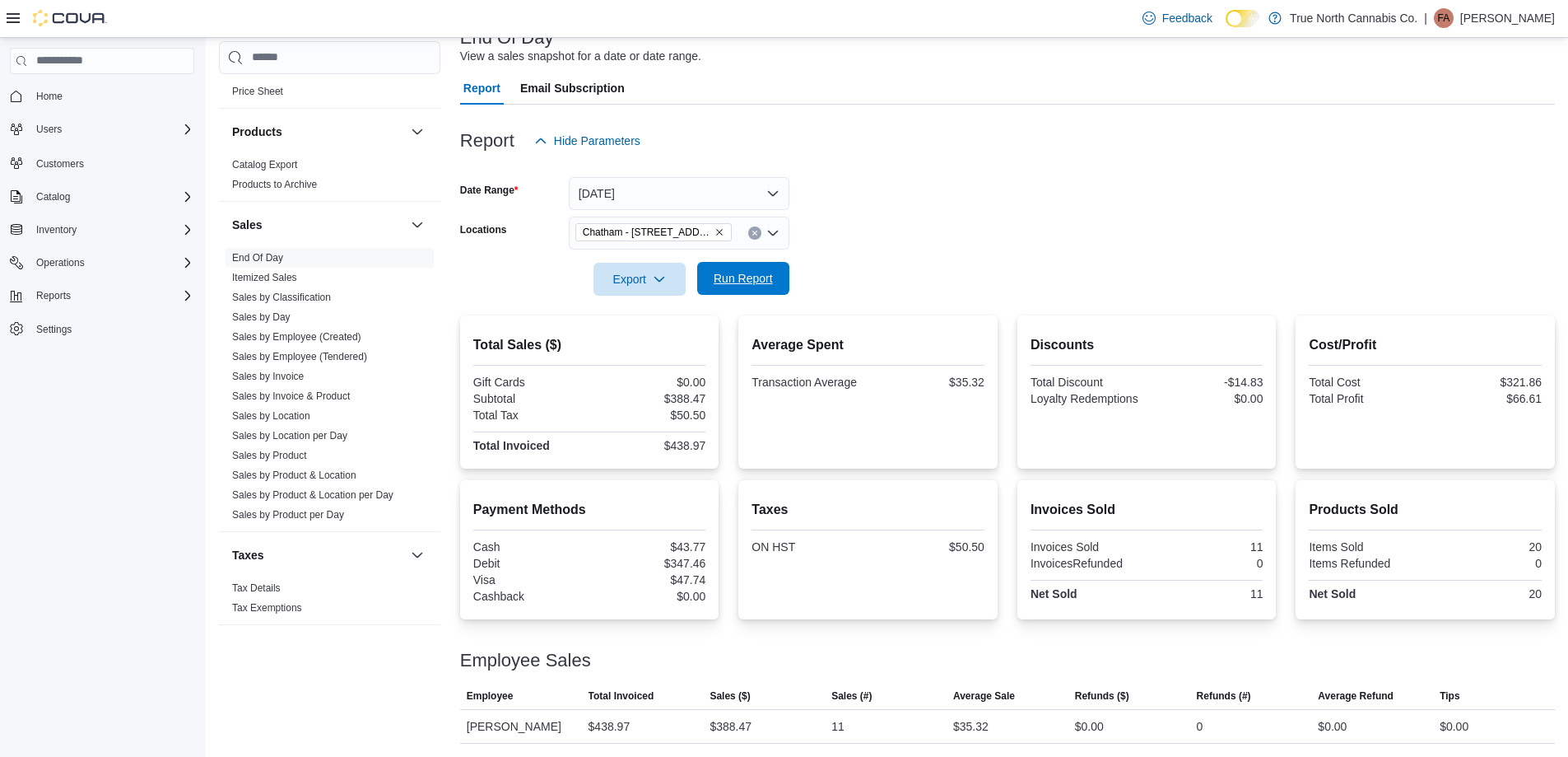
click at [758, 279] on span "Run Report" at bounding box center [743, 278] width 60 height 16
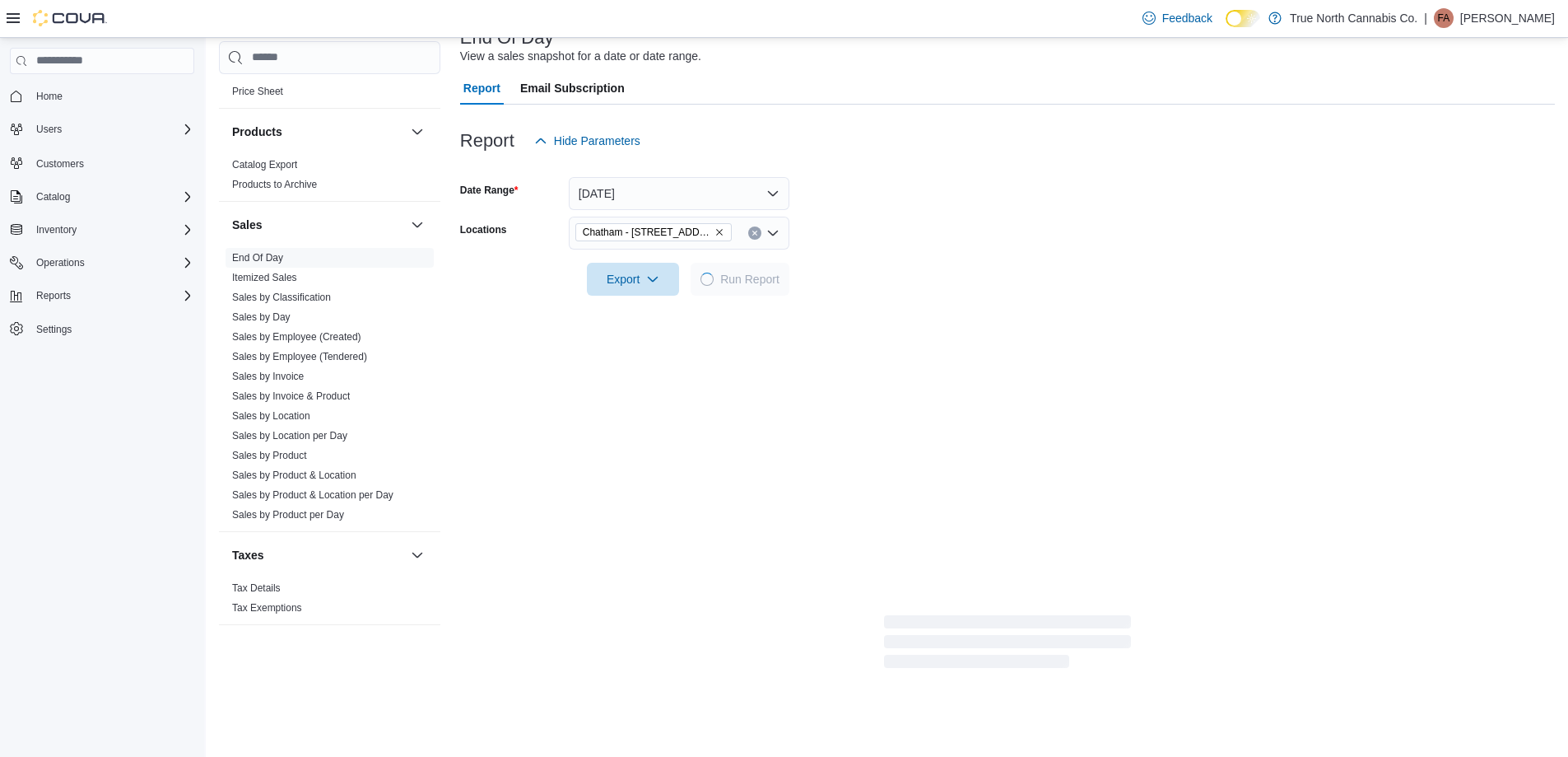
click at [886, 251] on div at bounding box center [1008, 255] width 1095 height 13
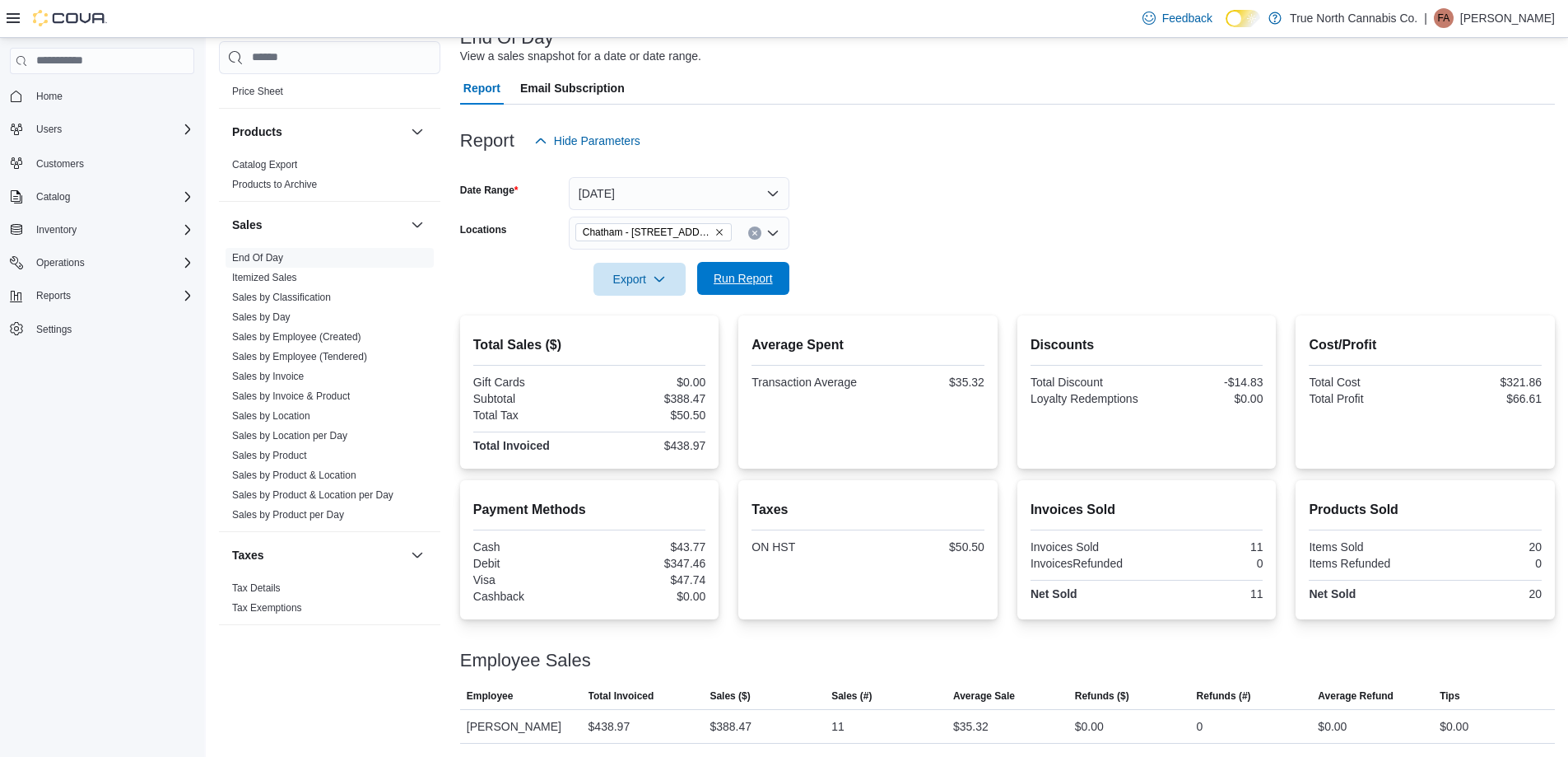
click at [765, 289] on span "Run Report" at bounding box center [744, 279] width 73 height 33
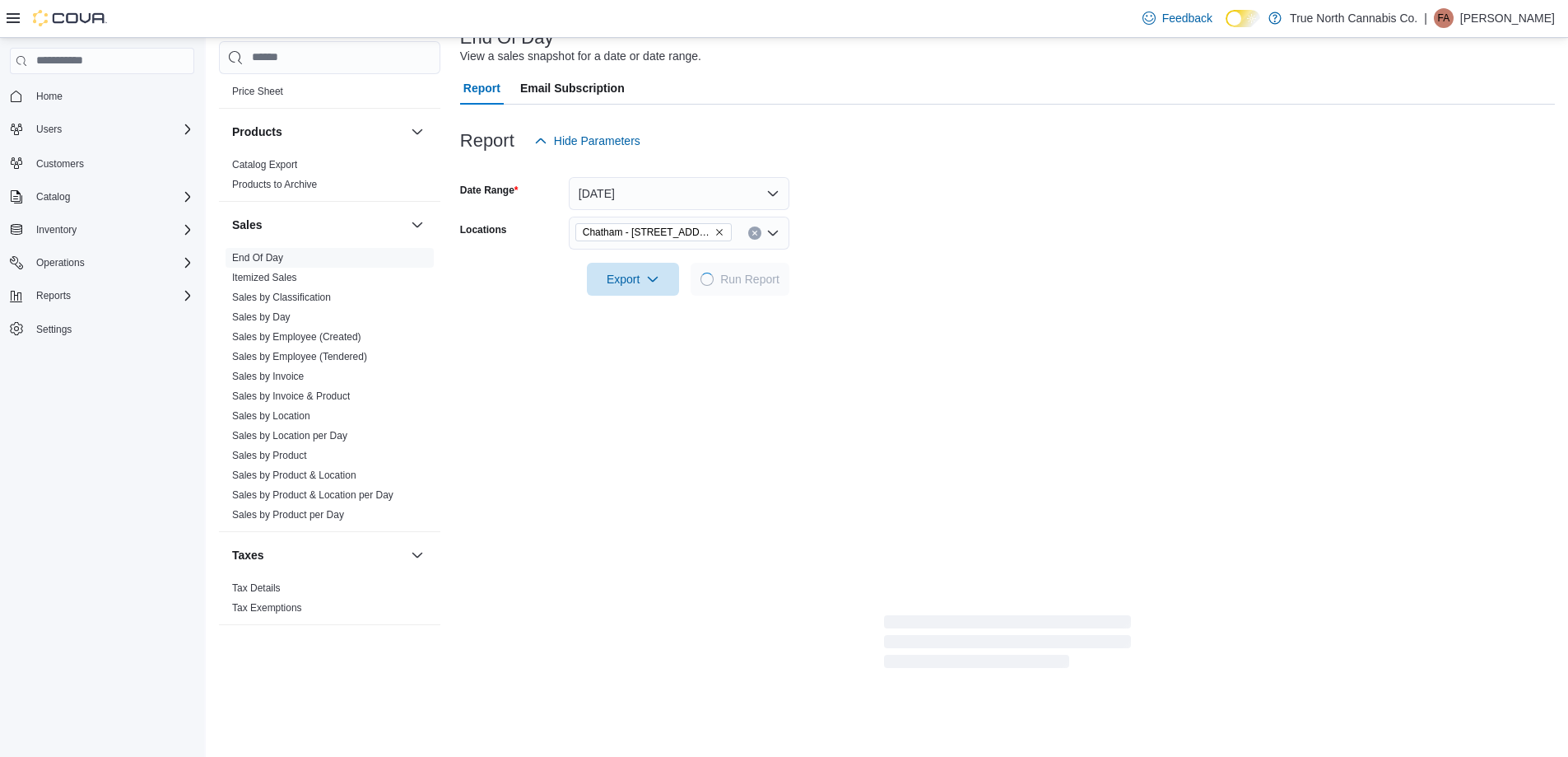
click at [918, 274] on form "Date Range [DATE] Locations [GEOGRAPHIC_DATA] - [STREET_ADDRESS] Export Run Rep…" at bounding box center [1008, 227] width 1095 height 138
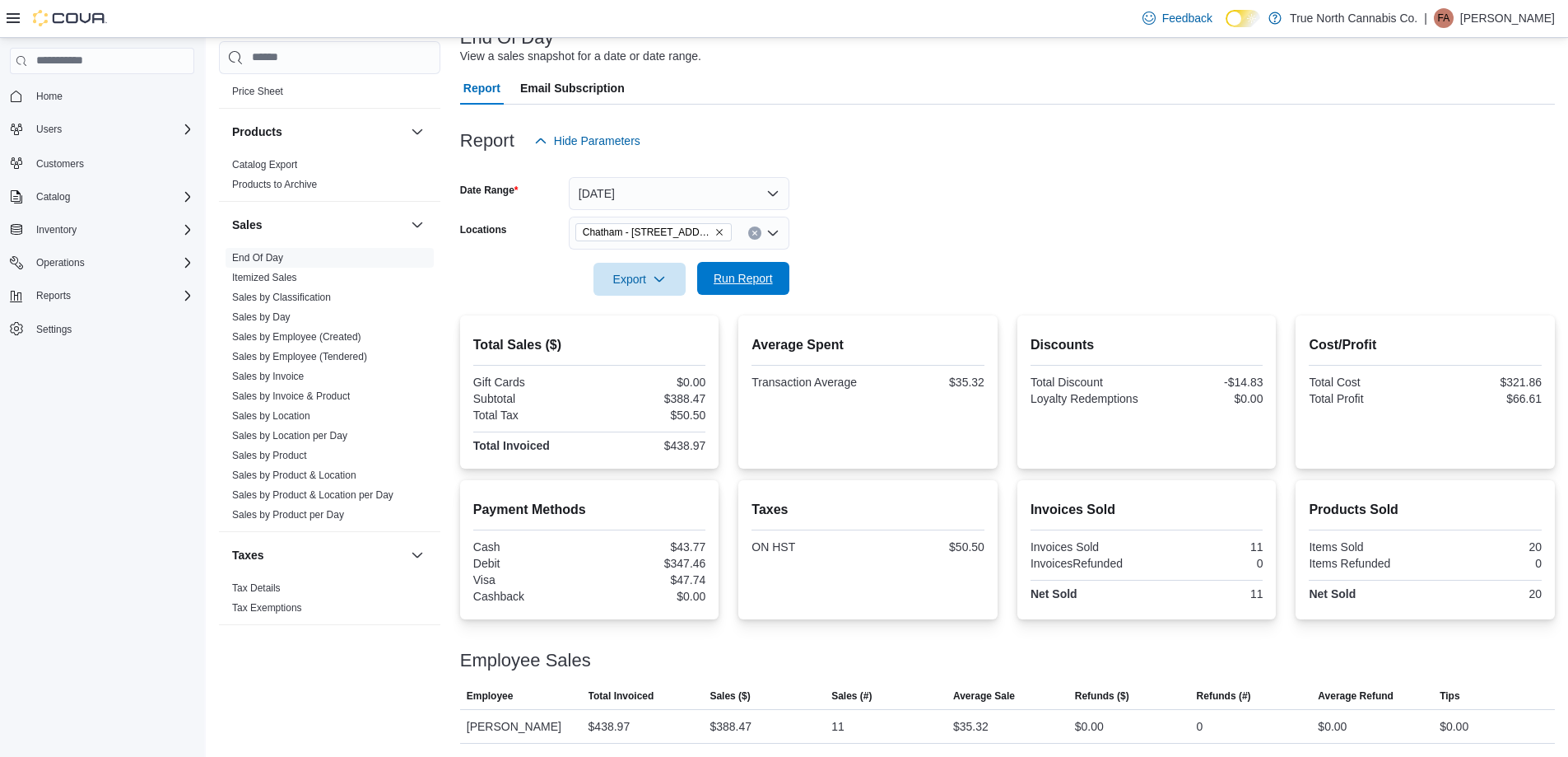
click at [773, 268] on span "Run Report" at bounding box center [744, 279] width 73 height 33
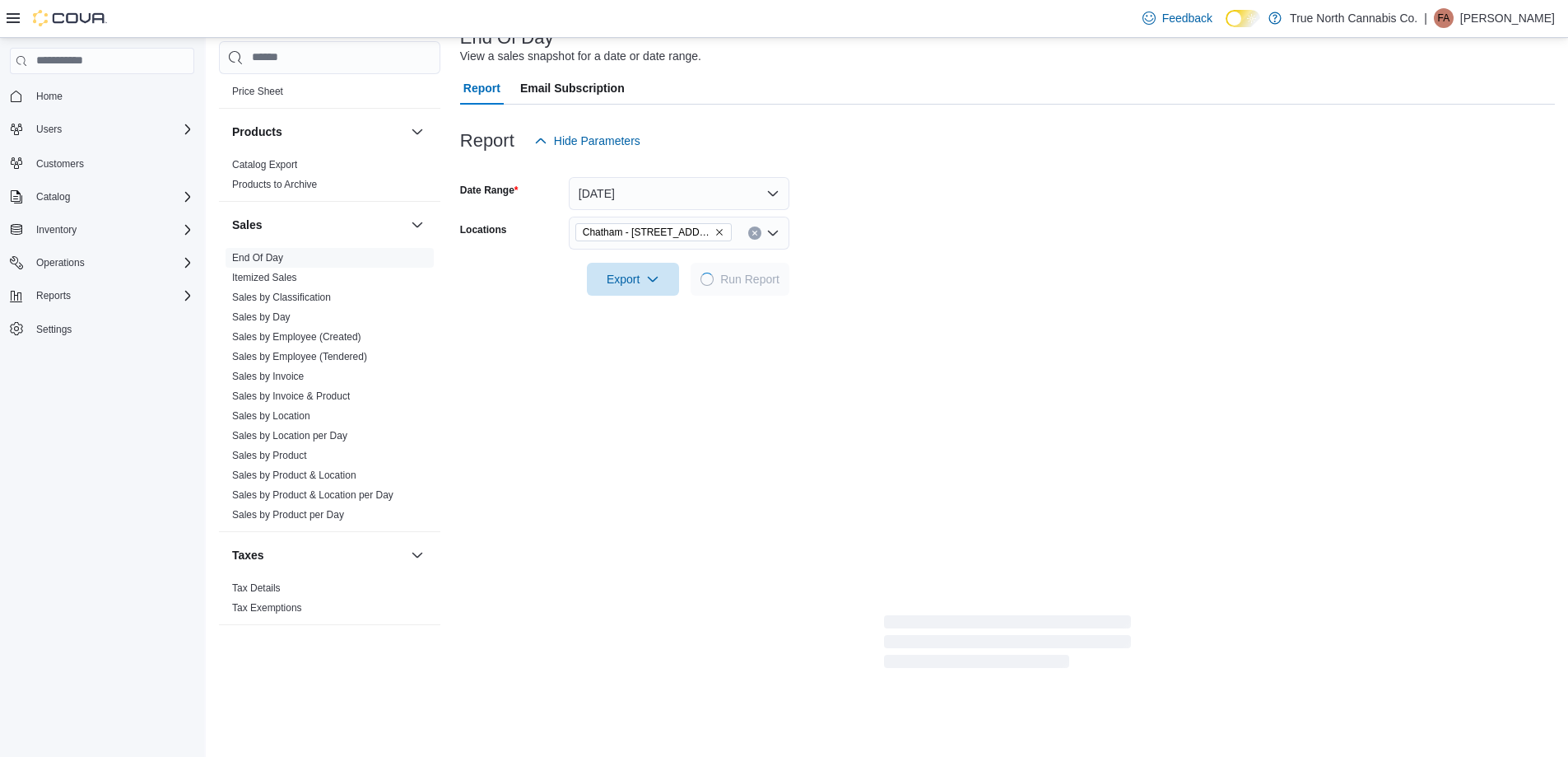
click at [888, 213] on form "Date Range [DATE] Locations [GEOGRAPHIC_DATA] - [STREET_ADDRESS] Export Run Rep…" at bounding box center [1008, 227] width 1095 height 138
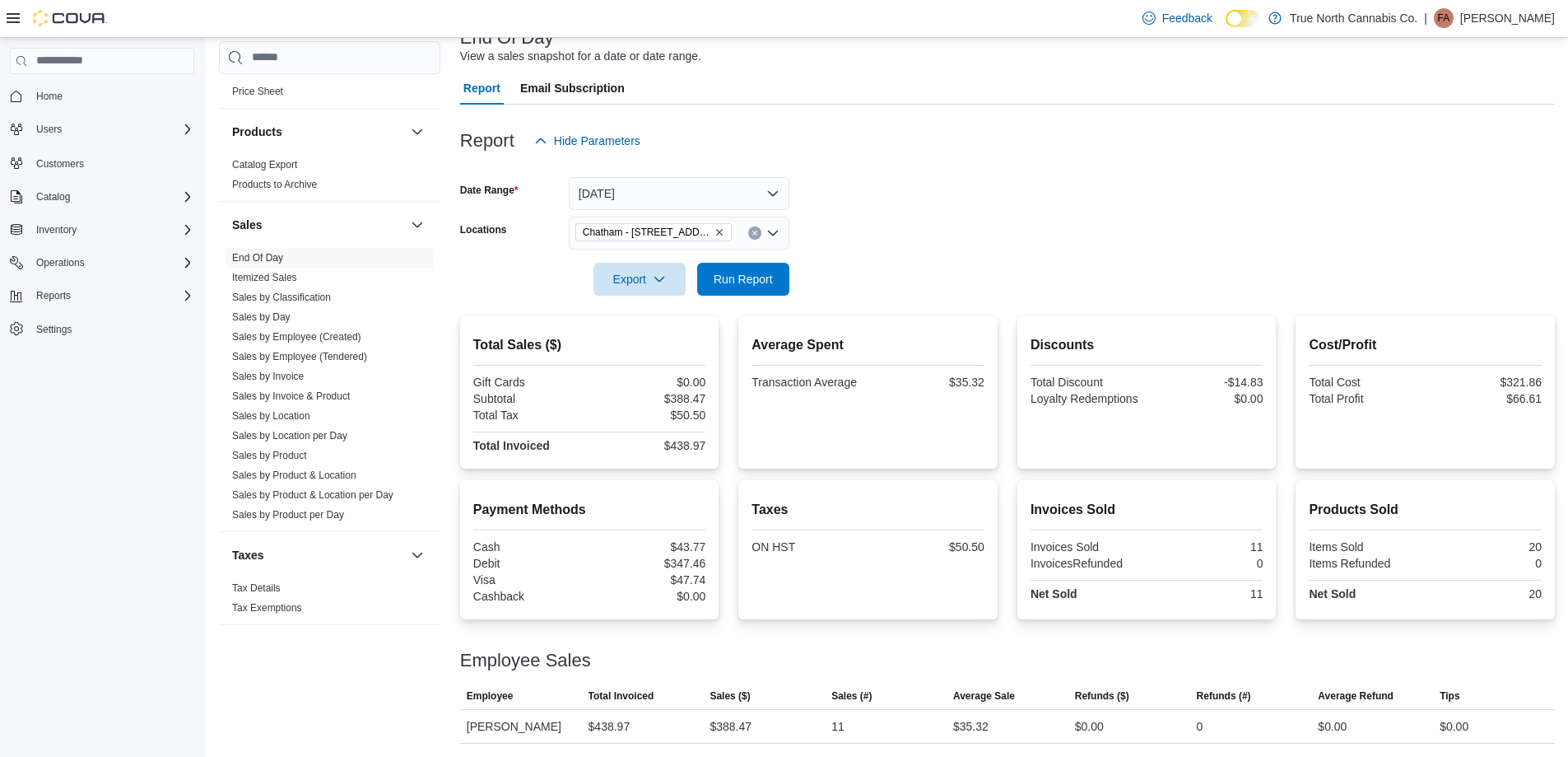
click at [931, 251] on div at bounding box center [1008, 255] width 1095 height 13
